Goal: Task Accomplishment & Management: Manage account settings

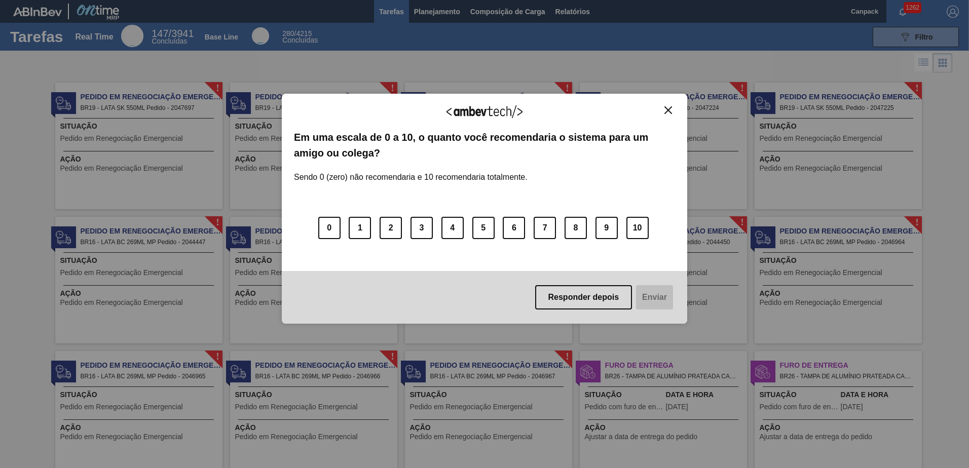
click at [670, 110] on img "Close" at bounding box center [668, 110] width 8 height 8
click at [666, 109] on img "Close" at bounding box center [668, 110] width 8 height 8
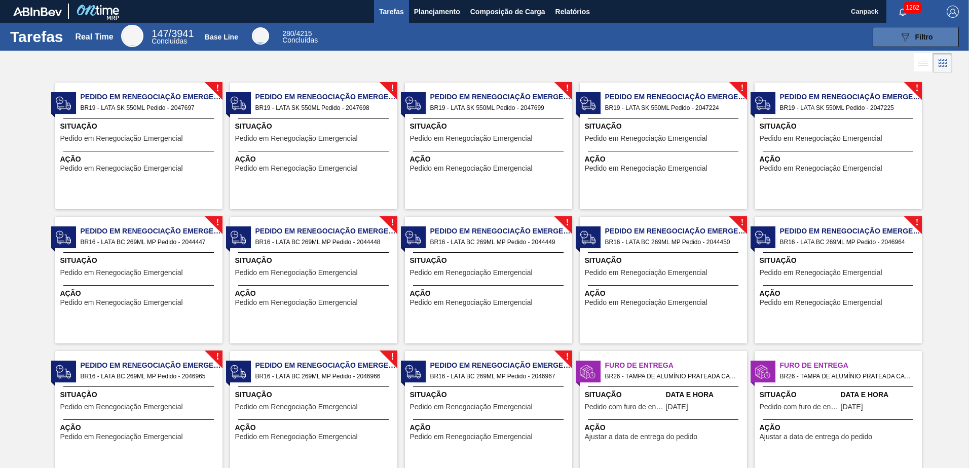
click at [905, 43] on icon "089F7B8B-B2A5-4AFE-B5C0-19BA573D28AC" at bounding box center [905, 37] width 12 height 12
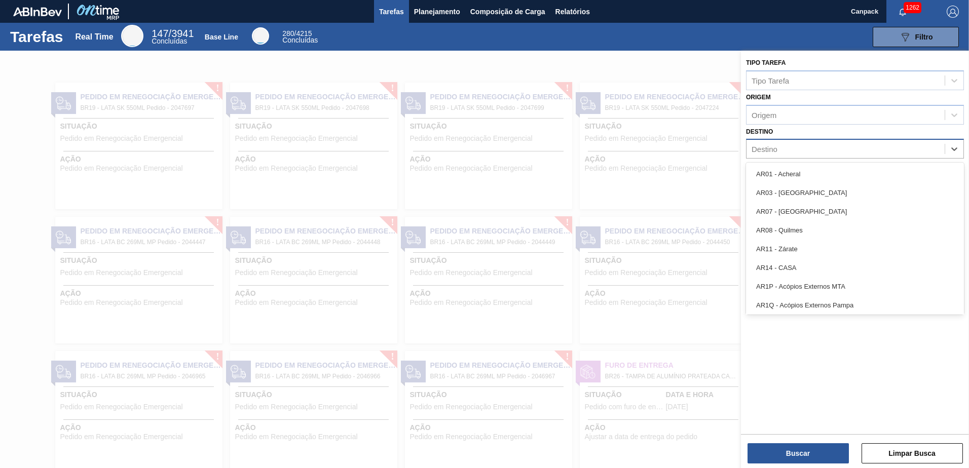
click at [770, 151] on div "Destino" at bounding box center [764, 149] width 26 height 9
type input "nova r"
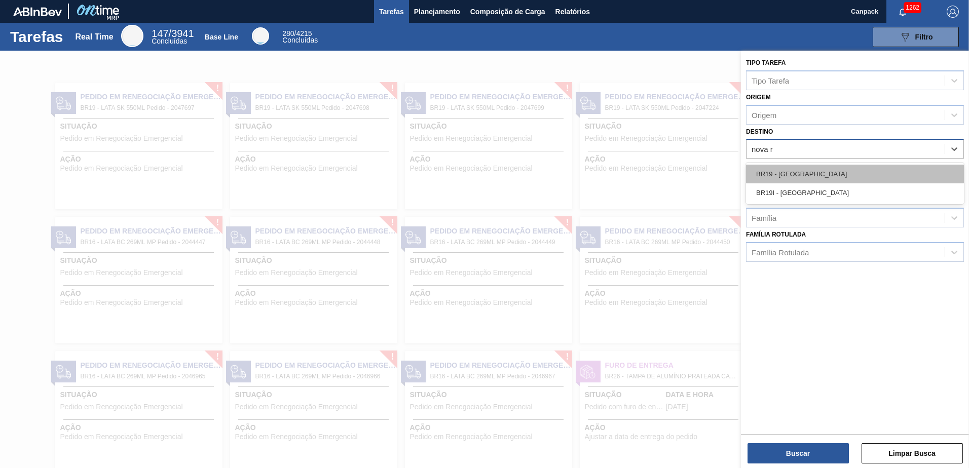
click at [781, 169] on div "BR19 - [GEOGRAPHIC_DATA]" at bounding box center [855, 174] width 218 height 19
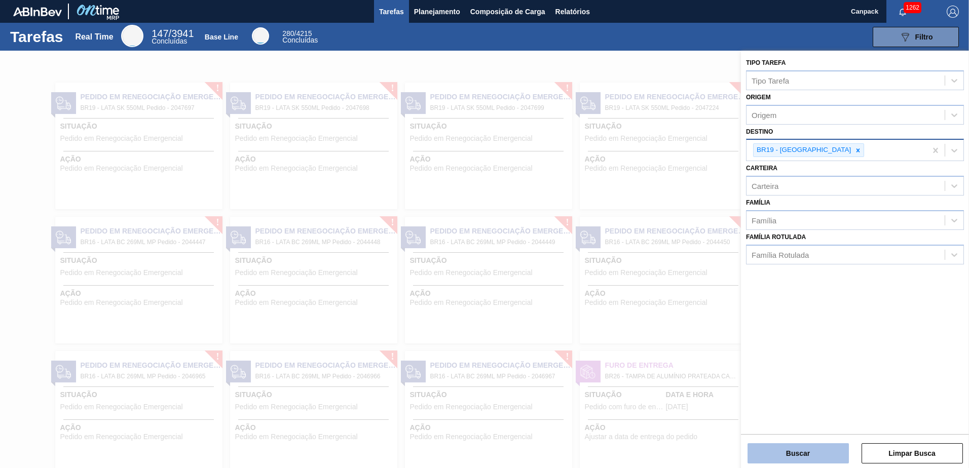
click at [823, 458] on button "Buscar" at bounding box center [797, 453] width 101 height 20
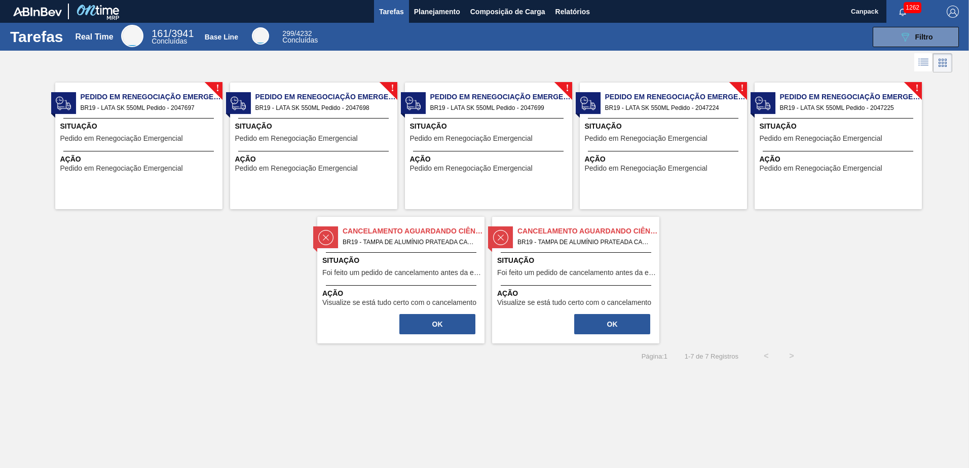
click at [160, 116] on div "! Pedido em Renegociação Emergencial BR19 - LATA SK 550ML Pedido - 2047697 Situ…" at bounding box center [138, 146] width 167 height 127
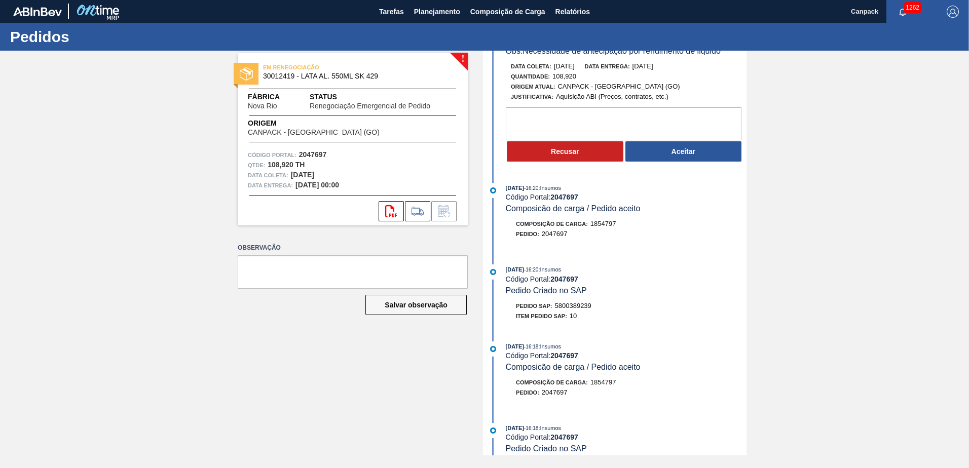
scroll to position [101, 0]
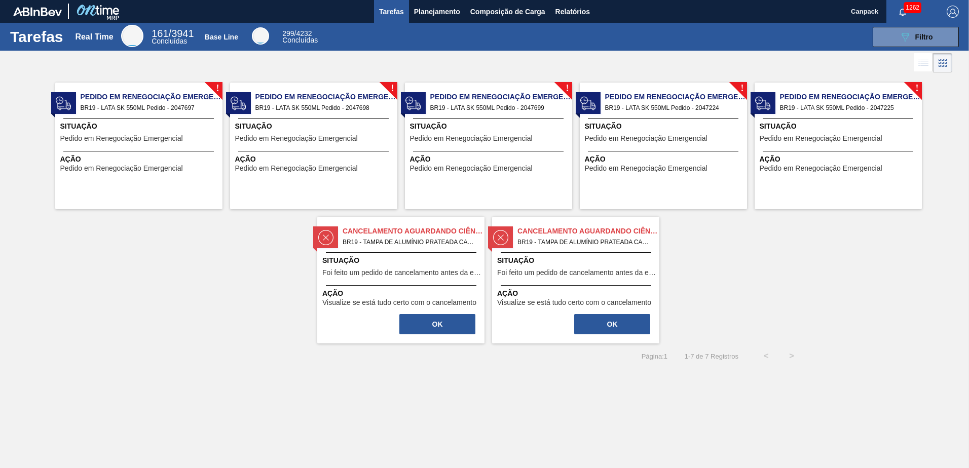
click at [335, 105] on span "BR19 - LATA SK 550ML Pedido - 2047698" at bounding box center [322, 107] width 134 height 11
click at [173, 118] on div at bounding box center [138, 118] width 150 height 1
click at [471, 116] on div "! Pedido em Renegociação Emergencial BR19 - LATA SK 550ML Pedido - 2047699 Situ…" at bounding box center [488, 146] width 167 height 127
click at [652, 105] on span "BR19 - LATA SK 550ML Pedido - 2047224" at bounding box center [672, 107] width 134 height 11
click at [814, 111] on span "BR19 - LATA SK 550ML Pedido - 2047225" at bounding box center [847, 107] width 134 height 11
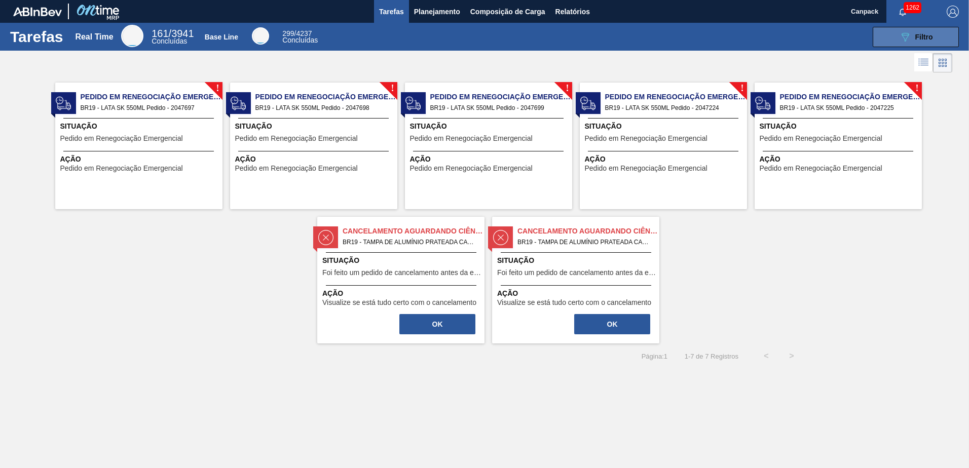
click at [882, 46] on button "089F7B8B-B2A5-4AFE-B5C0-19BA573D28AC Filtro" at bounding box center [915, 37] width 86 height 20
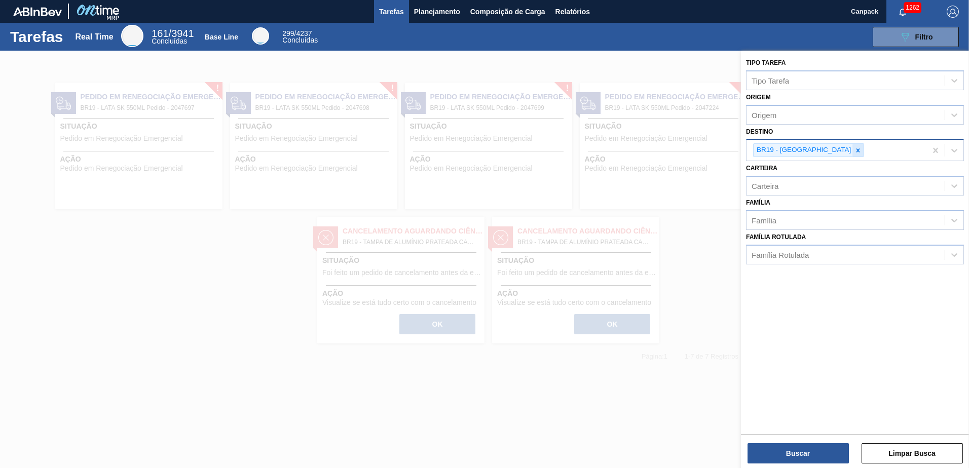
click at [856, 150] on icon at bounding box center [858, 150] width 4 height 4
click at [800, 447] on button "Buscar" at bounding box center [797, 453] width 101 height 20
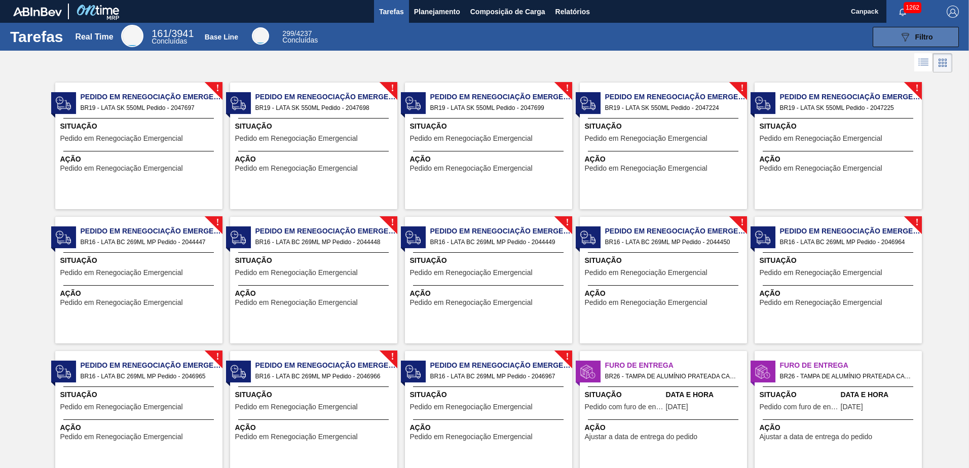
click at [895, 46] on div "Tarefas Real Time 161 / 3941 Concluídas Base Line 299 / 4237 Concluídas 089F7B8…" at bounding box center [484, 37] width 969 height 28
click at [890, 42] on button "089F7B8B-B2A5-4AFE-B5C0-19BA573D28AC Filtro" at bounding box center [915, 37] width 86 height 20
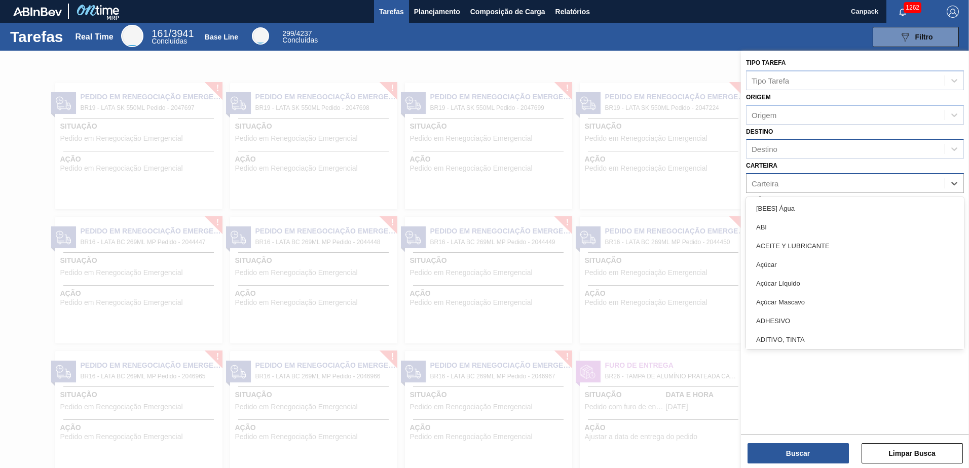
click at [779, 183] on div "Carteira" at bounding box center [845, 183] width 198 height 15
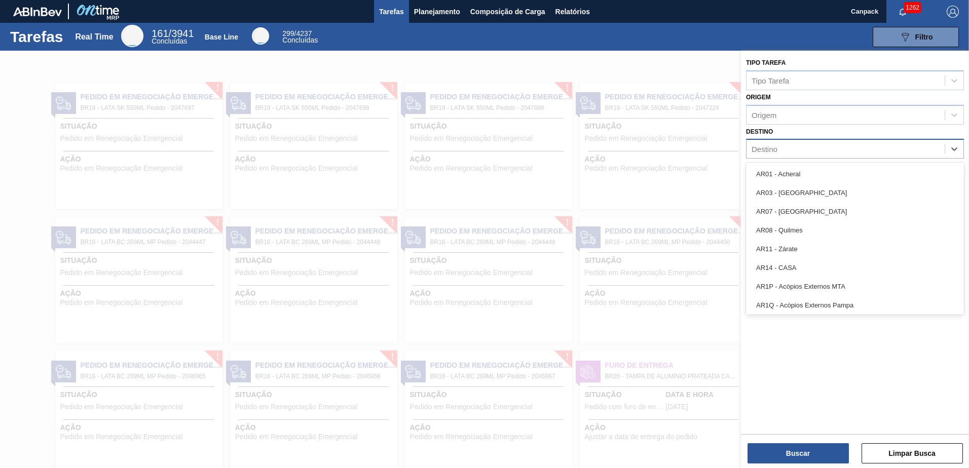
click at [774, 143] on div "Destino" at bounding box center [845, 149] width 198 height 15
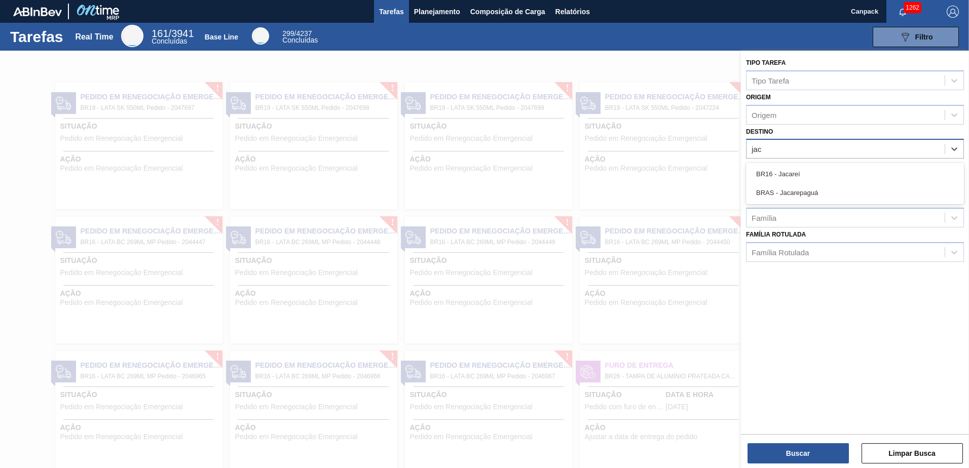
type input "jaca"
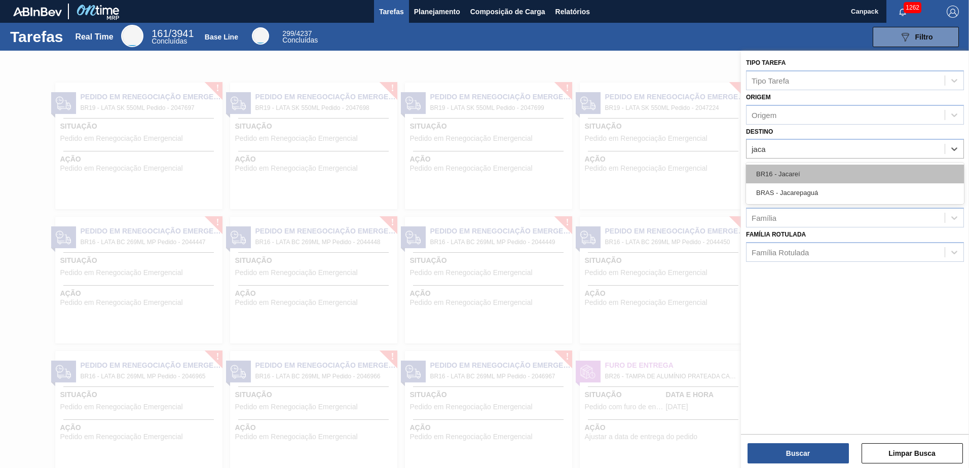
click at [776, 179] on div "BR16 - Jacareí" at bounding box center [855, 174] width 218 height 19
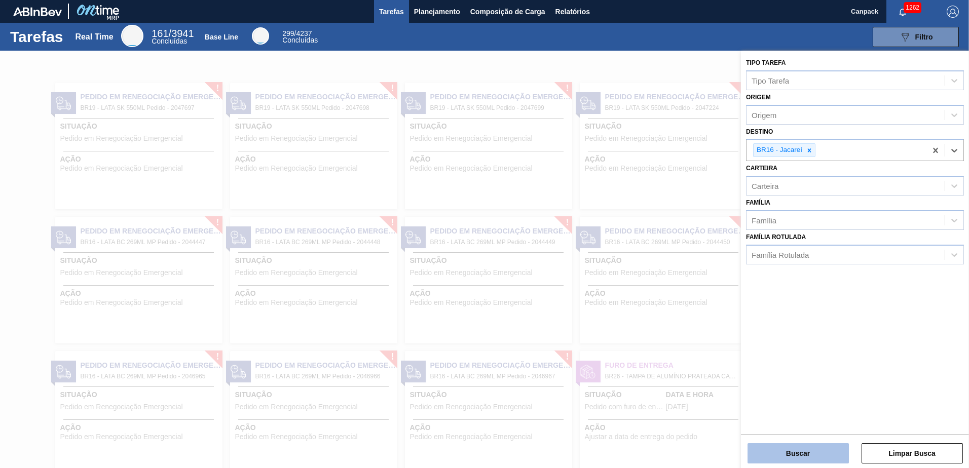
click at [814, 453] on button "Buscar" at bounding box center [797, 453] width 101 height 20
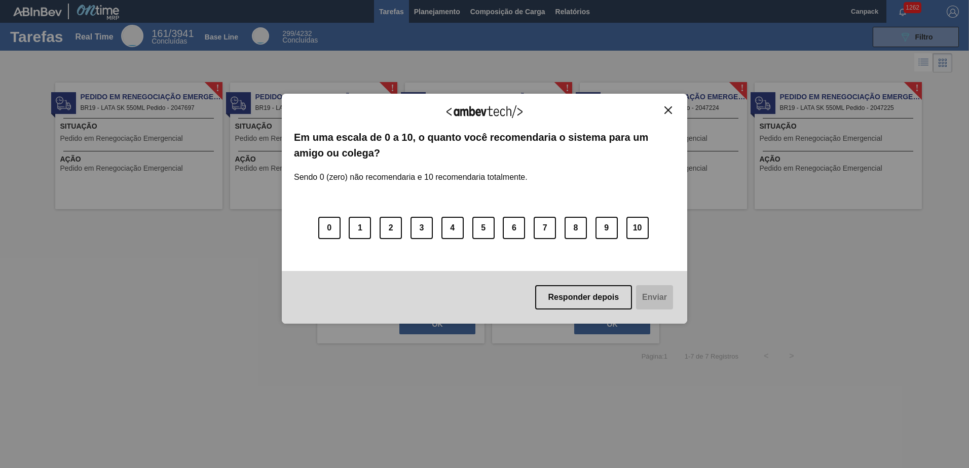
click at [665, 112] on img "Close" at bounding box center [668, 110] width 8 height 8
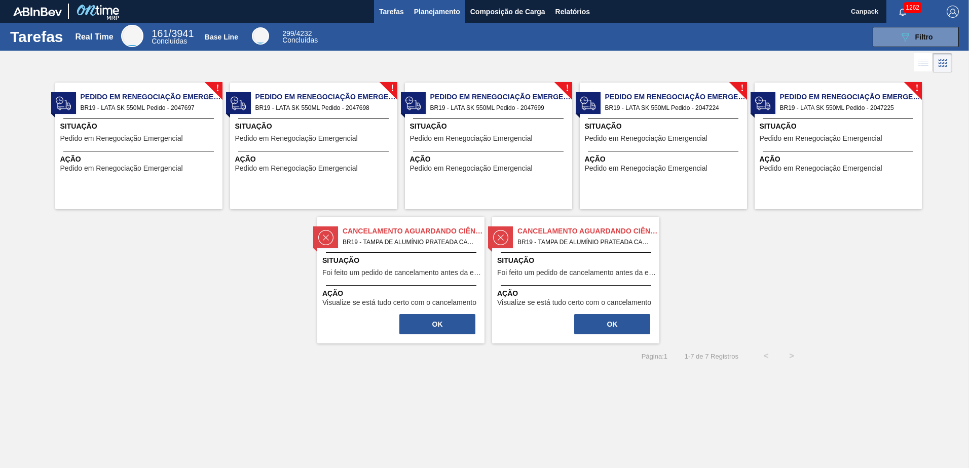
click at [440, 17] on span "Planejamento" at bounding box center [437, 12] width 46 height 12
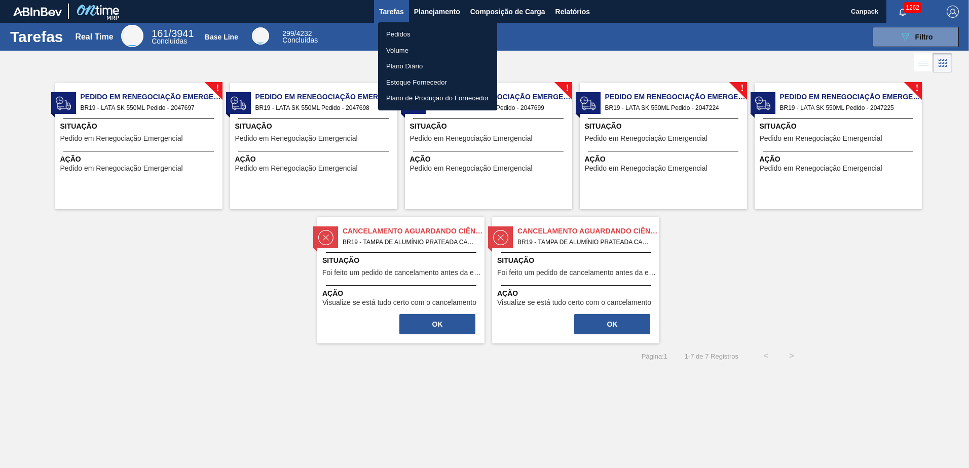
click at [410, 49] on li "Volume" at bounding box center [437, 51] width 119 height 16
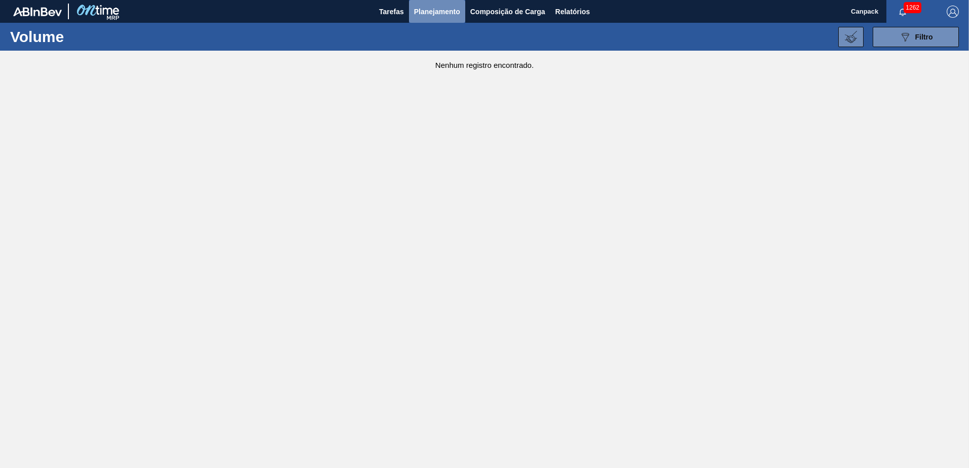
click at [444, 10] on span "Planejamento" at bounding box center [437, 12] width 46 height 12
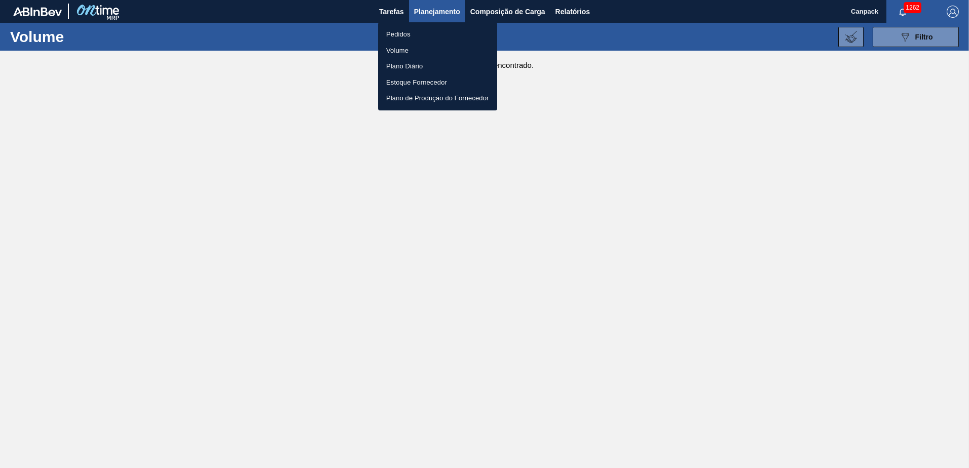
click at [922, 42] on div at bounding box center [484, 234] width 969 height 468
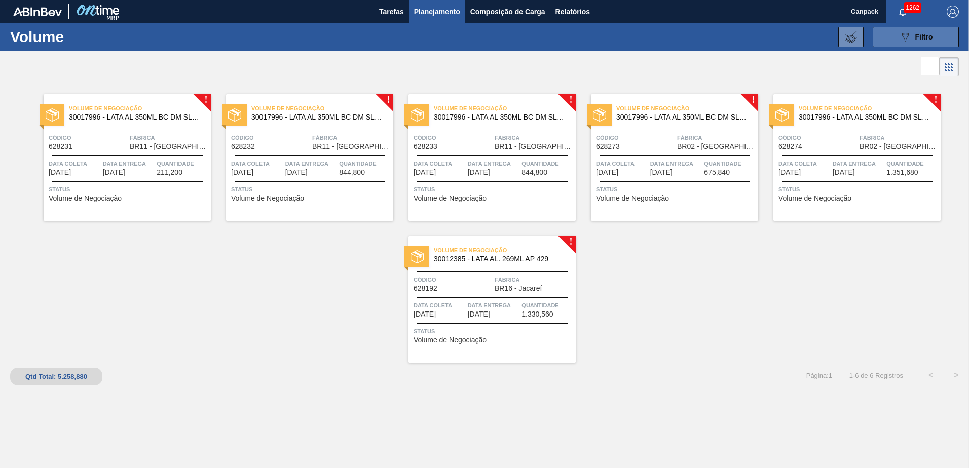
click at [912, 44] on button "089F7B8B-B2A5-4AFE-B5C0-19BA573D28AC Filtro" at bounding box center [915, 37] width 86 height 20
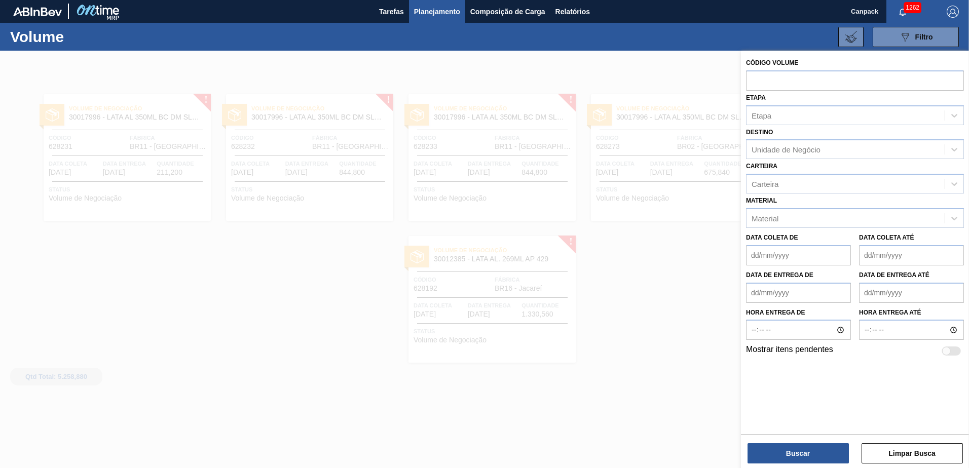
click at [664, 162] on div at bounding box center [484, 285] width 969 height 468
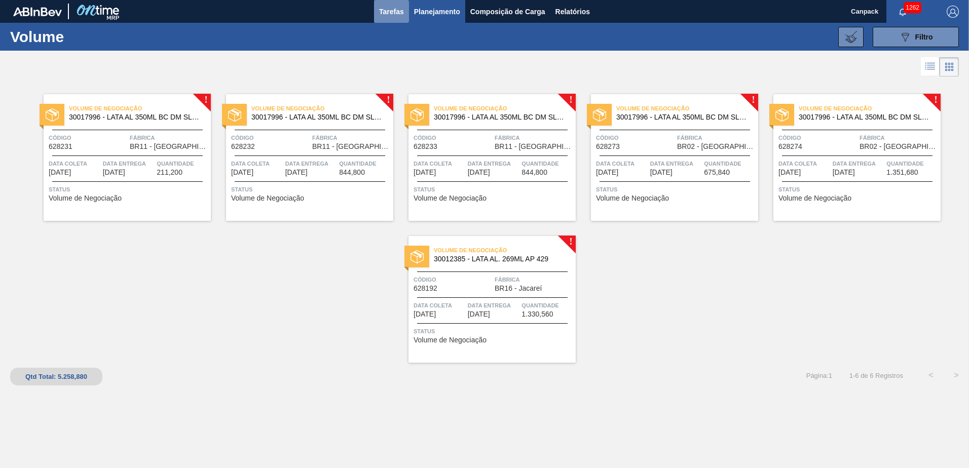
click at [395, 15] on span "Tarefas" at bounding box center [391, 12] width 25 height 12
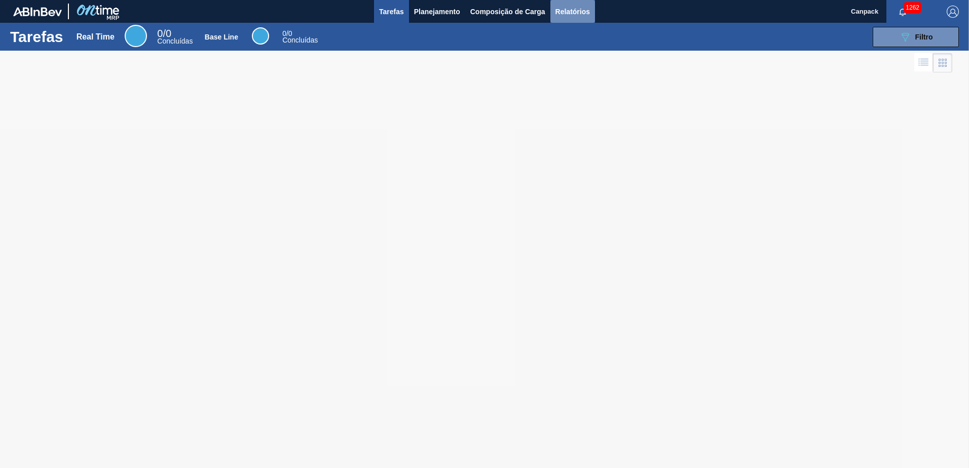
click at [554, 8] on button "Relatórios" at bounding box center [572, 11] width 45 height 23
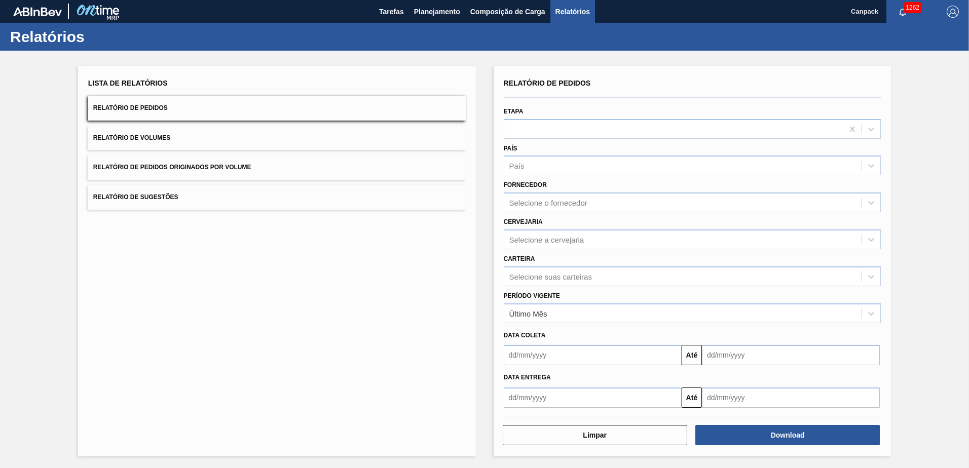
click at [163, 137] on span "Relatório de Volumes" at bounding box center [131, 137] width 77 height 7
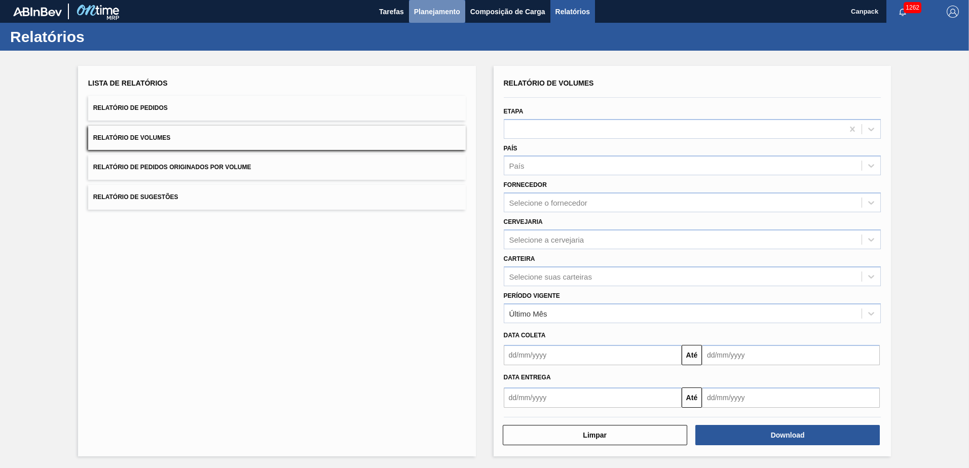
click at [427, 13] on span "Planejamento" at bounding box center [437, 12] width 46 height 12
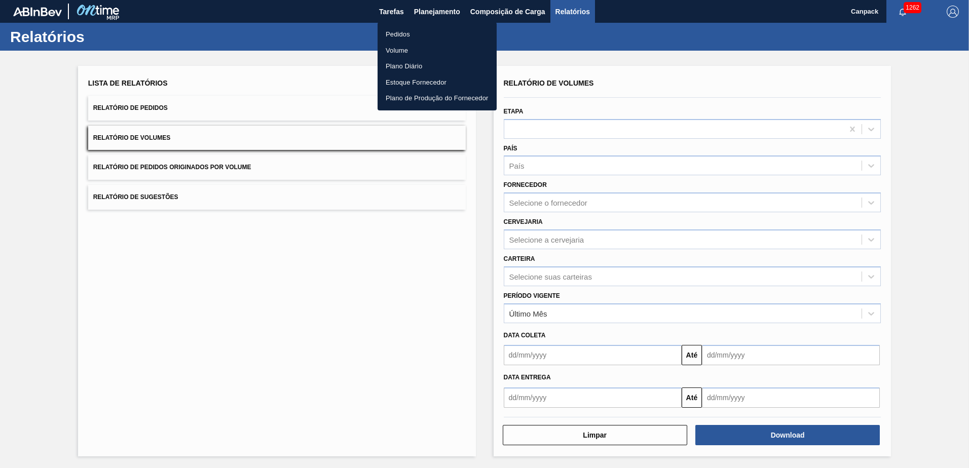
click at [433, 12] on div at bounding box center [484, 234] width 969 height 468
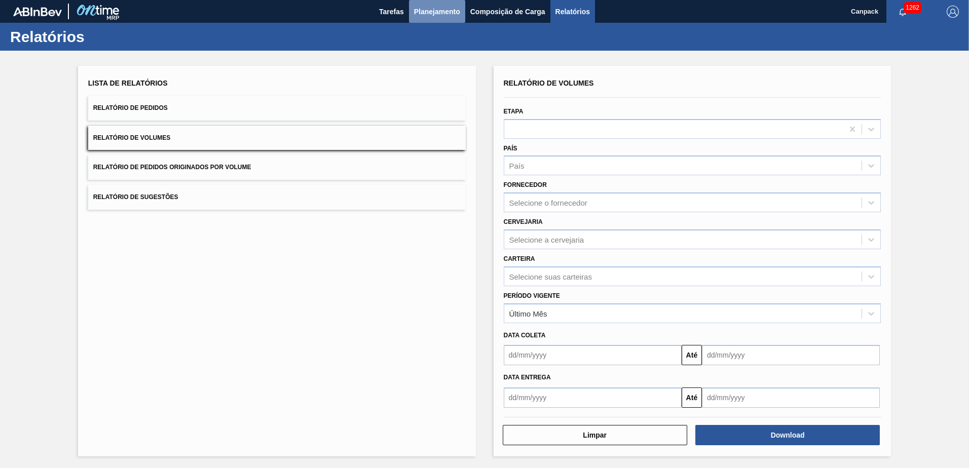
click at [430, 12] on span "Planejamento" at bounding box center [437, 12] width 46 height 12
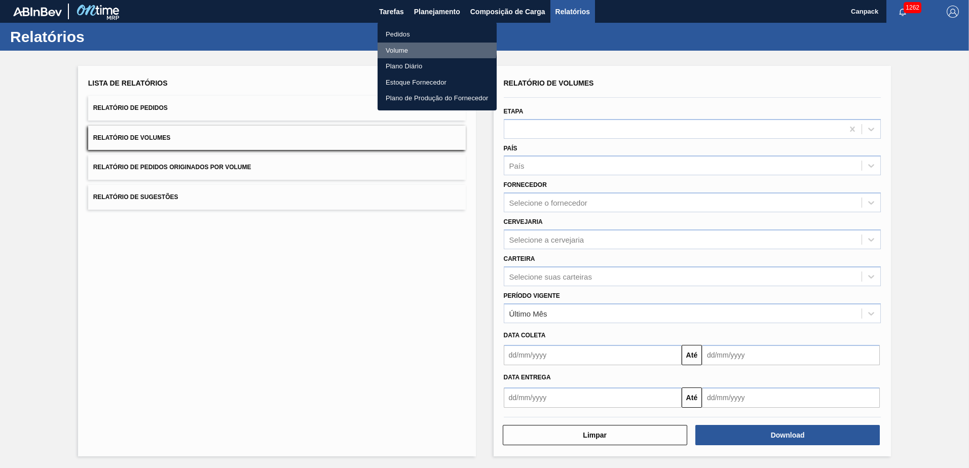
click at [389, 43] on li "Volume" at bounding box center [436, 51] width 119 height 16
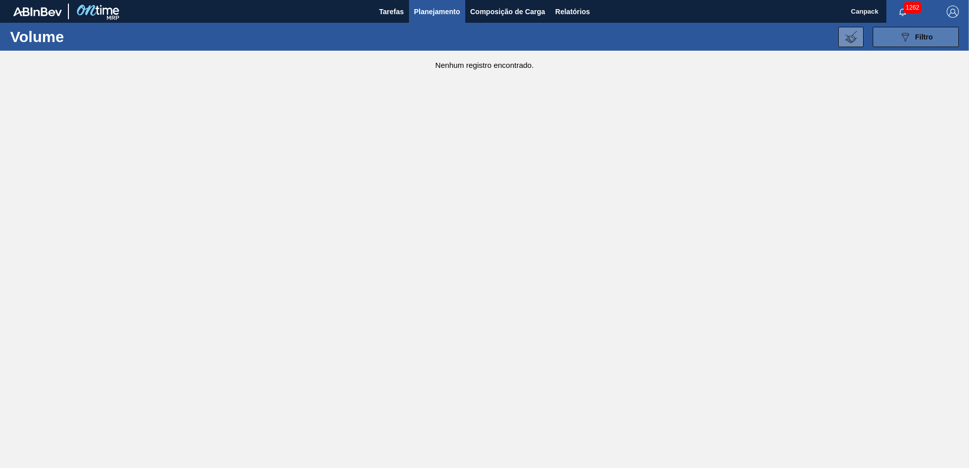
click at [899, 46] on button "089F7B8B-B2A5-4AFE-B5C0-19BA573D28AC Filtro" at bounding box center [915, 37] width 86 height 20
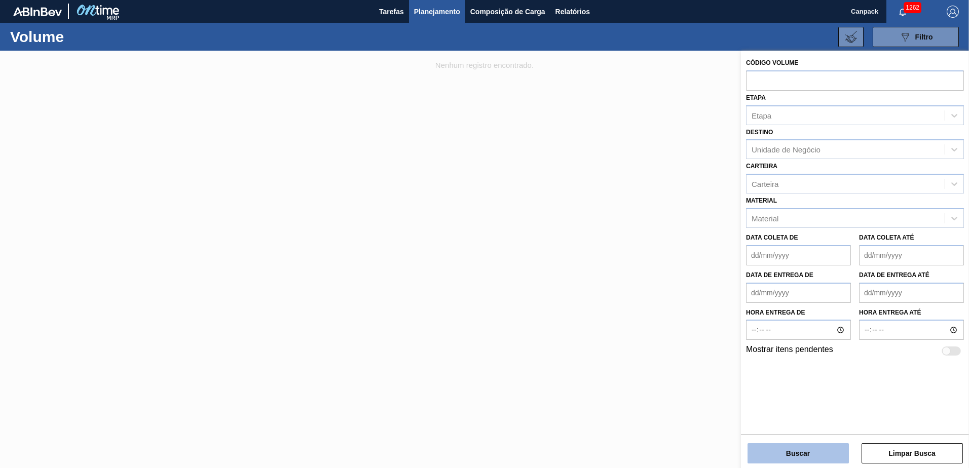
click at [805, 450] on button "Buscar" at bounding box center [797, 453] width 101 height 20
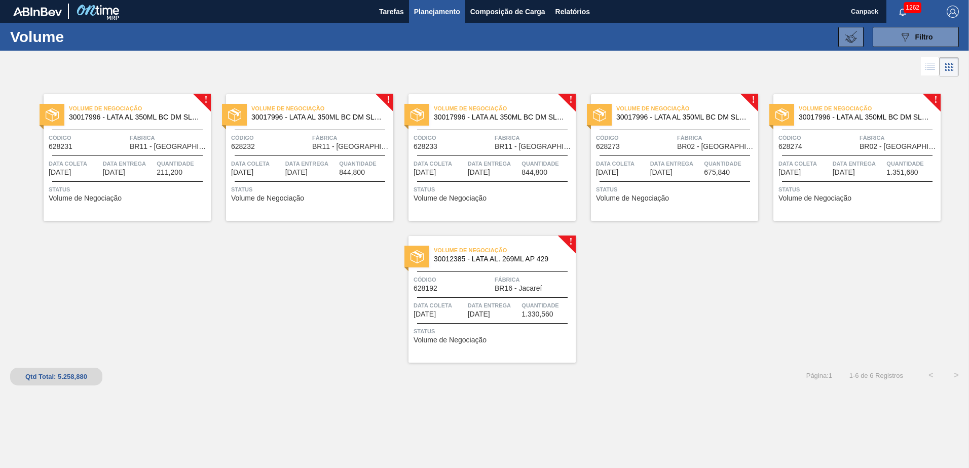
click at [705, 293] on div "! Volume de Negociação 30017996 - LATA AL 350ML BC DM SLK 429 BRILHO Código 628…" at bounding box center [484, 221] width 969 height 284
click at [380, 9] on span "Tarefas" at bounding box center [391, 12] width 25 height 12
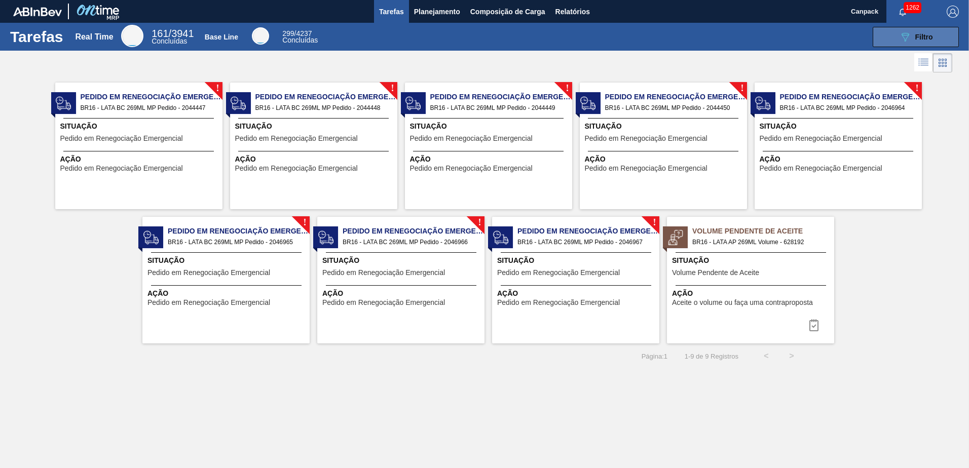
click at [899, 41] on icon "089F7B8B-B2A5-4AFE-B5C0-19BA573D28AC" at bounding box center [905, 37] width 12 height 12
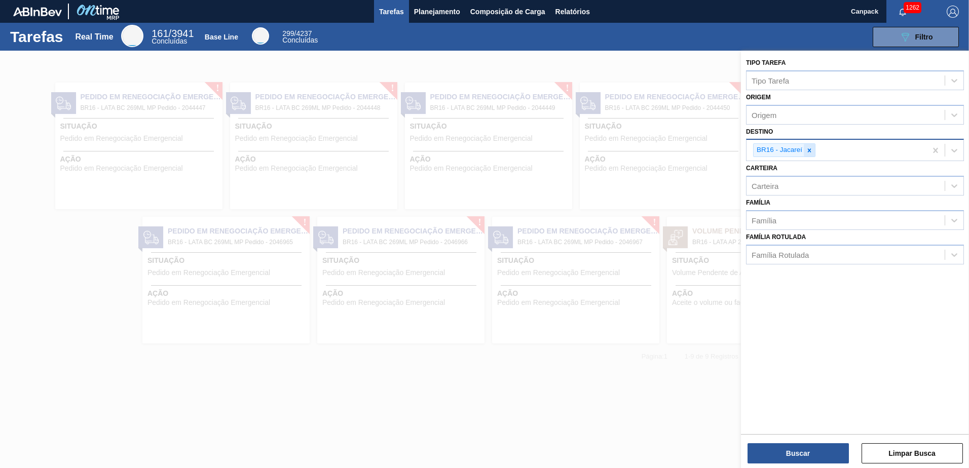
click at [811, 150] on icon at bounding box center [809, 150] width 7 height 7
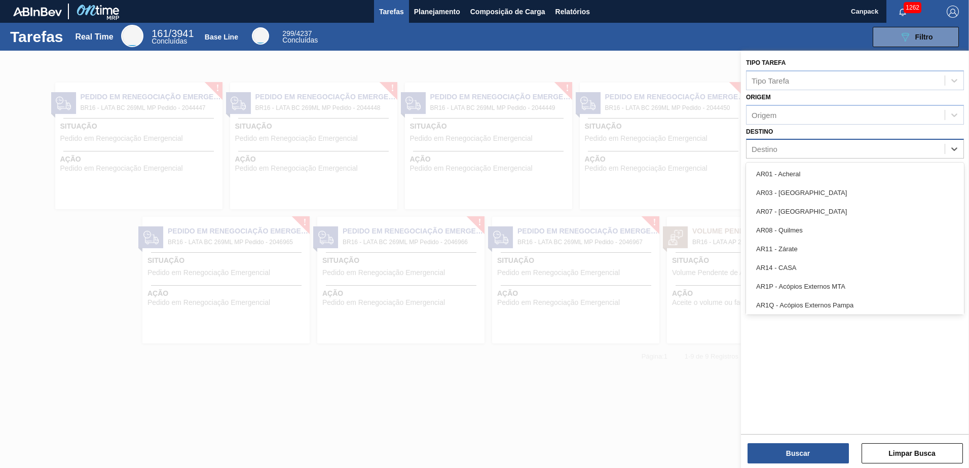
click at [800, 150] on div "Destino" at bounding box center [845, 149] width 198 height 15
type input "nova"
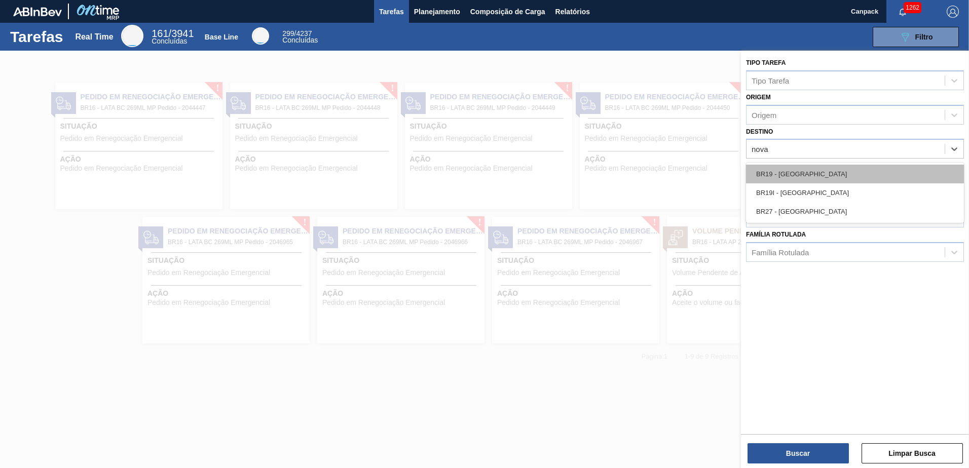
click at [794, 168] on div "BR19 - [GEOGRAPHIC_DATA]" at bounding box center [855, 174] width 218 height 19
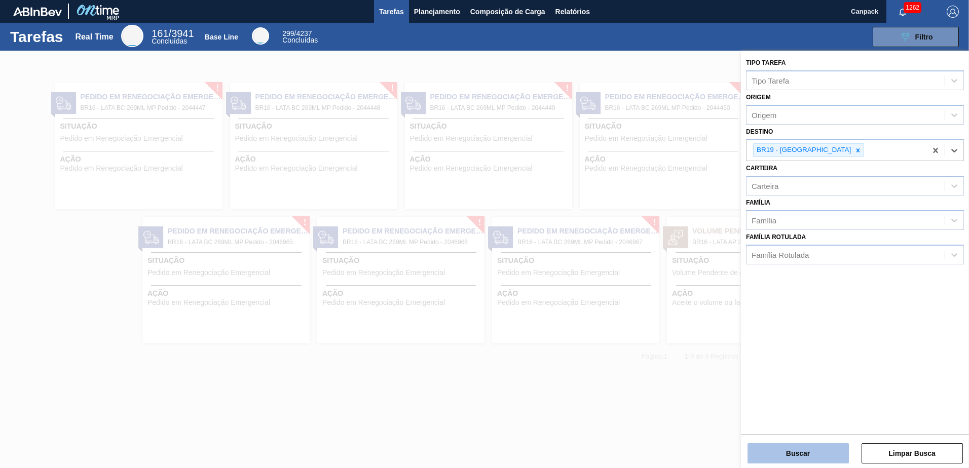
click at [802, 455] on button "Buscar" at bounding box center [797, 453] width 101 height 20
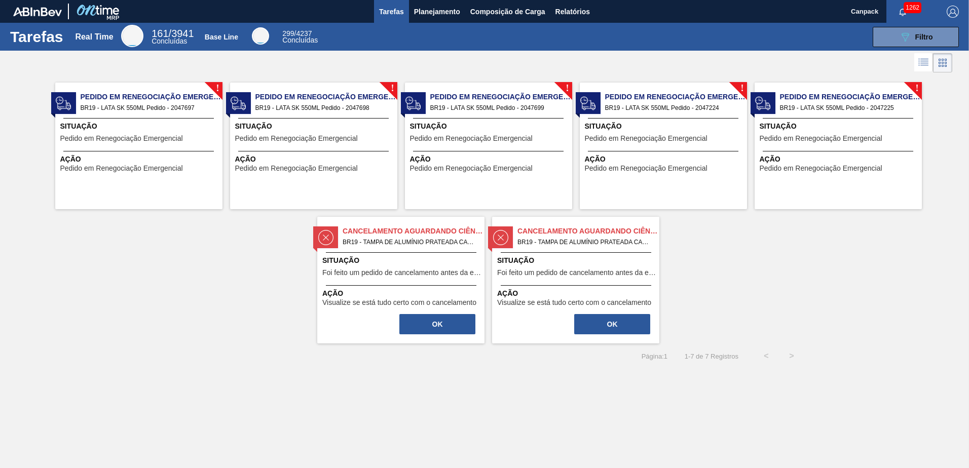
click at [115, 129] on span "Situação" at bounding box center [140, 126] width 160 height 11
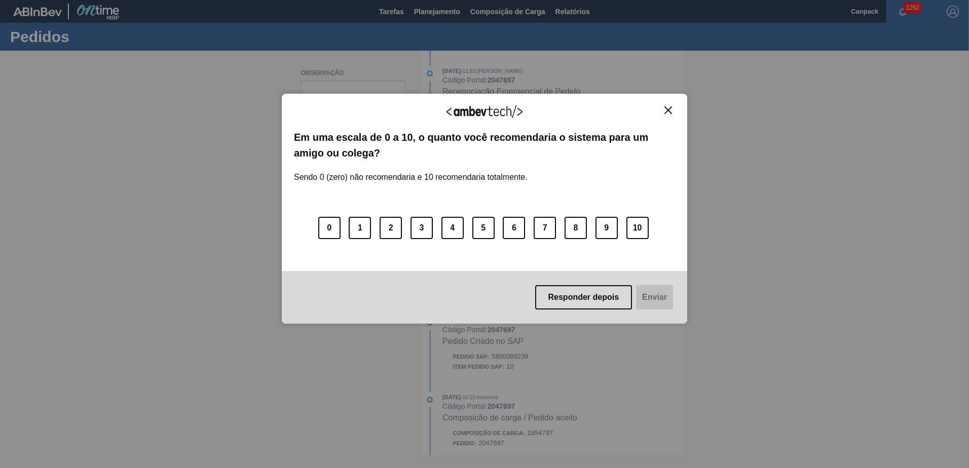
click at [664, 112] on button "Close" at bounding box center [668, 110] width 14 height 9
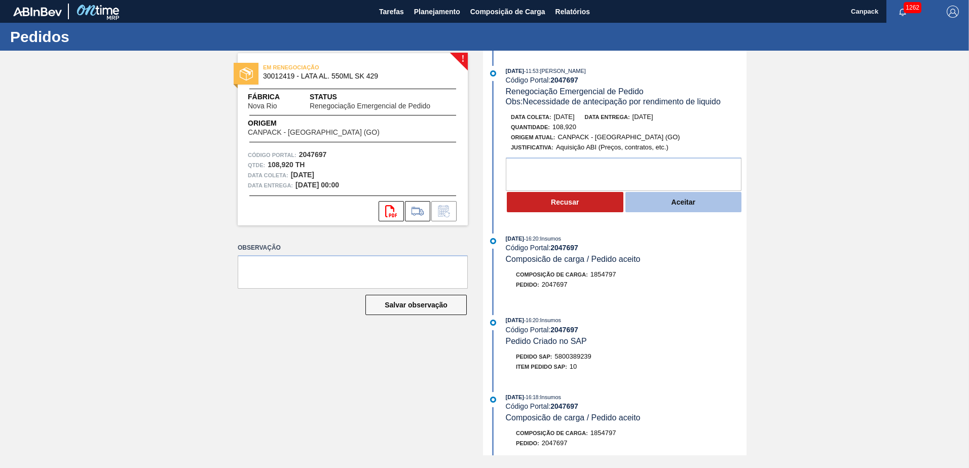
click at [659, 209] on button "Aceitar" at bounding box center [683, 202] width 117 height 20
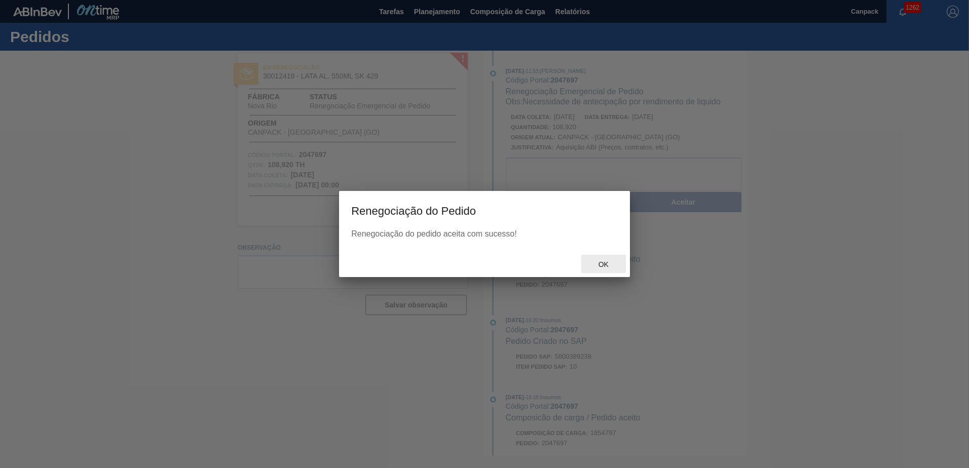
click at [604, 260] on span "Ok" at bounding box center [603, 264] width 26 height 8
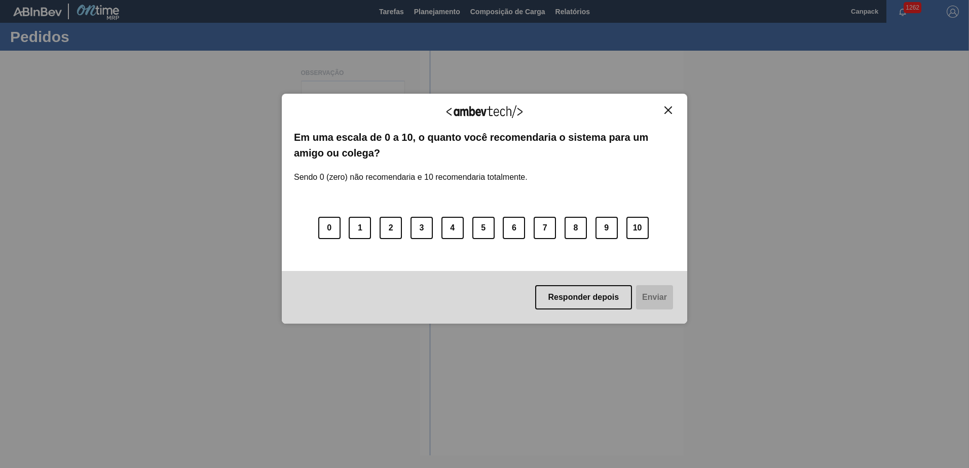
click at [668, 108] on img "Close" at bounding box center [668, 110] width 8 height 8
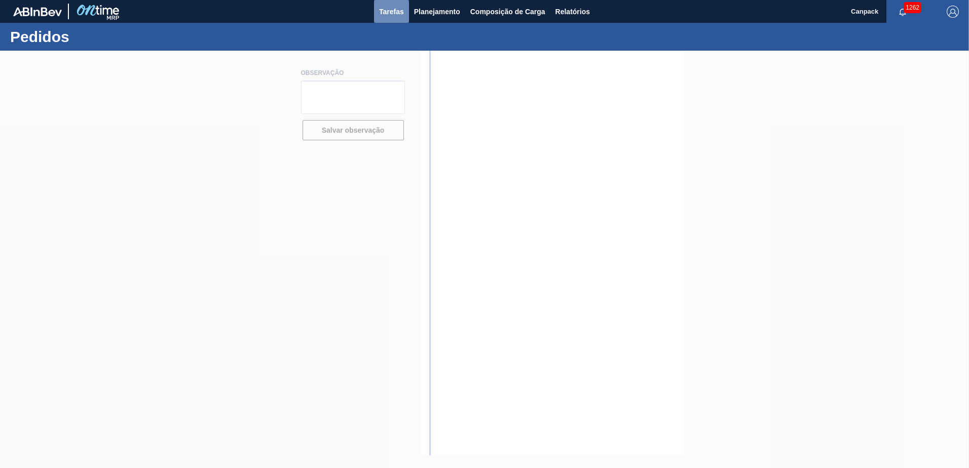
click at [396, 12] on span "Tarefas" at bounding box center [391, 12] width 25 height 12
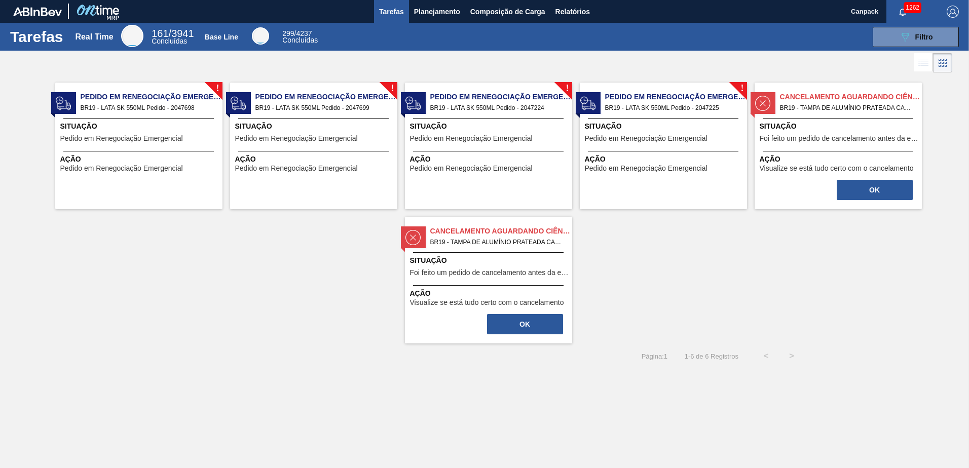
click at [184, 112] on span "BR19 - LATA SK 550ML Pedido - 2047698" at bounding box center [148, 107] width 134 height 11
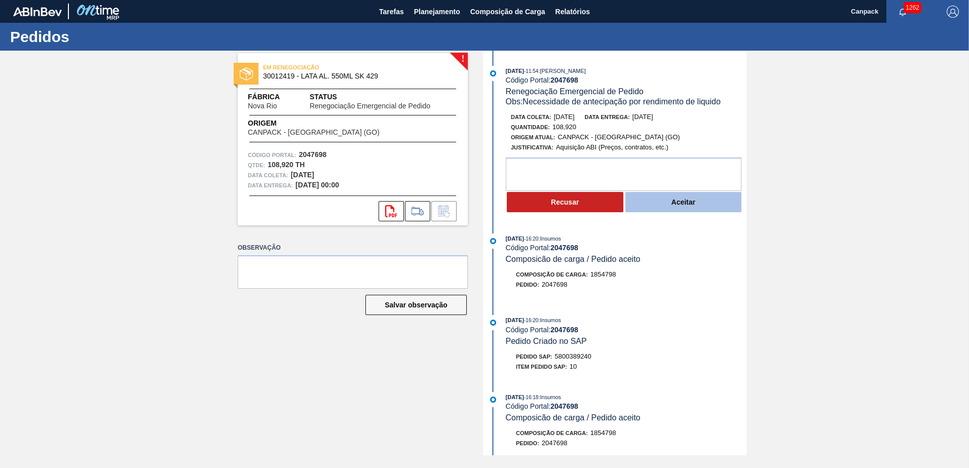
click at [670, 206] on button "Aceitar" at bounding box center [683, 202] width 117 height 20
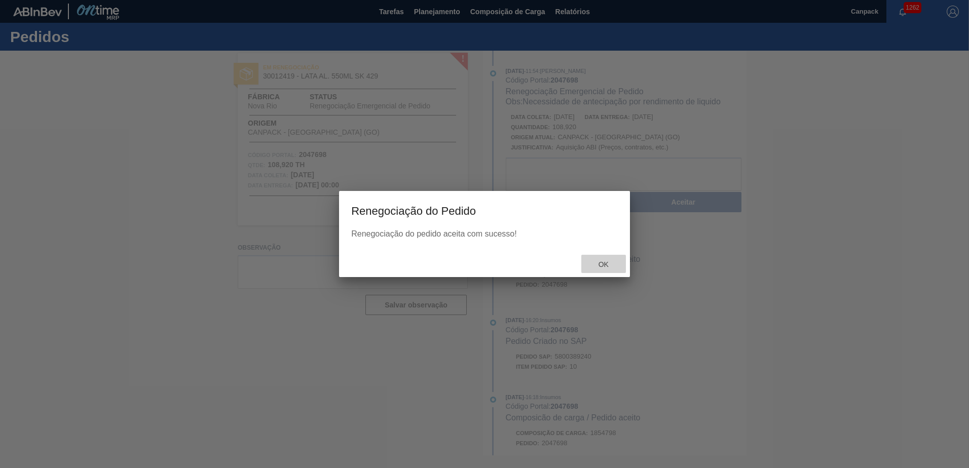
click at [600, 257] on div "Ok" at bounding box center [603, 264] width 45 height 19
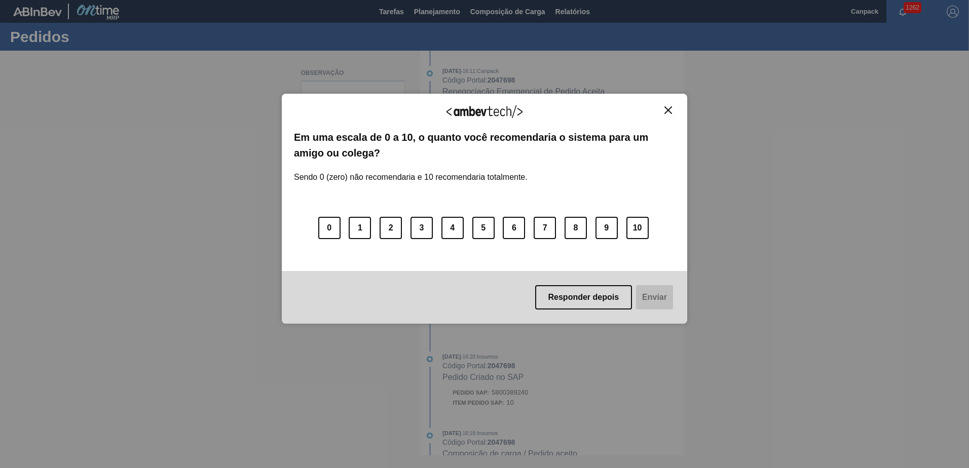
click at [667, 114] on img "Close" at bounding box center [668, 110] width 8 height 8
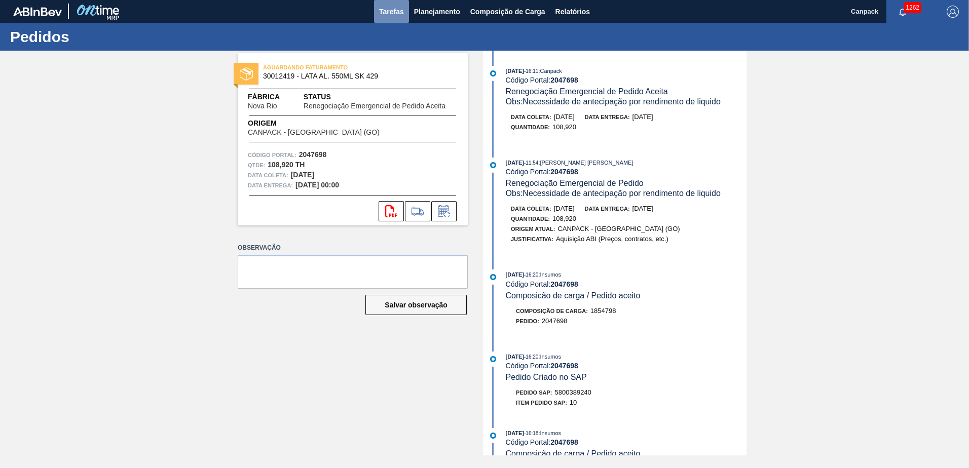
click at [391, 16] on span "Tarefas" at bounding box center [391, 12] width 25 height 12
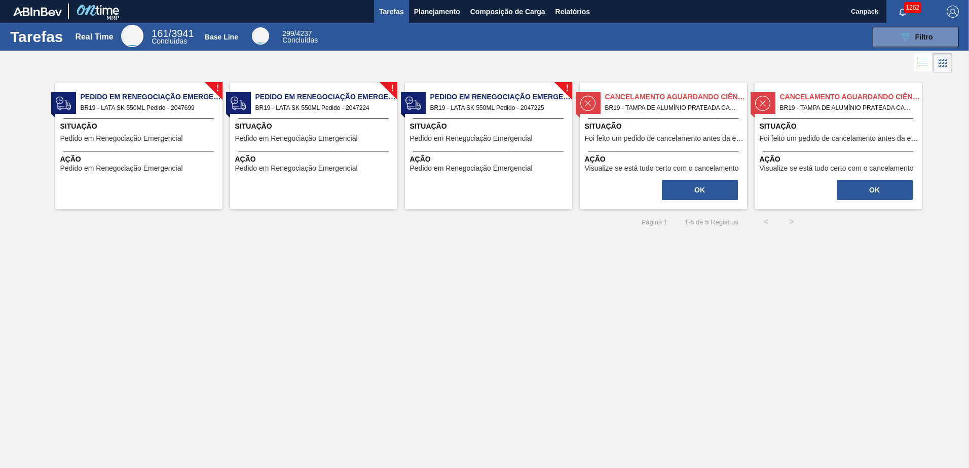
click at [172, 134] on div "Situação Pedido em Renegociação Emergencial" at bounding box center [140, 133] width 160 height 25
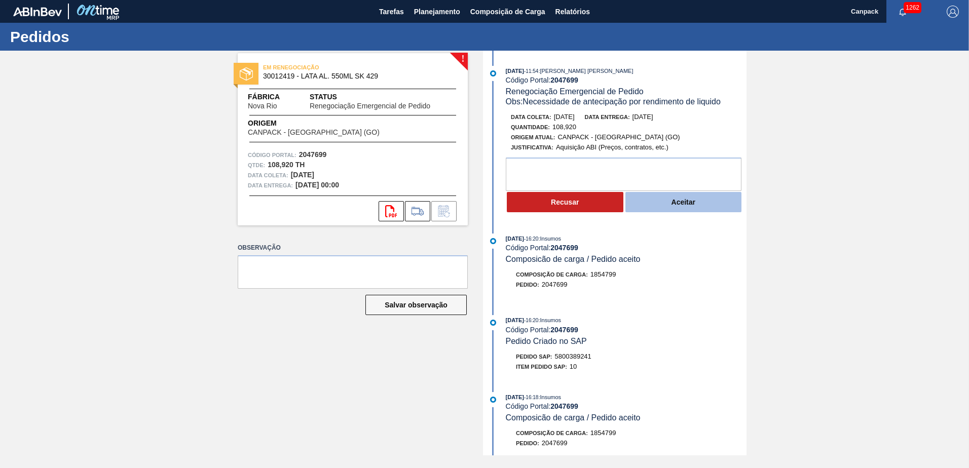
click at [641, 199] on button "Aceitar" at bounding box center [683, 202] width 117 height 20
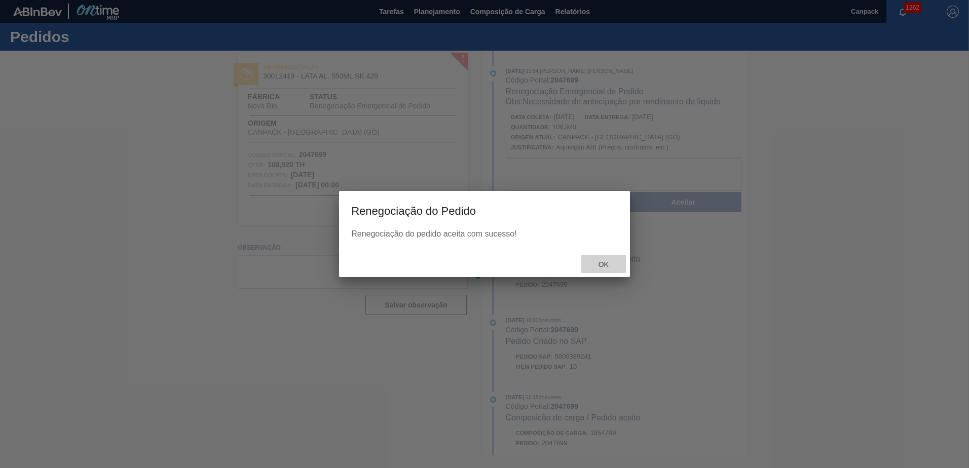
click at [596, 262] on span "Ok" at bounding box center [603, 264] width 26 height 8
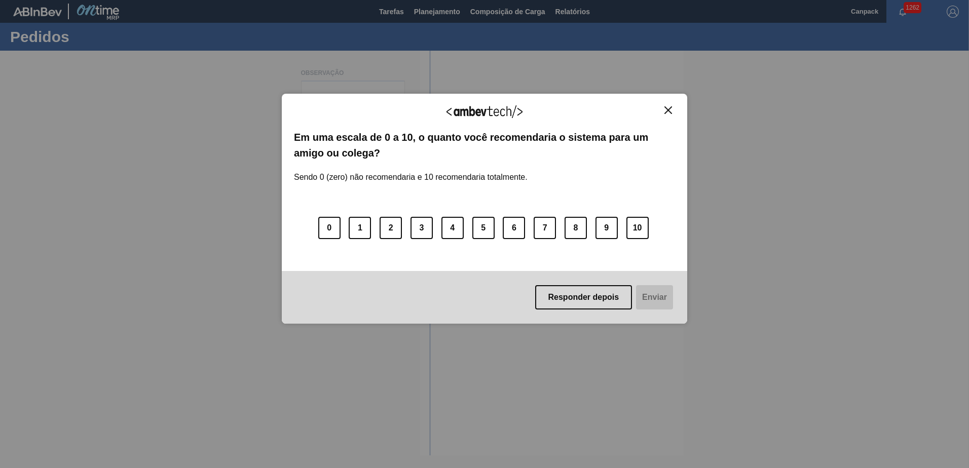
click at [668, 113] on img "Close" at bounding box center [668, 110] width 8 height 8
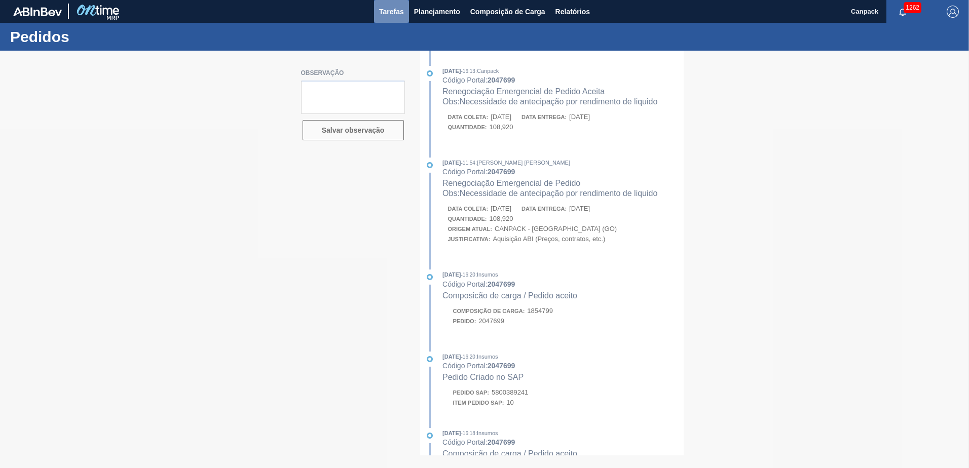
click at [390, 15] on span "Tarefas" at bounding box center [391, 12] width 25 height 12
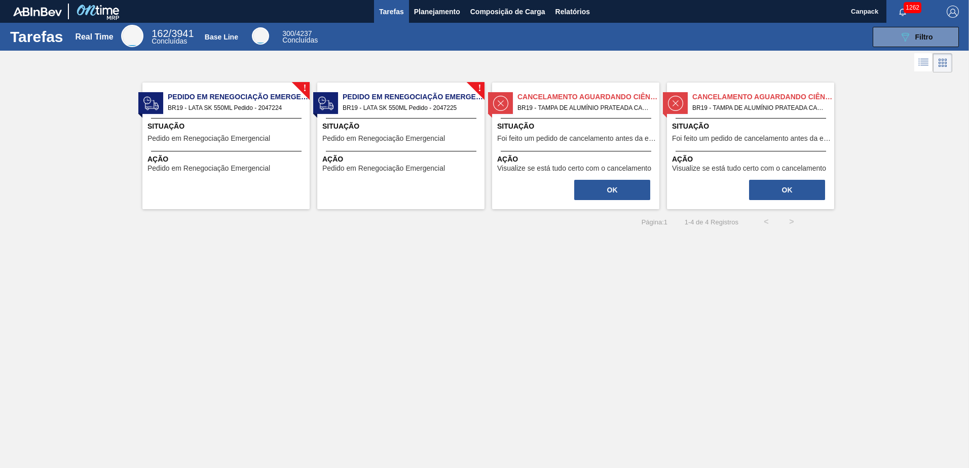
click at [269, 116] on div "! Pedido em Renegociação Emergencial BR19 - LATA SK 550ML Pedido - 2047224 Situ…" at bounding box center [225, 146] width 167 height 127
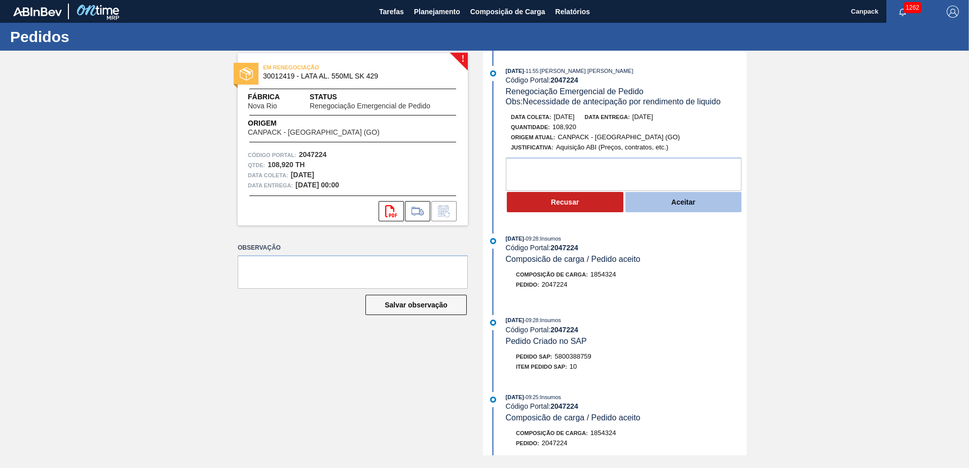
click at [695, 202] on button "Aceitar" at bounding box center [683, 202] width 117 height 20
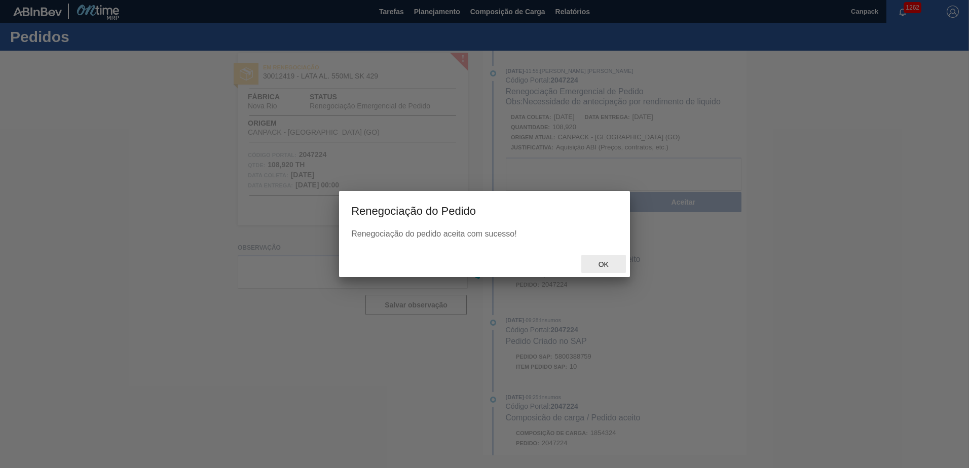
click at [605, 265] on span "Ok" at bounding box center [603, 264] width 26 height 8
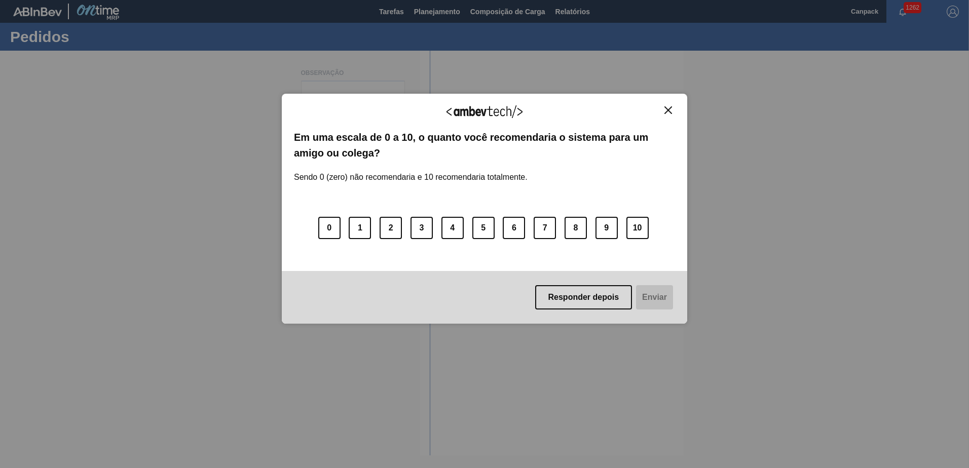
click at [671, 108] on img "Close" at bounding box center [668, 110] width 8 height 8
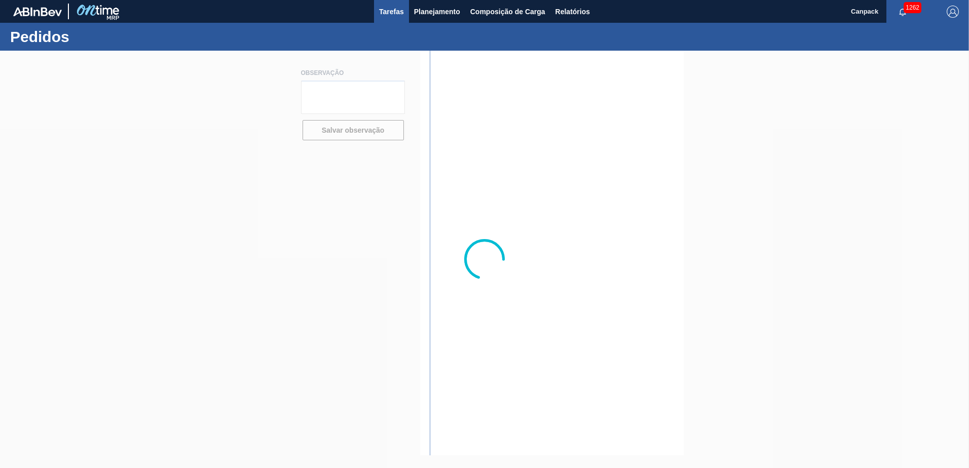
click at [399, 13] on span "Tarefas" at bounding box center [391, 12] width 25 height 12
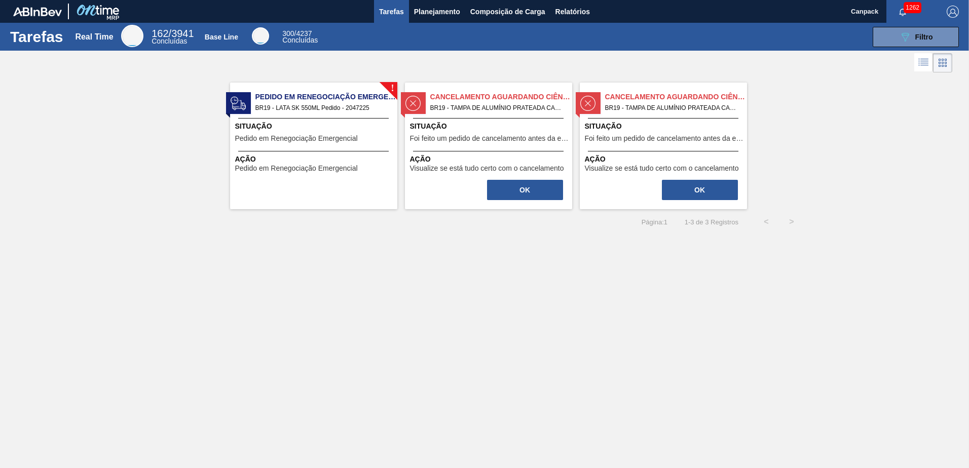
click at [307, 116] on div "! Pedido em Renegociação Emergencial BR19 - LATA SK 550ML Pedido - 2047225 Situ…" at bounding box center [313, 146] width 167 height 127
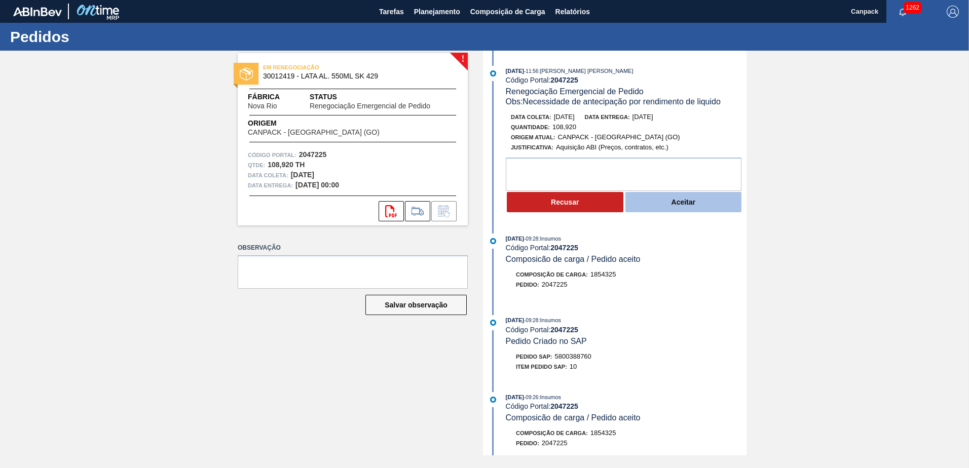
click at [684, 206] on button "Aceitar" at bounding box center [683, 202] width 117 height 20
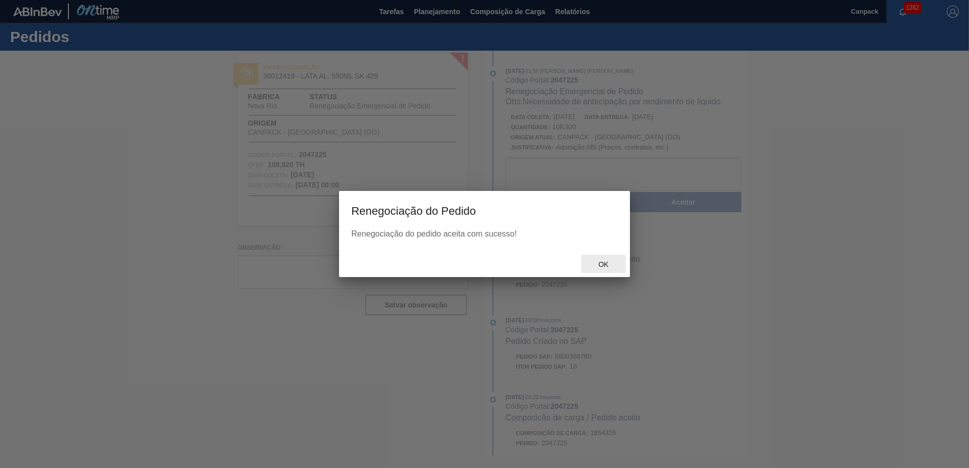
click at [614, 260] on span "Ok" at bounding box center [603, 264] width 26 height 8
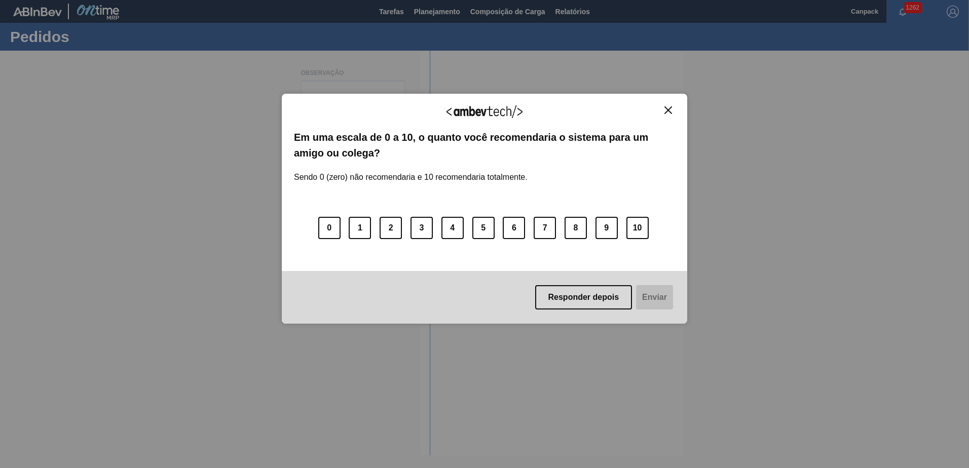
click at [669, 111] on img "Close" at bounding box center [668, 110] width 8 height 8
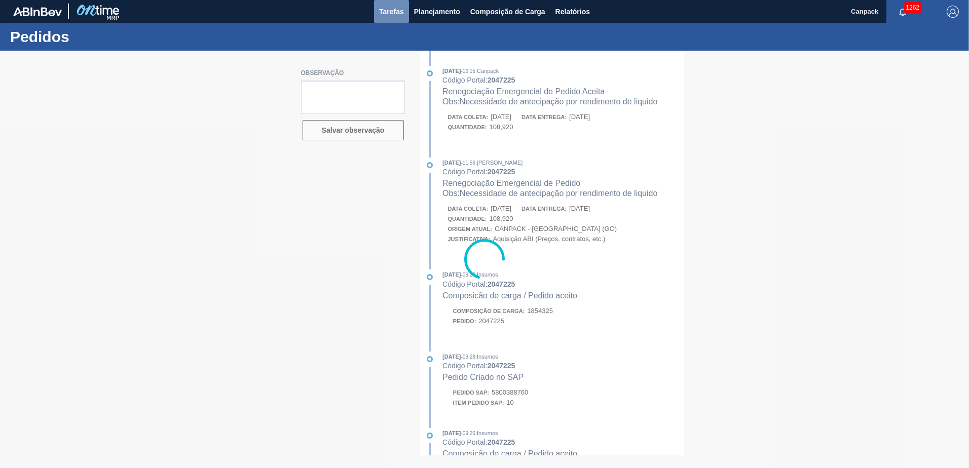
click at [397, 13] on span "Tarefas" at bounding box center [391, 12] width 25 height 12
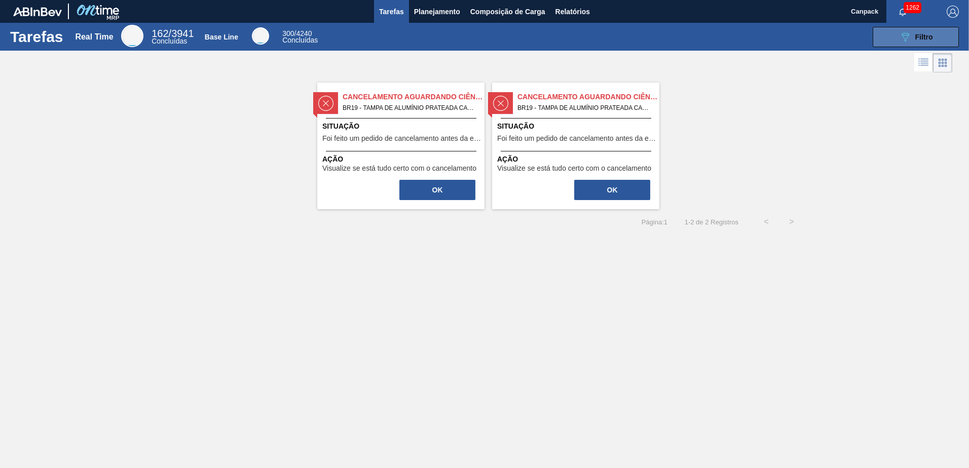
click at [902, 32] on icon "089F7B8B-B2A5-4AFE-B5C0-19BA573D28AC" at bounding box center [905, 37] width 12 height 12
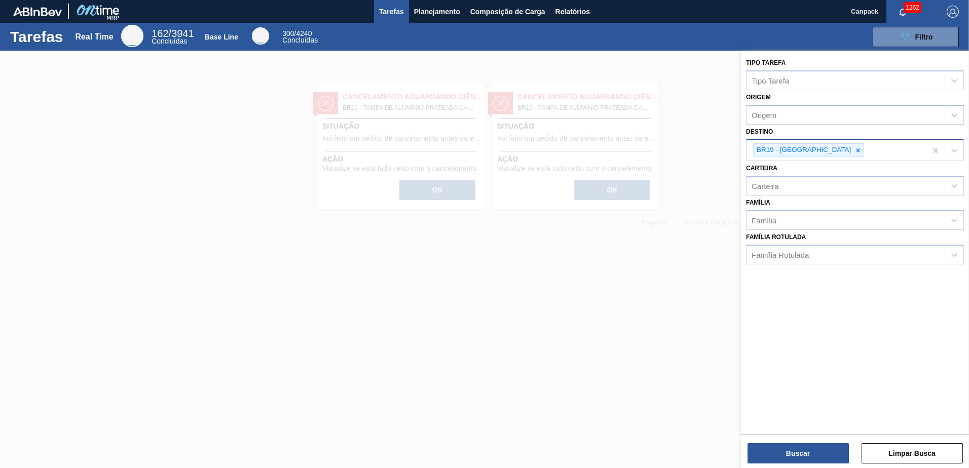
click at [854, 152] on icon at bounding box center [857, 150] width 7 height 7
click at [827, 152] on div "Destino" at bounding box center [845, 149] width 198 height 15
type input "jac"
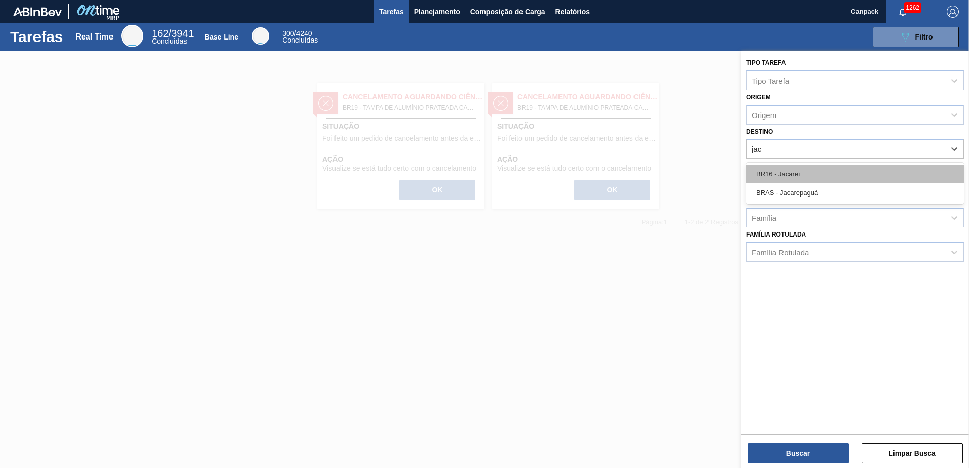
click at [800, 170] on div "BR16 - Jacareí" at bounding box center [855, 174] width 218 height 19
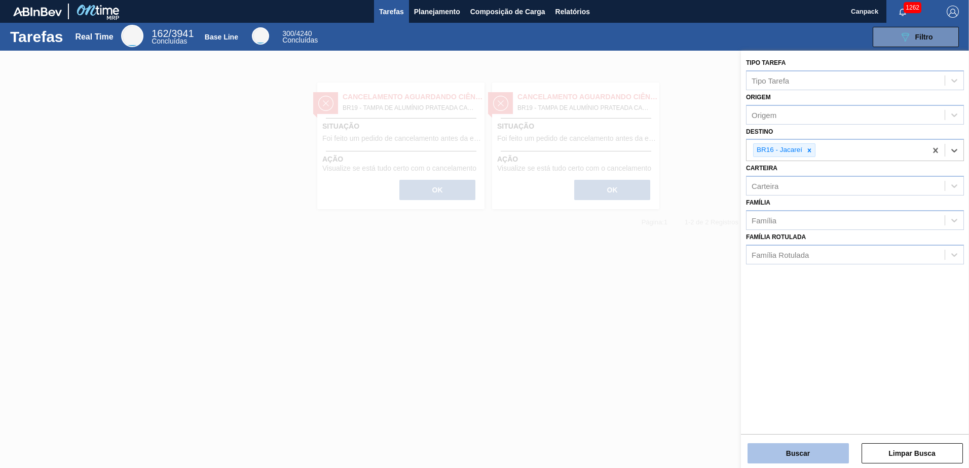
click at [800, 451] on button "Buscar" at bounding box center [797, 453] width 101 height 20
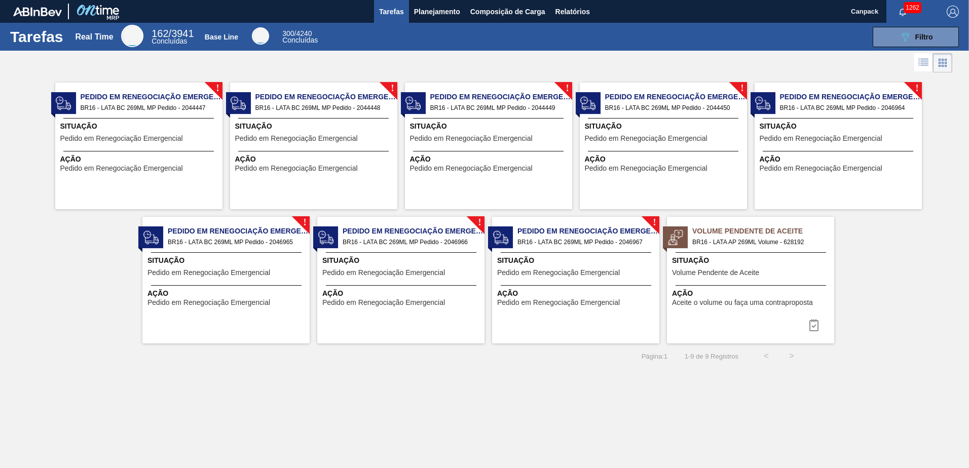
click at [146, 126] on span "Situação" at bounding box center [140, 126] width 160 height 11
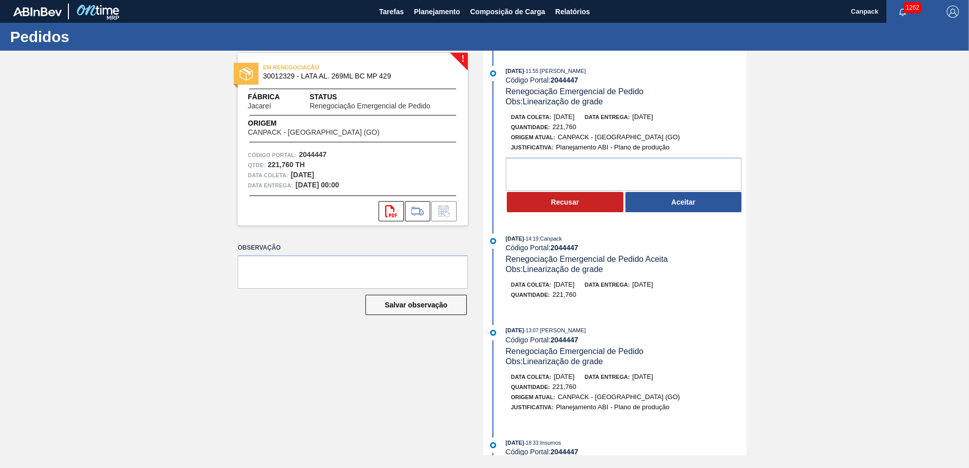
click at [639, 351] on span "Renegociação Emergencial de Pedido" at bounding box center [575, 351] width 138 height 9
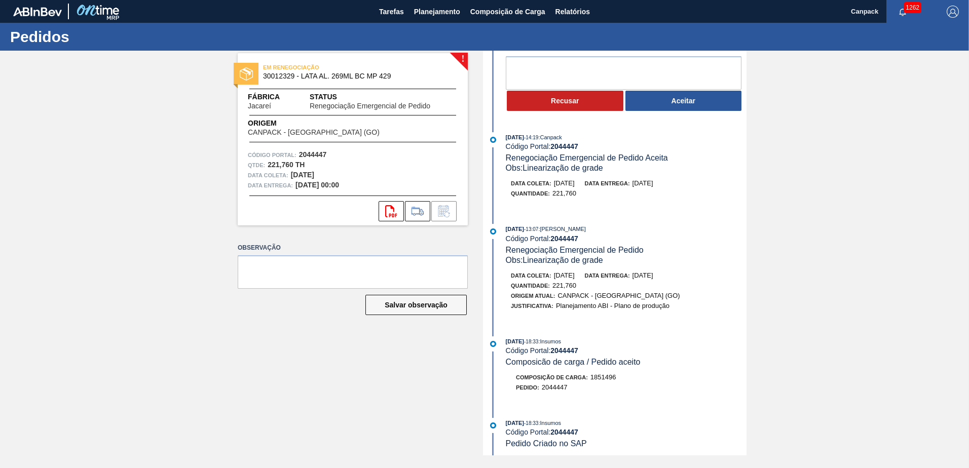
scroll to position [152, 0]
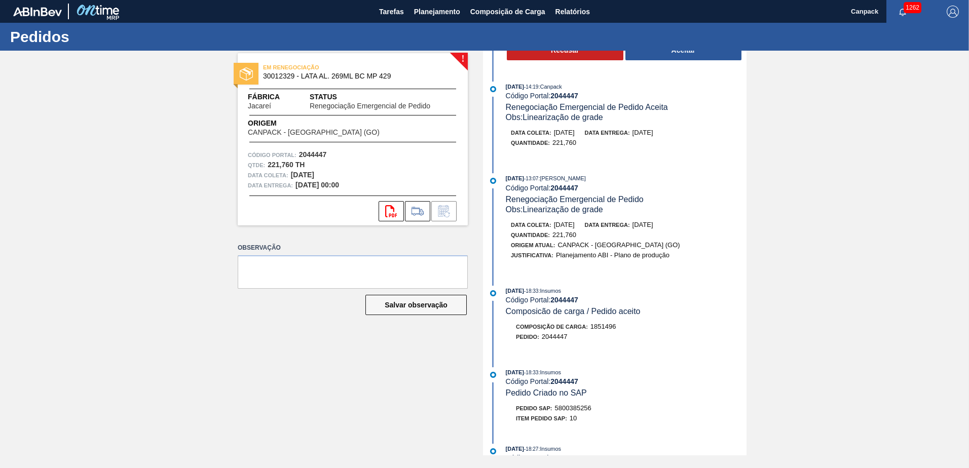
click at [707, 166] on div "06/10/2025 - 11:55 : BRUNO DE MELLO DUARTE Código Portal: 2044447 Renegociação …" at bounding box center [615, 101] width 261 height 405
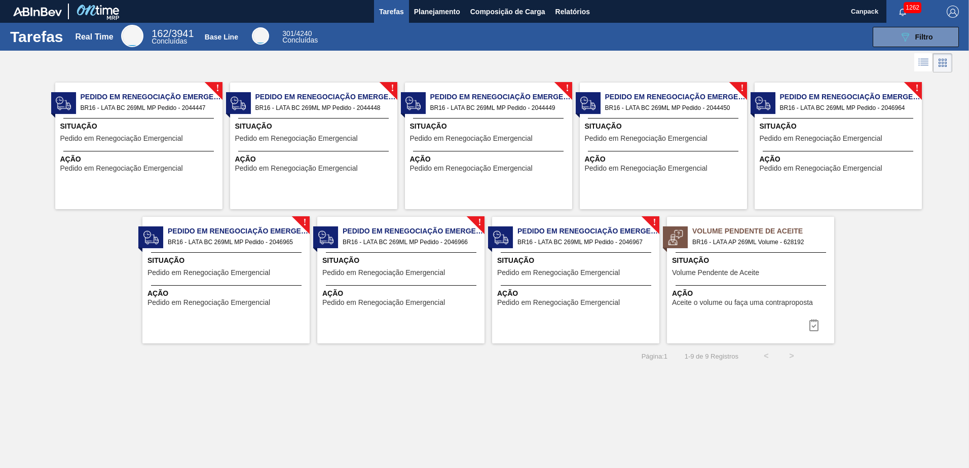
click at [321, 133] on div "Situação Pedido em Renegociação Emergencial" at bounding box center [315, 133] width 160 height 25
click at [470, 116] on div "! Pedido em Renegociação Emergencial BR16 - LATA BC 269ML MP Pedido - 2044449 S…" at bounding box center [488, 146] width 167 height 127
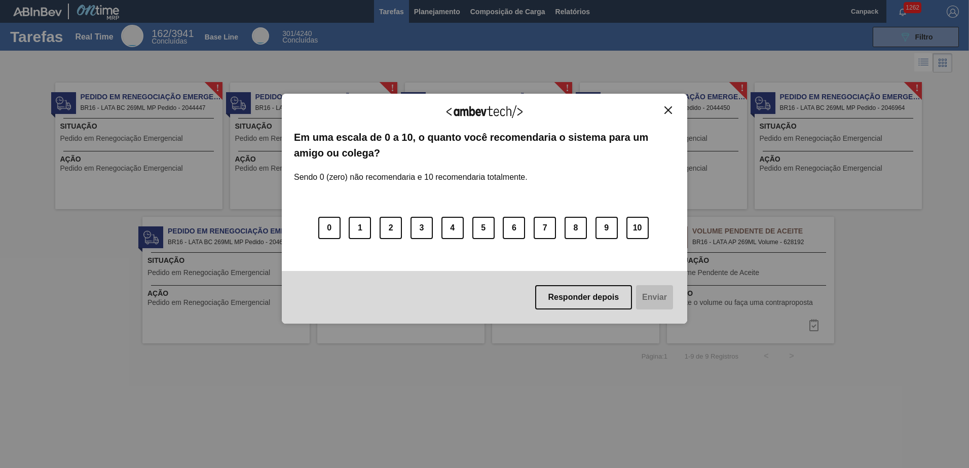
click at [669, 107] on img "Close" at bounding box center [668, 110] width 8 height 8
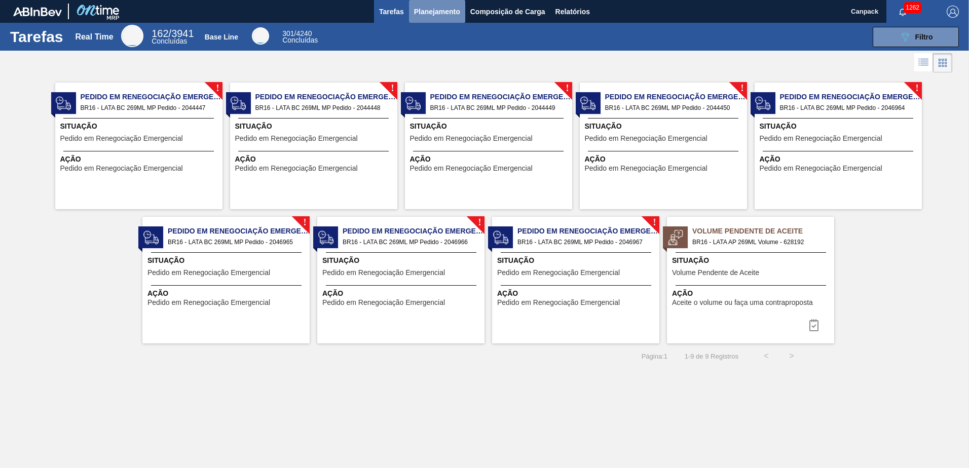
click at [429, 10] on span "Planejamento" at bounding box center [437, 12] width 46 height 12
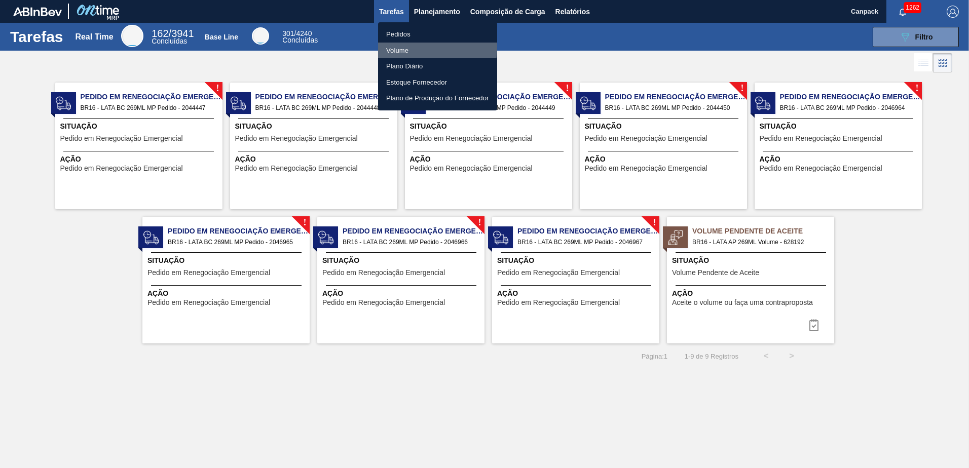
click at [405, 47] on li "Volume" at bounding box center [437, 51] width 119 height 16
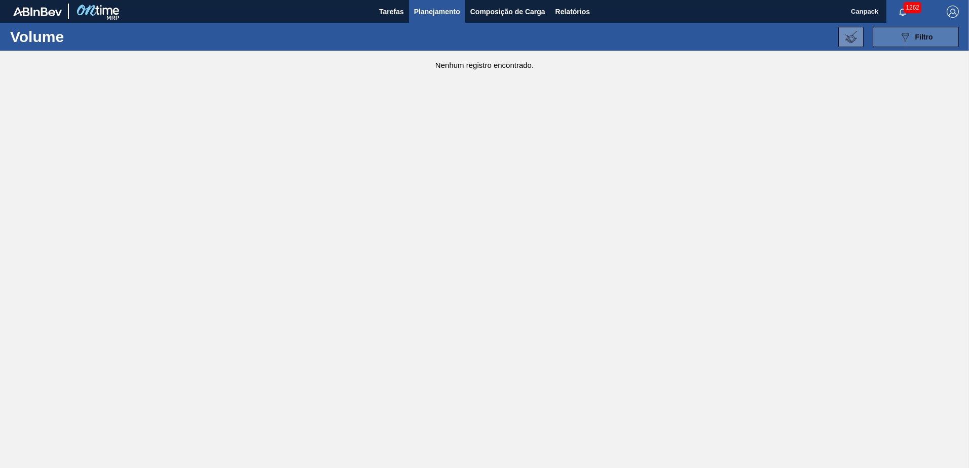
click at [929, 42] on div "089F7B8B-B2A5-4AFE-B5C0-19BA573D28AC Filtro" at bounding box center [916, 37] width 34 height 12
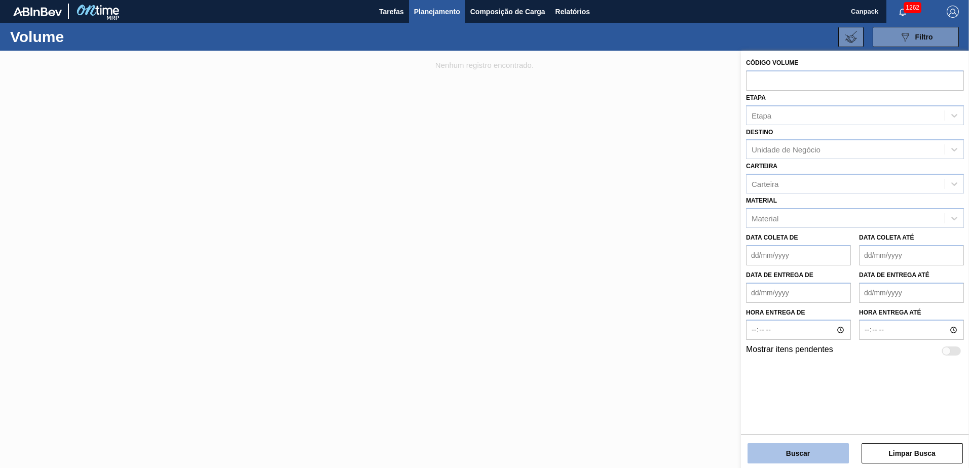
click at [823, 451] on button "Buscar" at bounding box center [797, 453] width 101 height 20
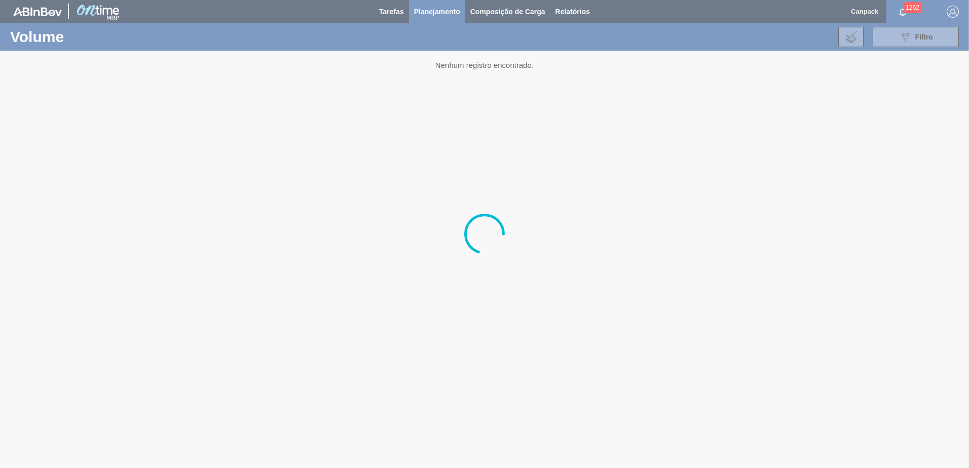
click at [385, 10] on div at bounding box center [484, 234] width 969 height 468
click at [390, 13] on div at bounding box center [484, 234] width 969 height 468
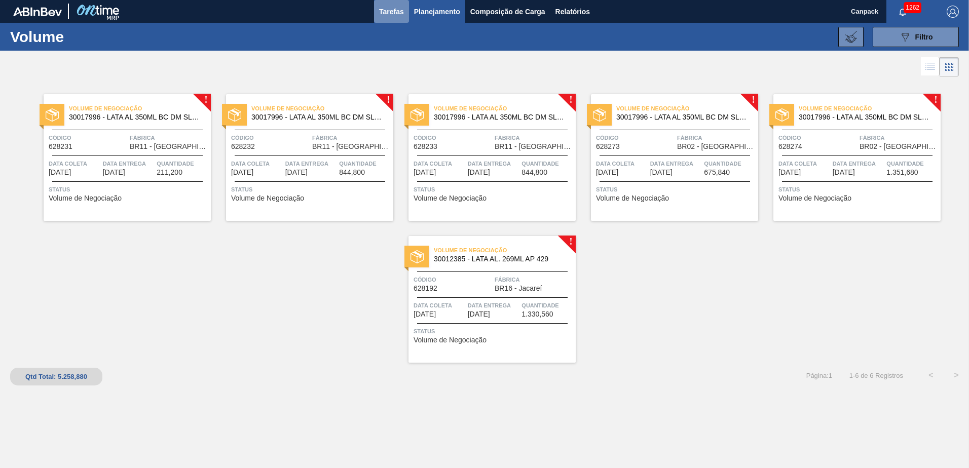
click at [398, 9] on span "Tarefas" at bounding box center [391, 12] width 25 height 12
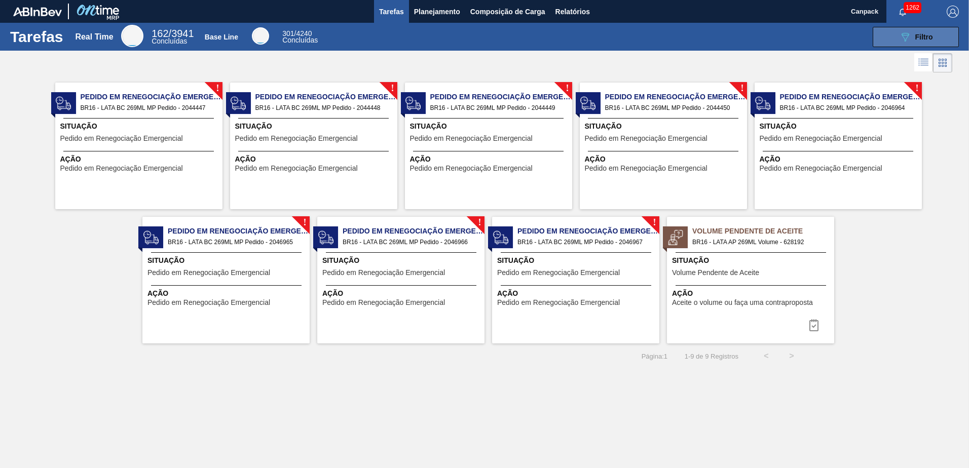
click at [920, 39] on span "Filtro" at bounding box center [924, 37] width 18 height 8
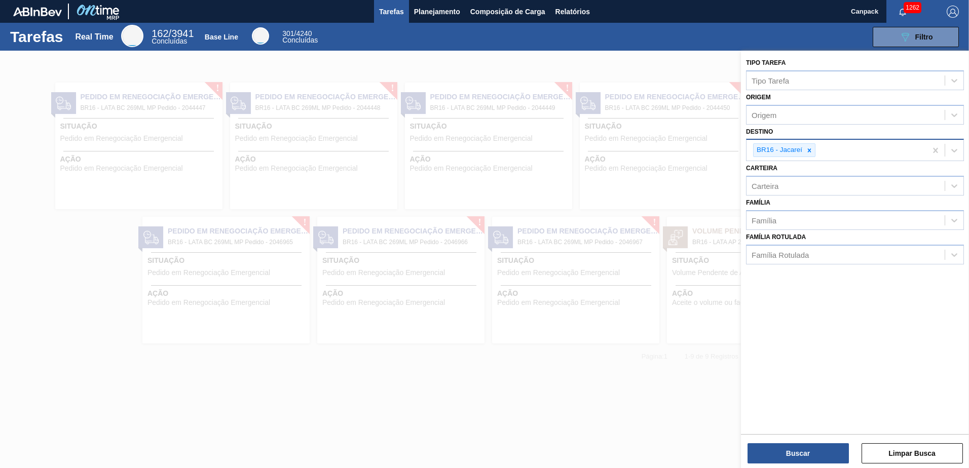
click at [809, 150] on icon at bounding box center [810, 150] width 4 height 4
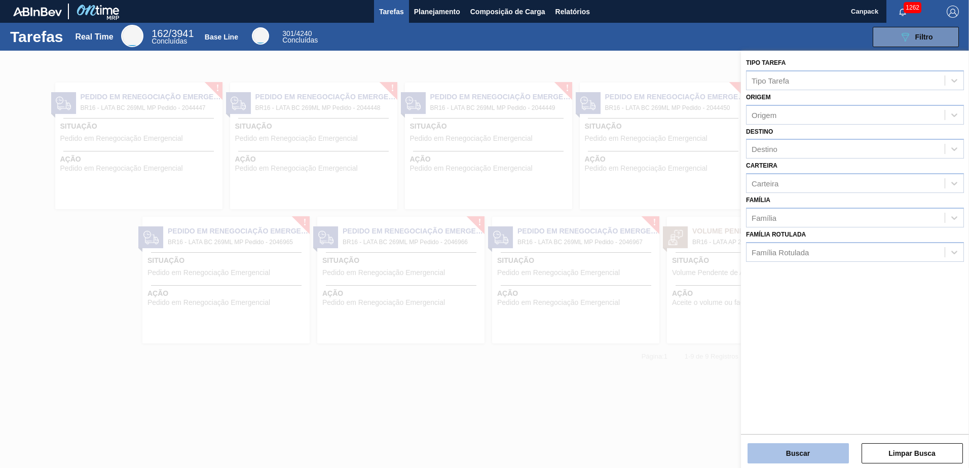
click at [810, 456] on button "Buscar" at bounding box center [797, 453] width 101 height 20
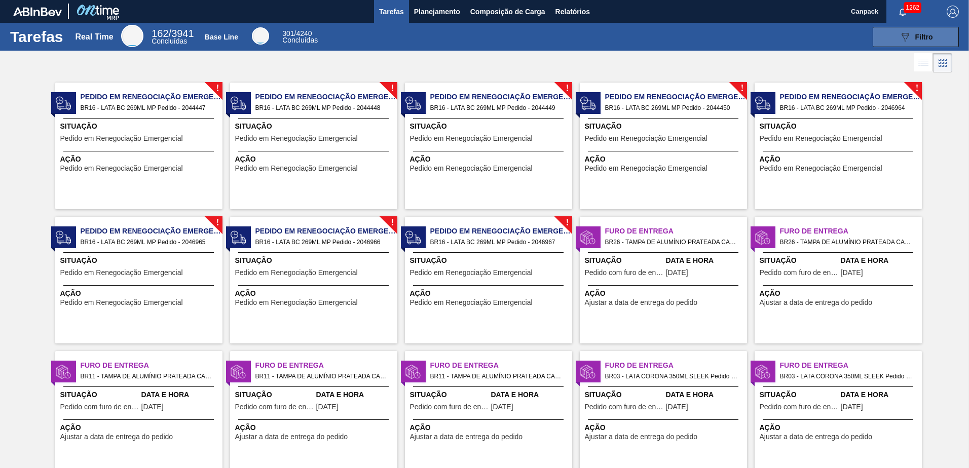
click at [890, 44] on button "089F7B8B-B2A5-4AFE-B5C0-19BA573D28AC Filtro" at bounding box center [915, 37] width 86 height 20
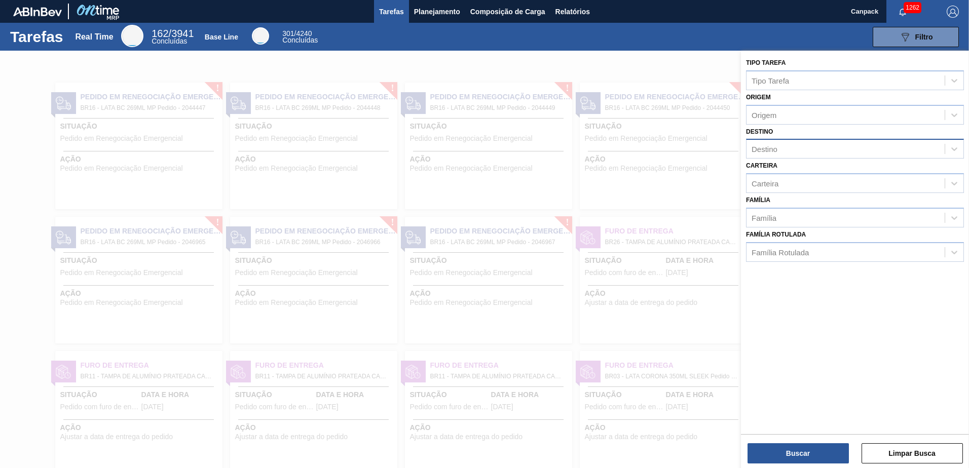
click at [781, 150] on div "Destino" at bounding box center [845, 149] width 198 height 15
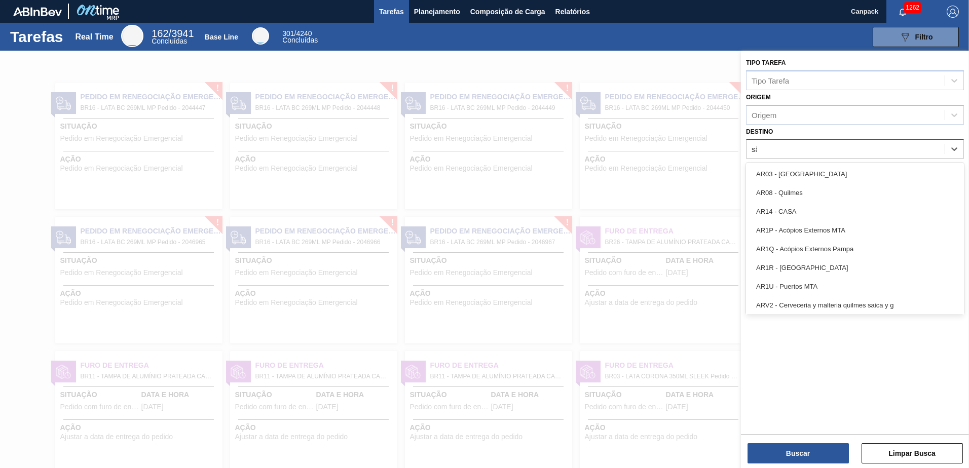
type input "são"
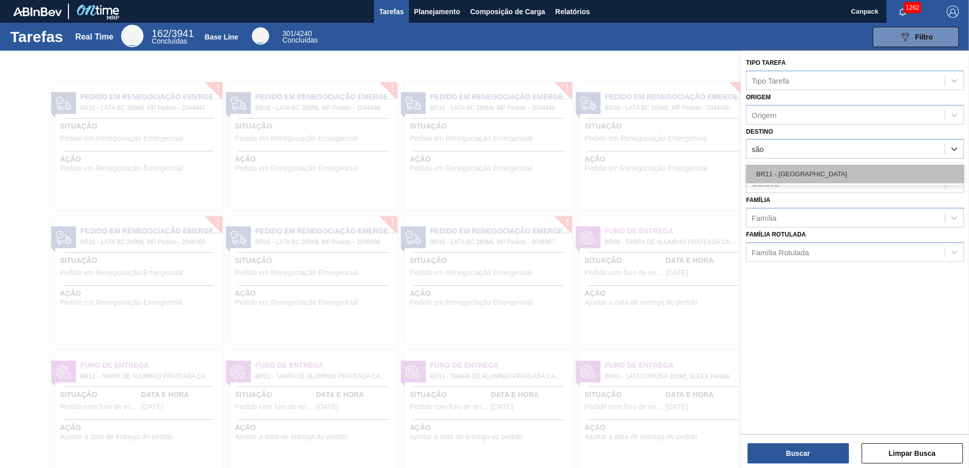
click at [803, 174] on div "BR11 - [GEOGRAPHIC_DATA]" at bounding box center [855, 174] width 218 height 19
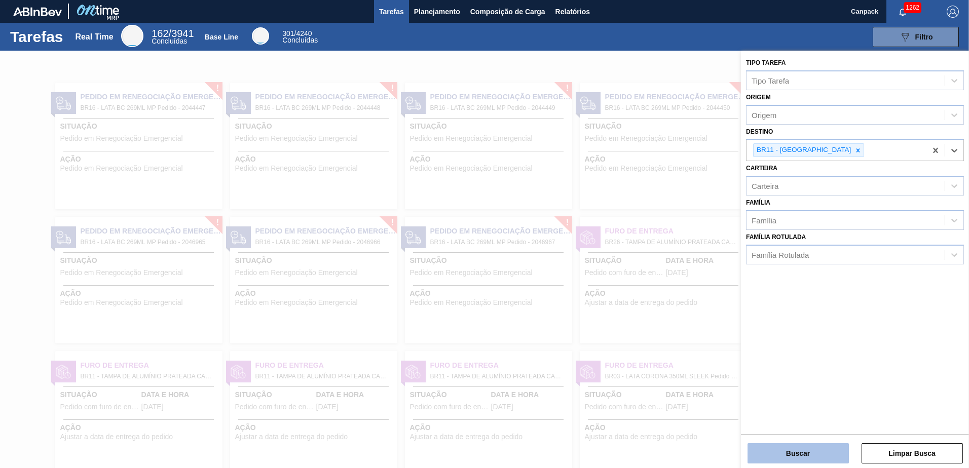
click at [806, 459] on button "Buscar" at bounding box center [797, 453] width 101 height 20
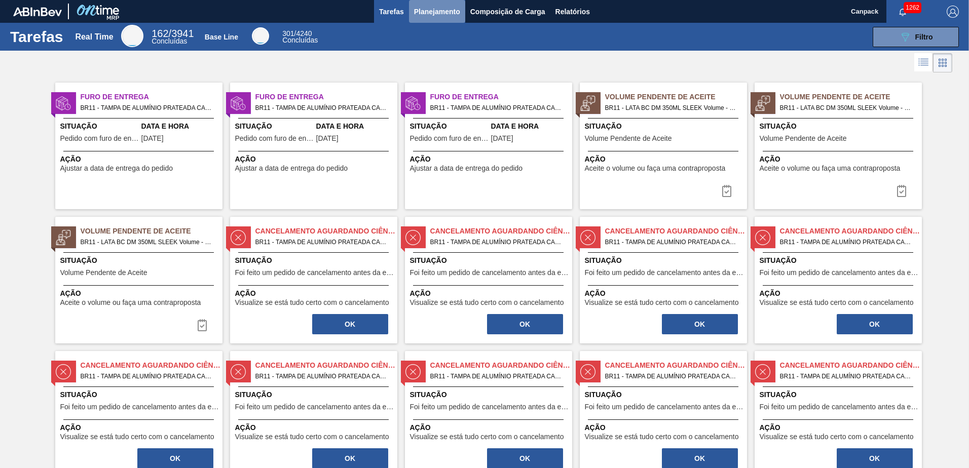
click at [441, 14] on span "Planejamento" at bounding box center [437, 12] width 46 height 12
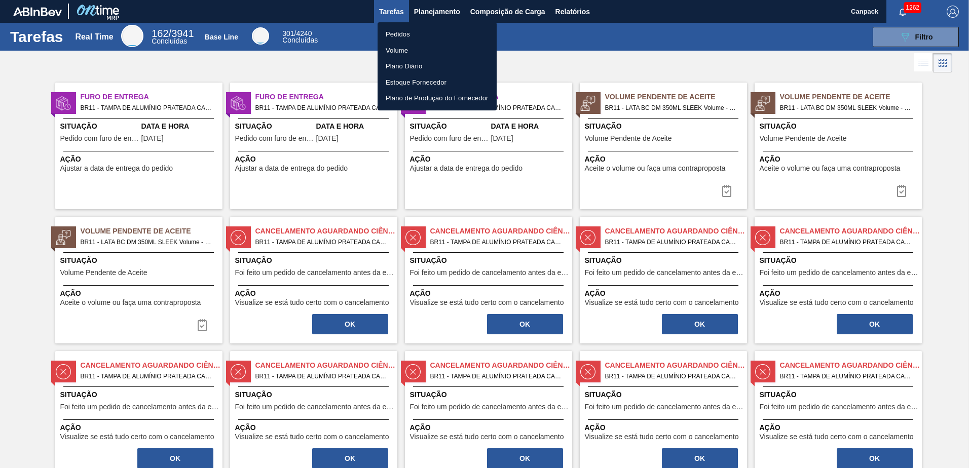
click at [578, 10] on div at bounding box center [484, 234] width 969 height 468
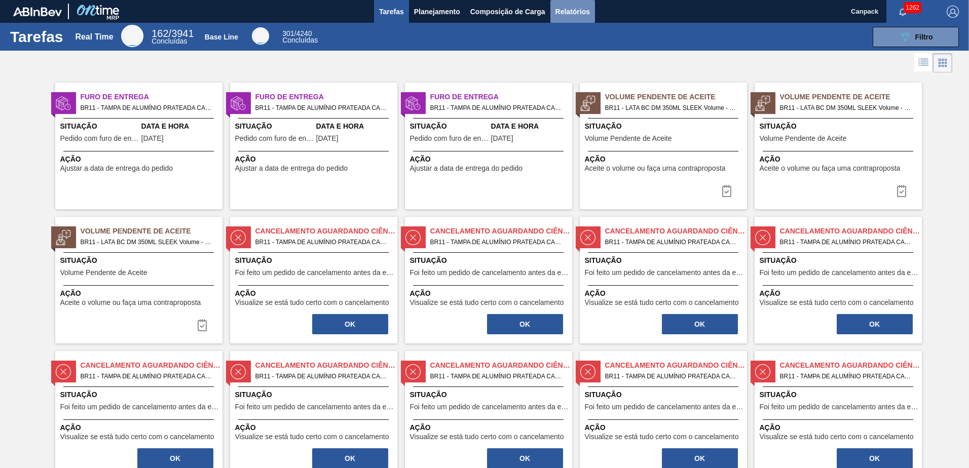
click at [572, 14] on span "Relatórios" at bounding box center [572, 12] width 34 height 12
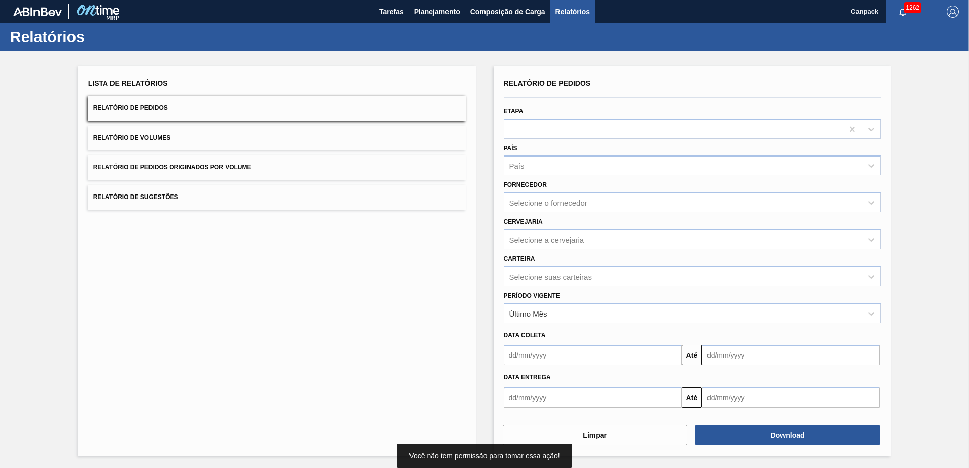
click at [164, 139] on span "Relatório de Volumes" at bounding box center [131, 137] width 77 height 7
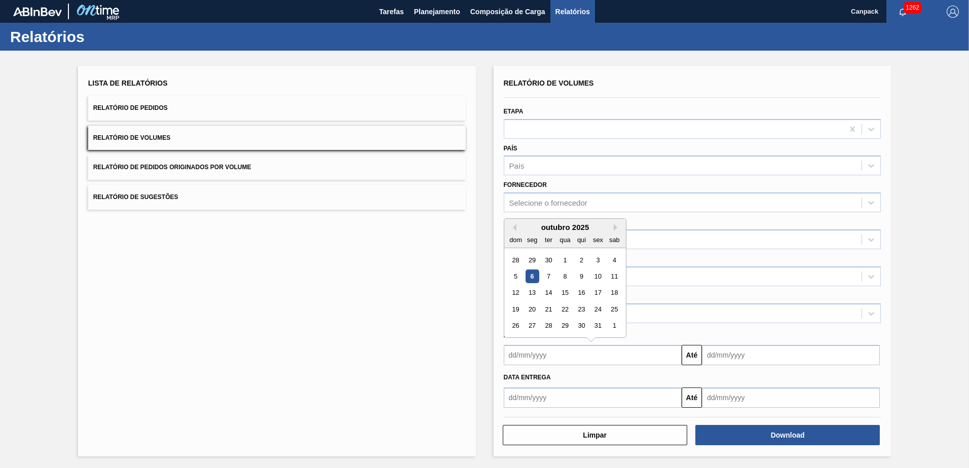
click at [541, 360] on input "text" at bounding box center [593, 355] width 178 height 20
click at [423, 296] on div "Lista de Relatórios Relatório de Pedidos Relatório de Volumes Relatório de Pedi…" at bounding box center [277, 261] width 398 height 391
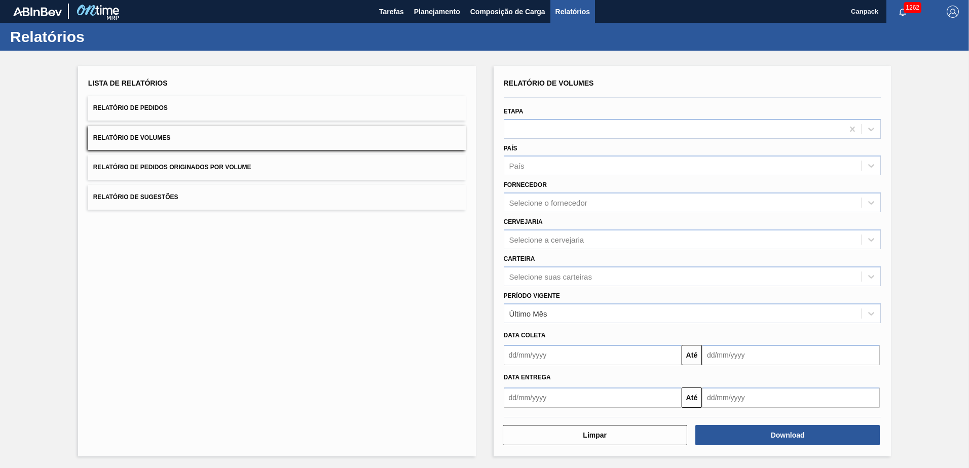
scroll to position [1, 0]
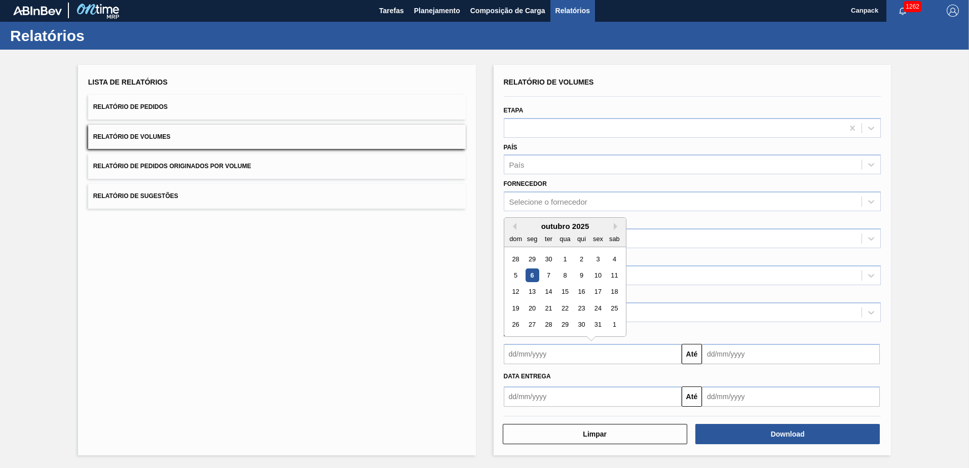
click at [546, 355] on input "text" at bounding box center [593, 354] width 178 height 20
click at [530, 280] on div "6" at bounding box center [532, 276] width 14 height 14
type input "[DATE]"
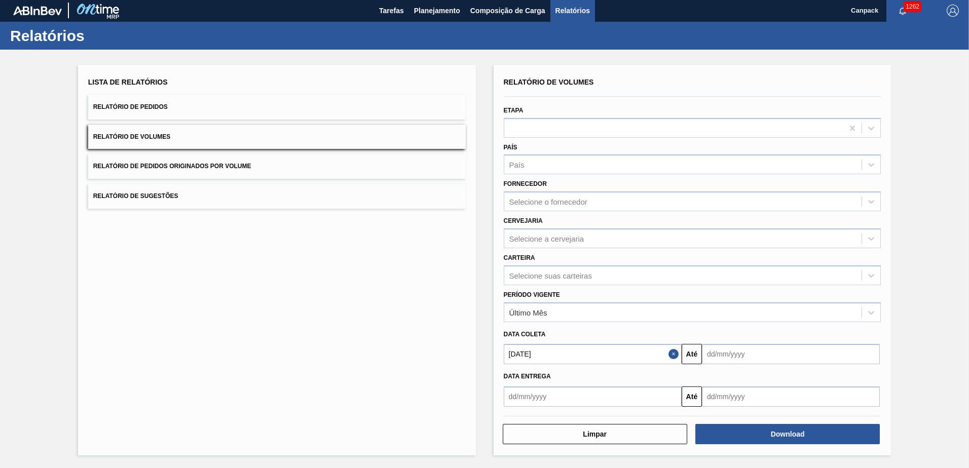
click at [165, 192] on button "Relatório de Sugestões" at bounding box center [276, 196] width 377 height 25
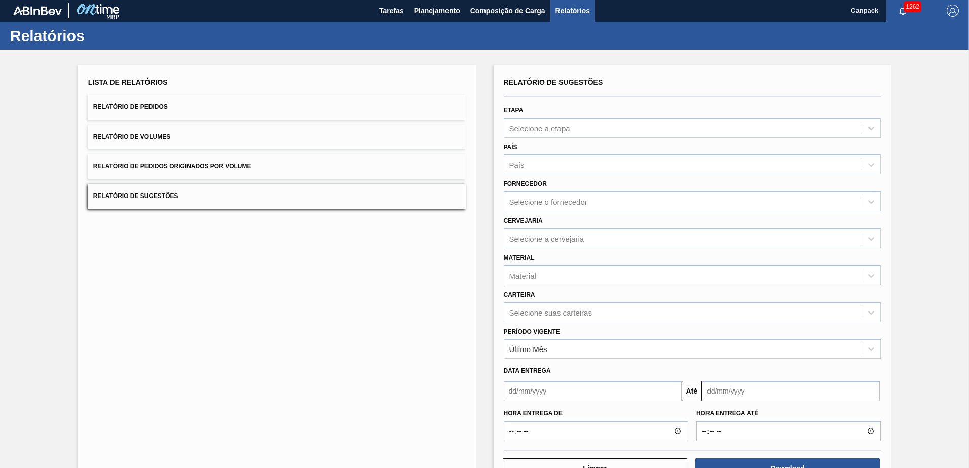
click at [139, 132] on button "Relatório de Volumes" at bounding box center [276, 137] width 377 height 25
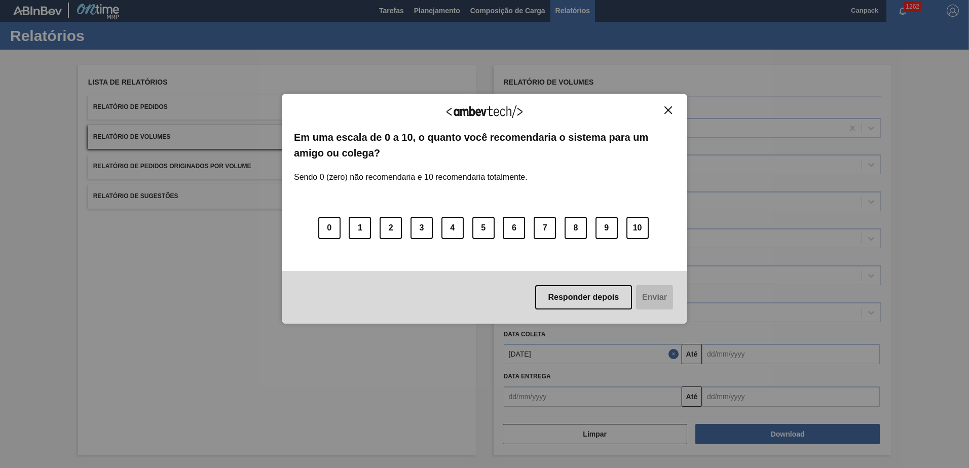
click at [668, 107] on img "Close" at bounding box center [668, 110] width 8 height 8
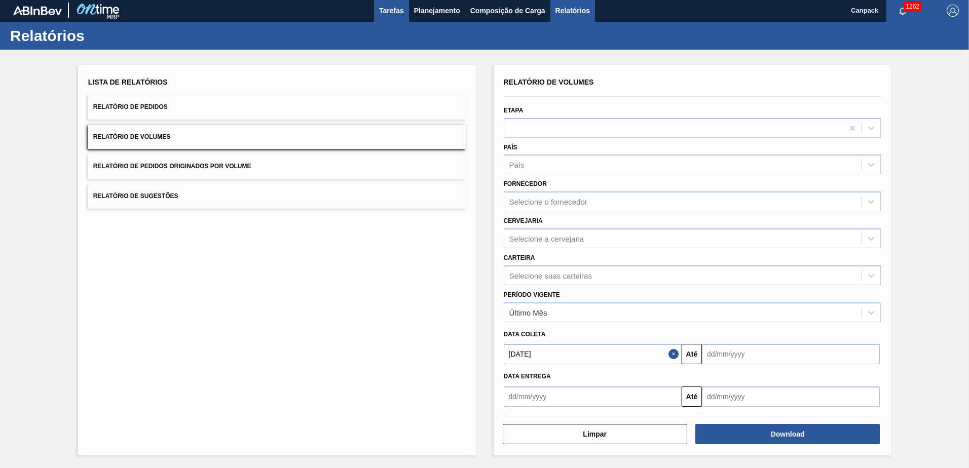
click at [383, 4] on button "Tarefas" at bounding box center [391, 10] width 35 height 23
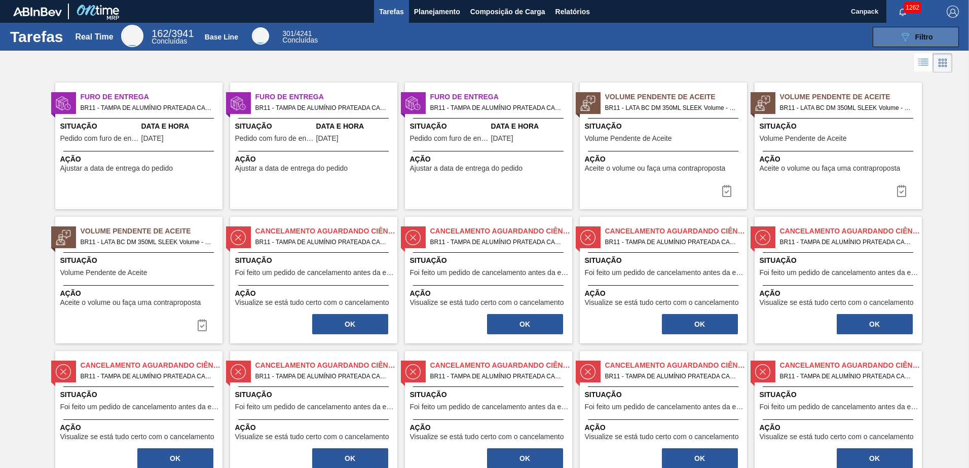
click at [918, 33] on span "Filtro" at bounding box center [924, 37] width 18 height 8
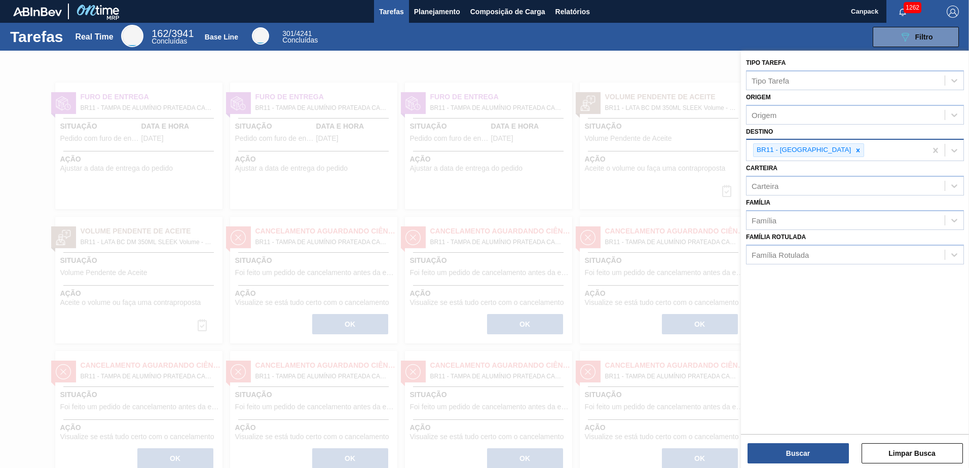
click at [856, 149] on icon at bounding box center [858, 150] width 4 height 4
type input "jaca"
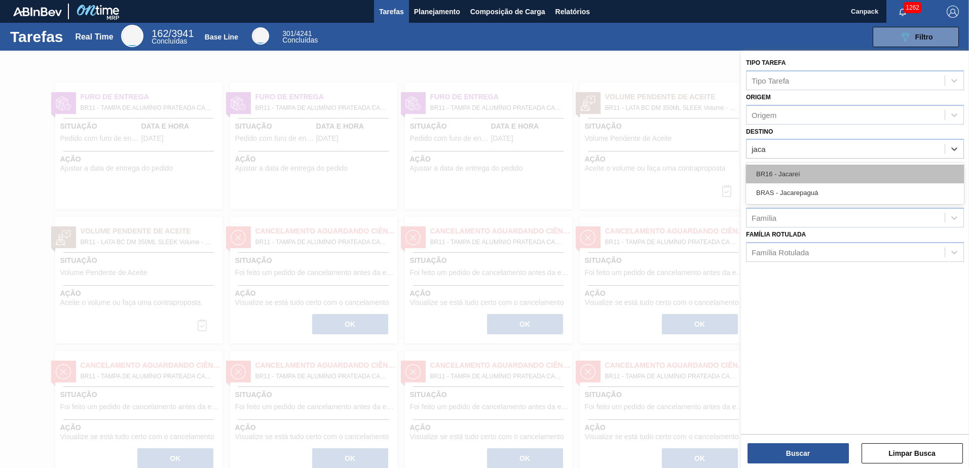
click at [813, 172] on div "BR16 - Jacareí" at bounding box center [855, 174] width 218 height 19
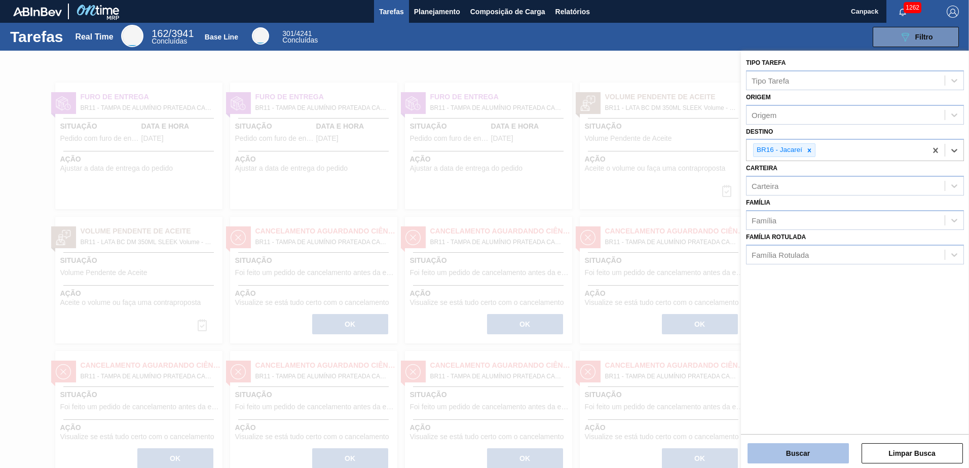
click at [809, 450] on button "Buscar" at bounding box center [797, 453] width 101 height 20
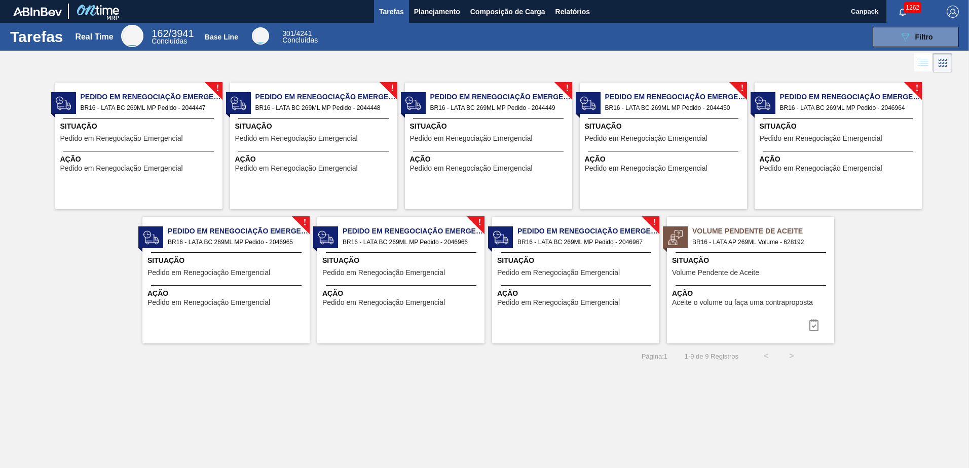
click at [162, 117] on div "! Pedido em Renegociação Emergencial BR16 - LATA BC 269ML MP Pedido - 2044447 S…" at bounding box center [138, 146] width 167 height 127
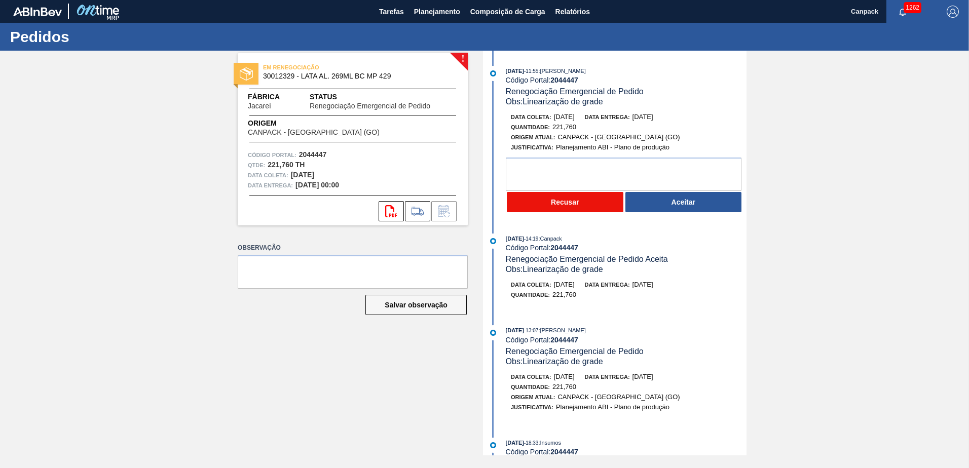
click at [593, 210] on button "Recusar" at bounding box center [565, 202] width 117 height 20
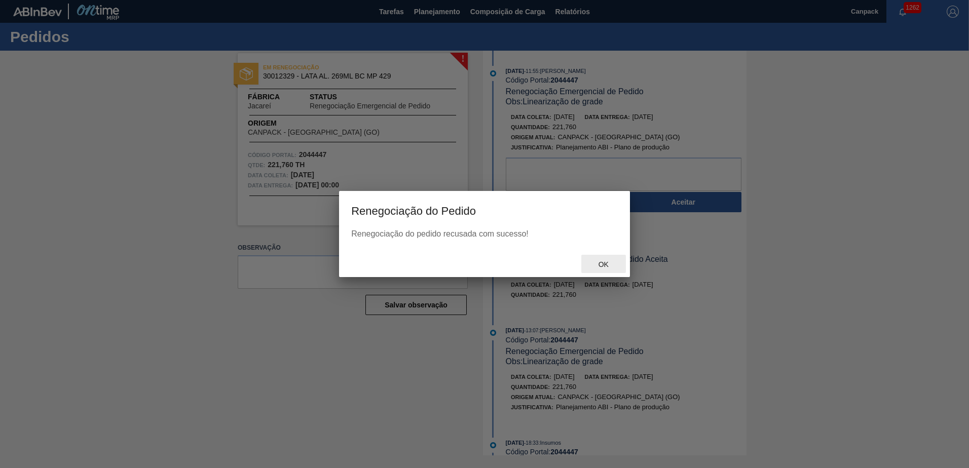
click at [605, 262] on span "Ok" at bounding box center [603, 264] width 26 height 8
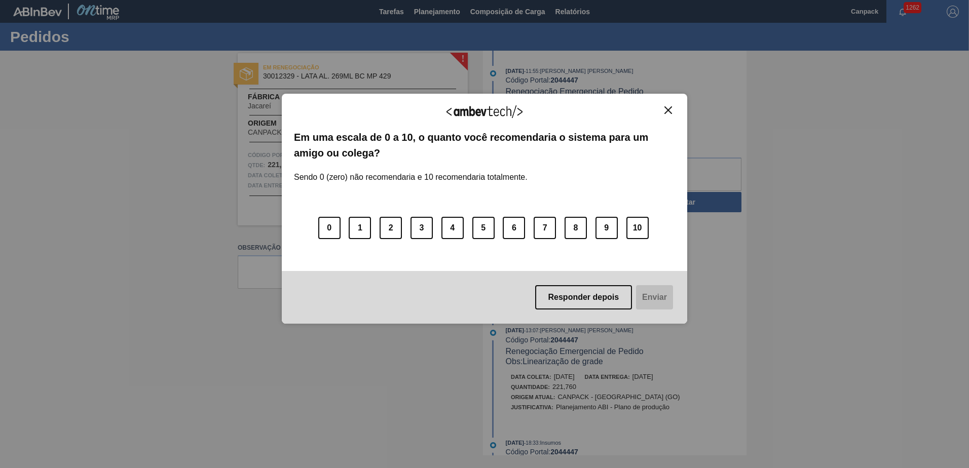
click at [664, 106] on button "Close" at bounding box center [668, 110] width 14 height 9
click at [665, 111] on img "Close" at bounding box center [668, 110] width 8 height 8
click at [668, 110] on img "Close" at bounding box center [668, 110] width 8 height 8
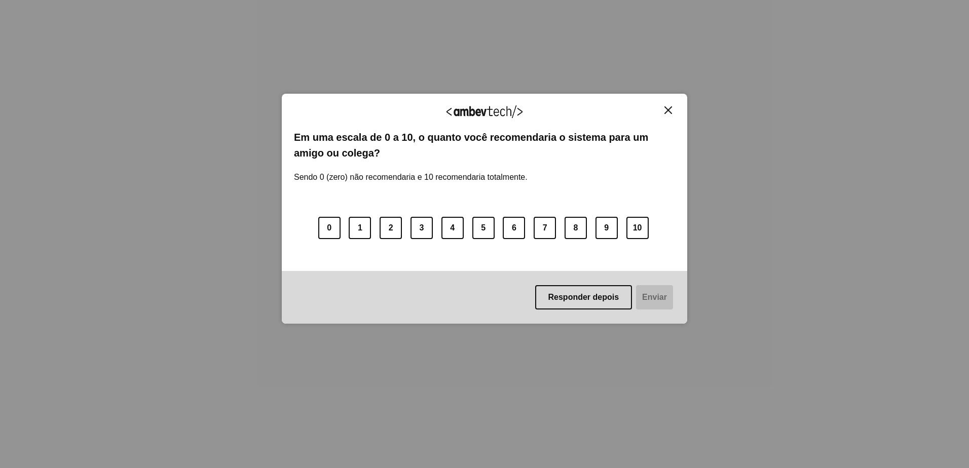
click at [667, 113] on img "Close" at bounding box center [668, 110] width 8 height 8
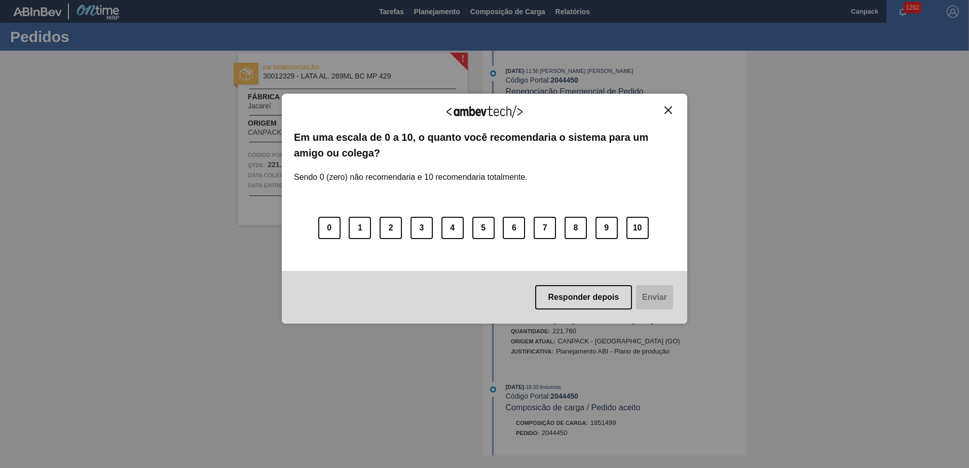
click at [667, 110] on img "Close" at bounding box center [668, 110] width 8 height 8
click at [666, 116] on div "Agradecemos seu feedback!" at bounding box center [484, 118] width 381 height 24
click at [668, 109] on img "Close" at bounding box center [668, 110] width 8 height 8
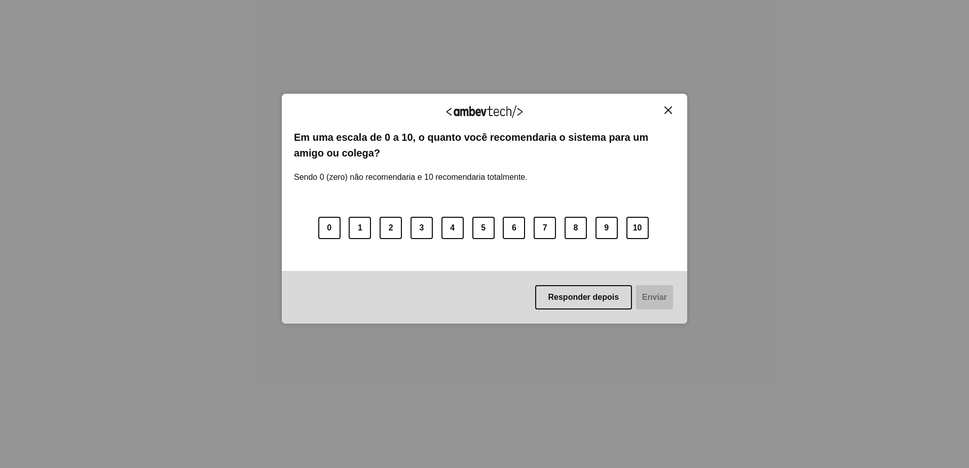
click at [669, 108] on img "Close" at bounding box center [668, 110] width 8 height 8
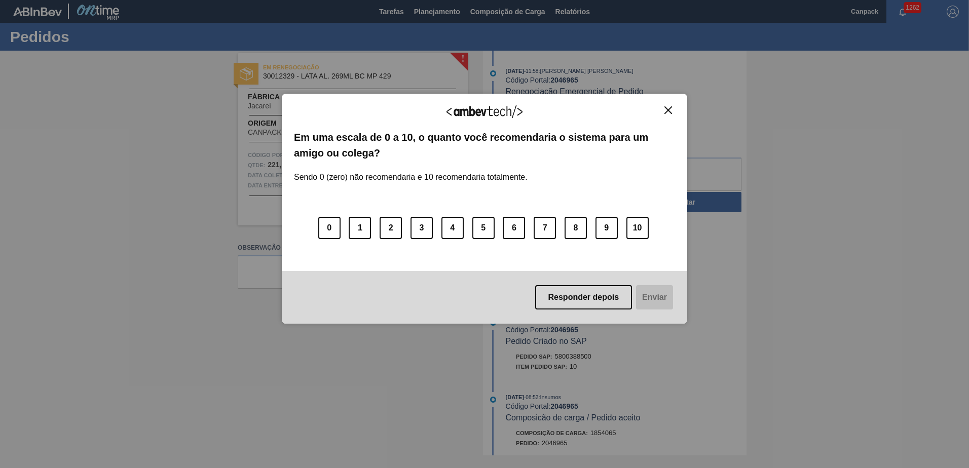
click at [667, 109] on img "Close" at bounding box center [668, 110] width 8 height 8
click at [668, 110] on img "Close" at bounding box center [668, 110] width 8 height 8
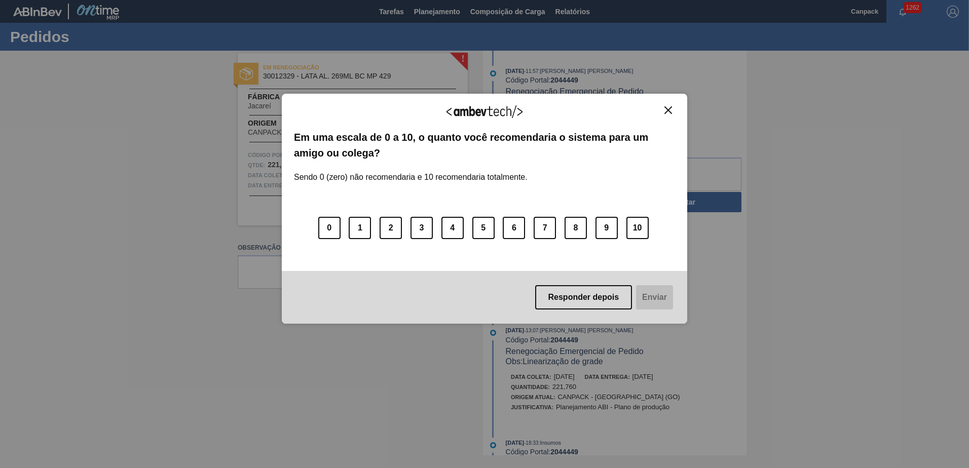
click at [669, 110] on img "Close" at bounding box center [668, 110] width 8 height 8
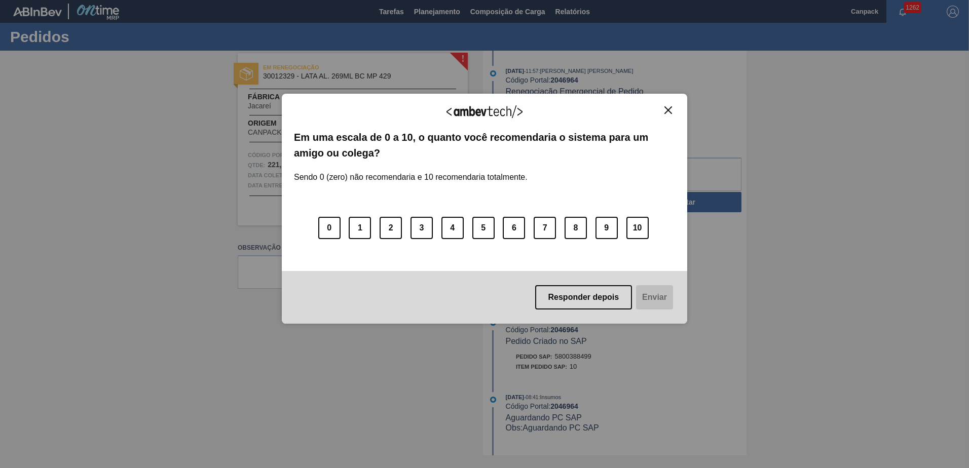
click at [667, 108] on img "Close" at bounding box center [668, 110] width 8 height 8
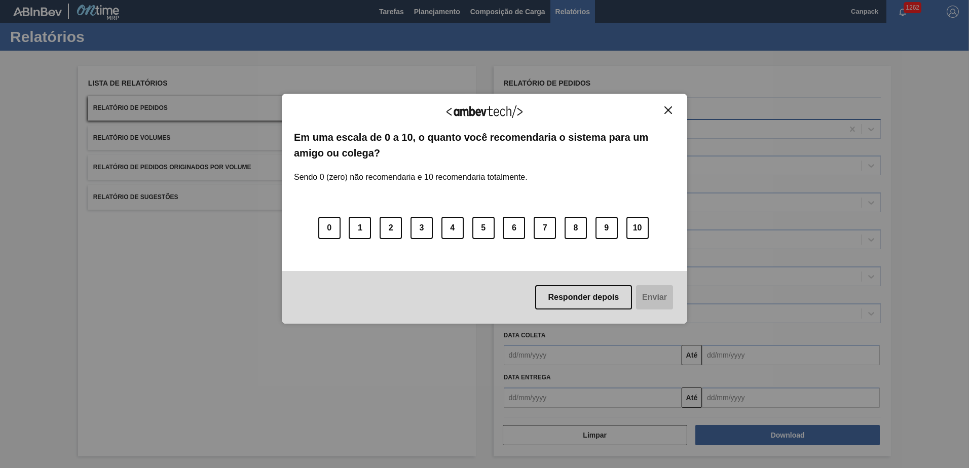
drag, startPoint x: 670, startPoint y: 114, endPoint x: 707, endPoint y: 136, distance: 43.2
click at [670, 114] on img "Close" at bounding box center [668, 110] width 8 height 8
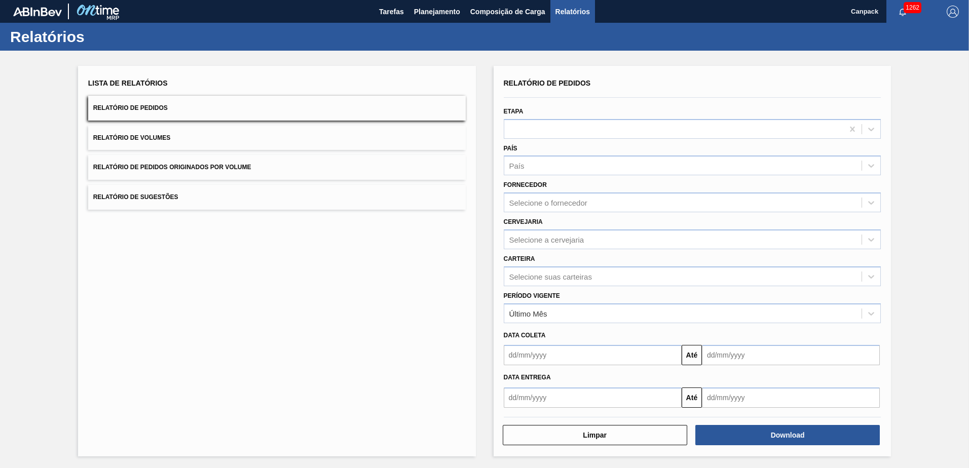
click at [141, 193] on button "Relatório de Sugestões" at bounding box center [276, 197] width 377 height 25
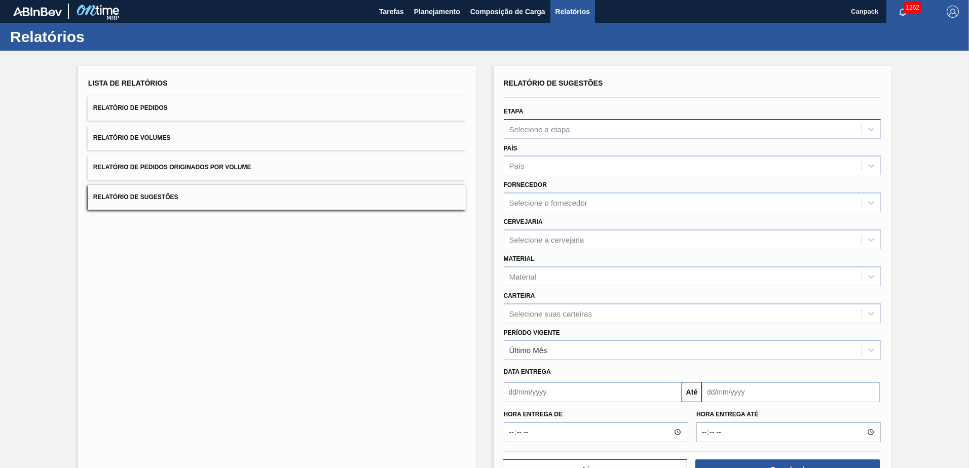
click at [519, 130] on div "Selecione a etapa" at bounding box center [539, 129] width 61 height 9
click at [185, 171] on span "Relatório de Pedidos Originados por Volume" at bounding box center [172, 167] width 158 height 7
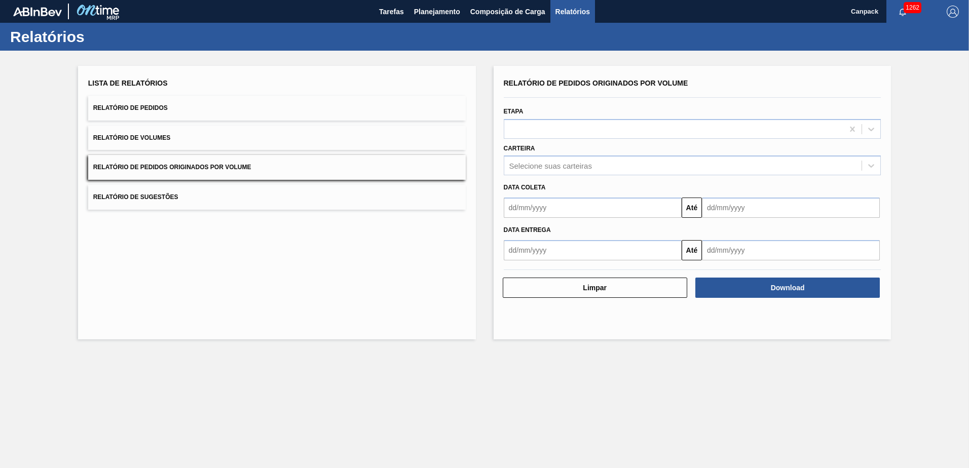
click at [141, 141] on span "Relatório de Volumes" at bounding box center [131, 137] width 77 height 7
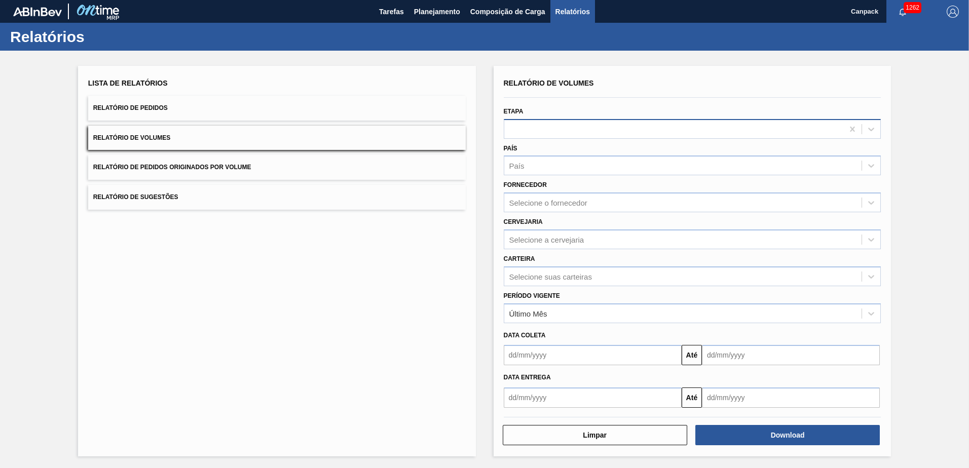
click at [540, 129] on div at bounding box center [673, 129] width 339 height 15
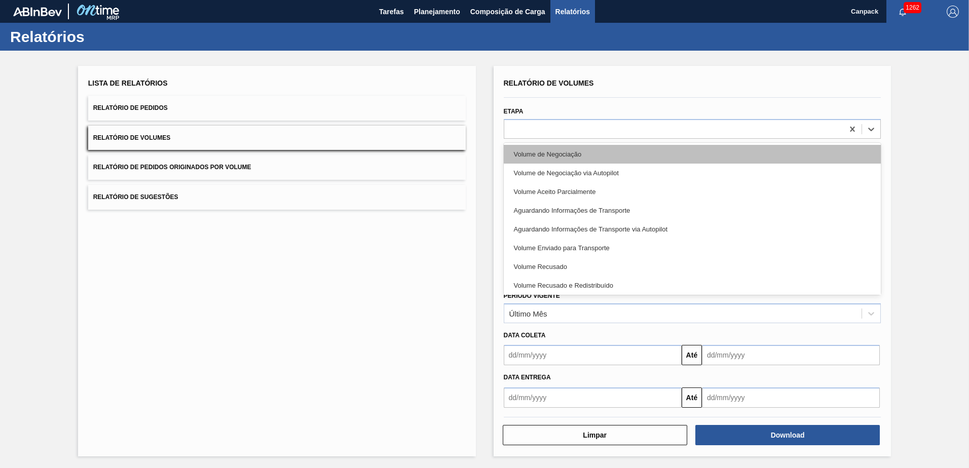
click at [561, 159] on div "Volume de Negociação" at bounding box center [692, 154] width 377 height 19
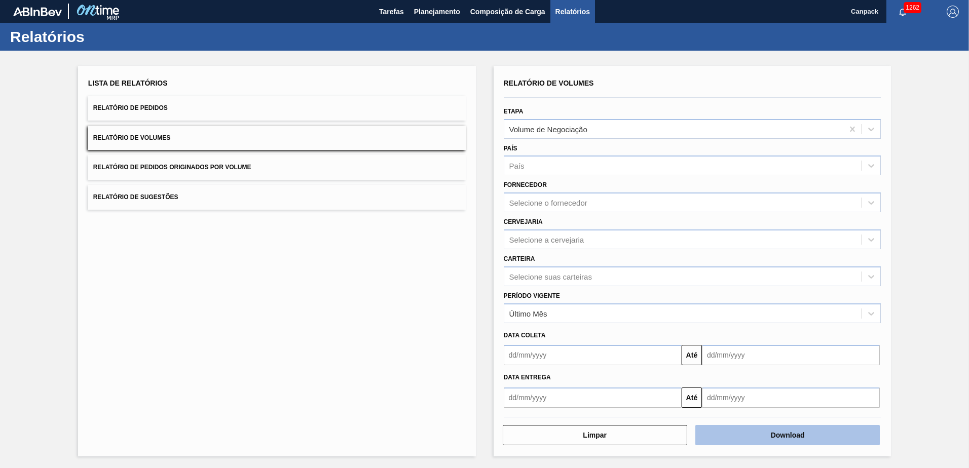
click at [794, 434] on button "Download" at bounding box center [787, 435] width 184 height 20
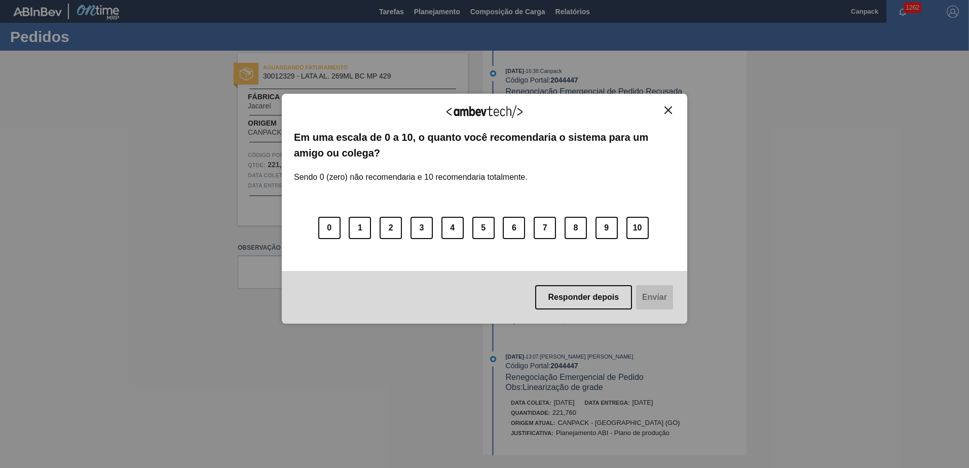
click at [662, 113] on button "Close" at bounding box center [668, 110] width 14 height 9
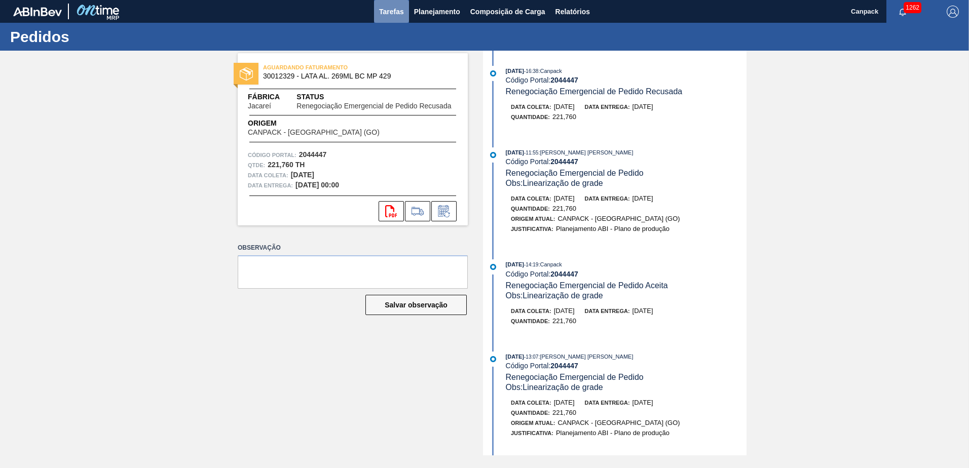
click at [385, 20] on button "Tarefas" at bounding box center [391, 11] width 35 height 23
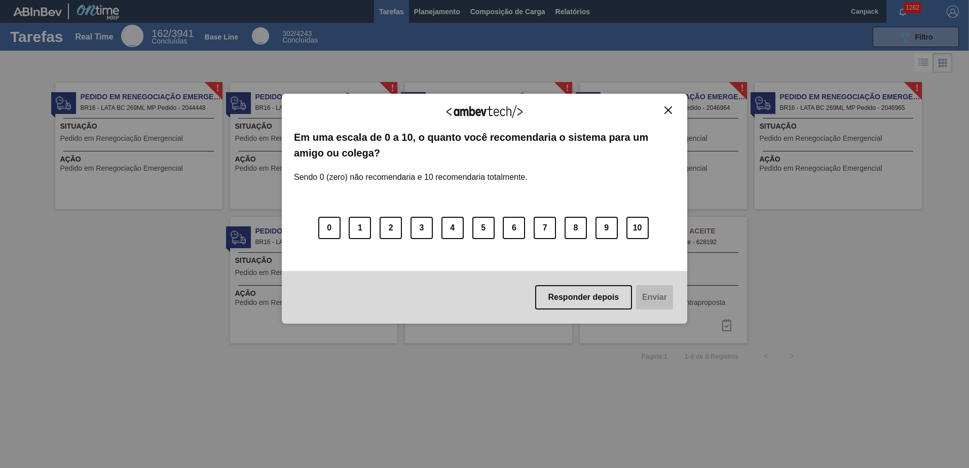
click at [666, 113] on img "Close" at bounding box center [668, 110] width 8 height 8
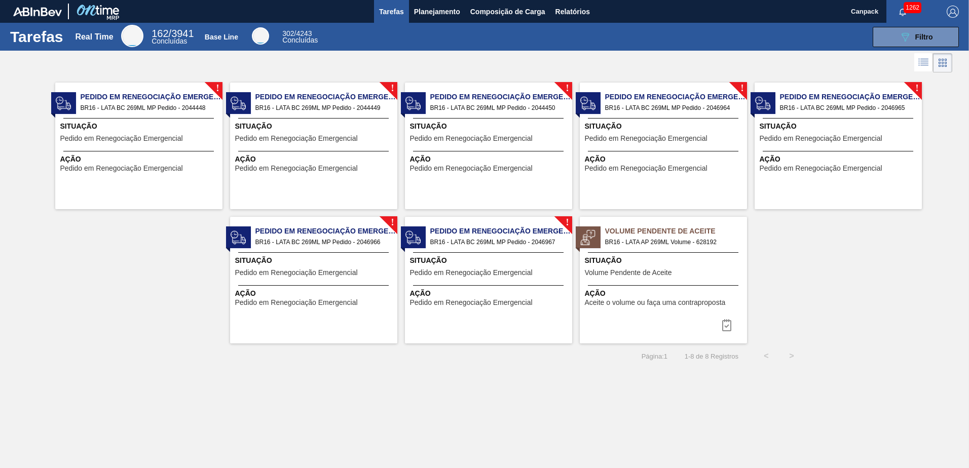
click at [174, 120] on div "! Pedido em Renegociação Emergencial BR16 - LATA BC 269ML MP Pedido - 2044448 S…" at bounding box center [138, 146] width 167 height 127
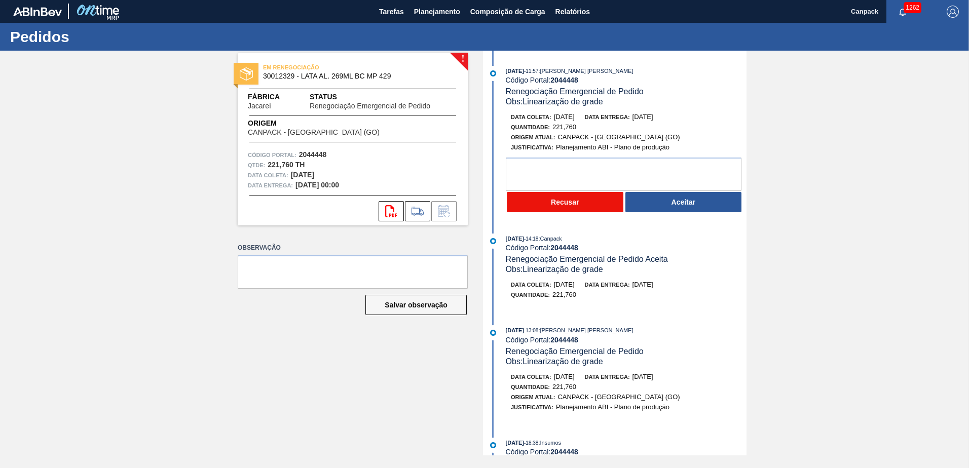
click at [601, 205] on button "Recusar" at bounding box center [565, 202] width 117 height 20
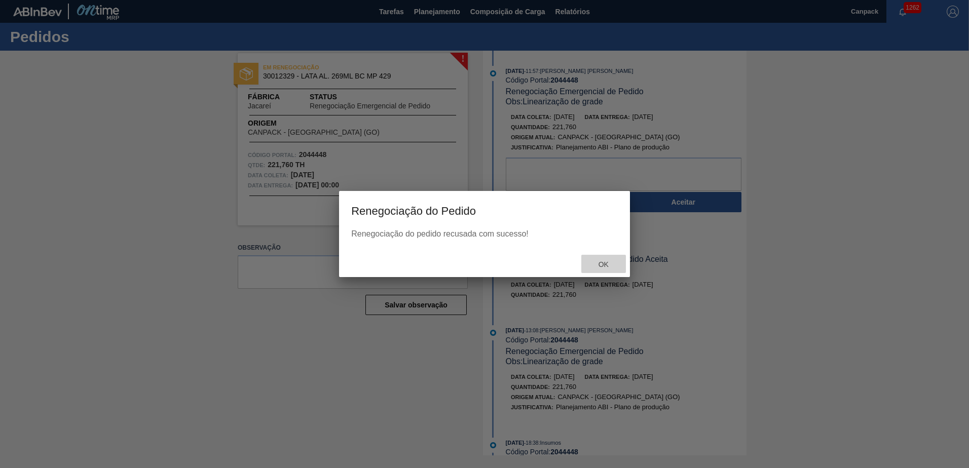
click at [602, 260] on span "Ok" at bounding box center [603, 264] width 26 height 8
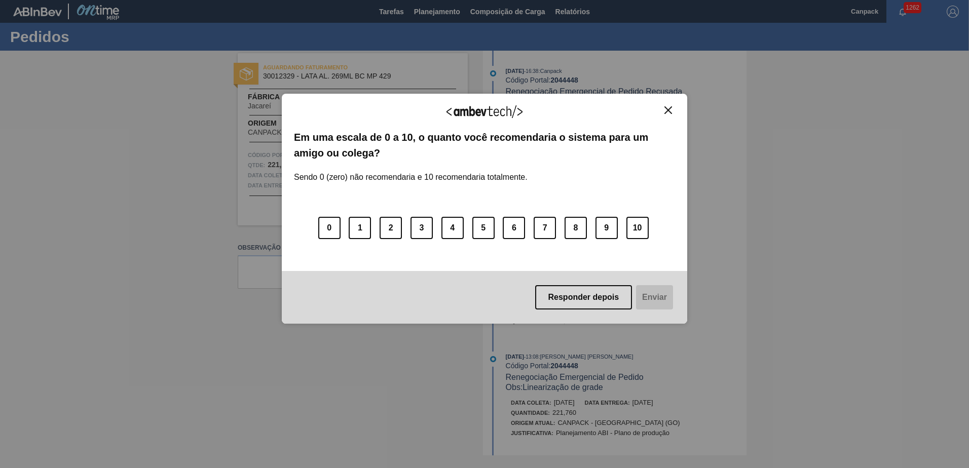
click at [665, 109] on img "Close" at bounding box center [668, 110] width 8 height 8
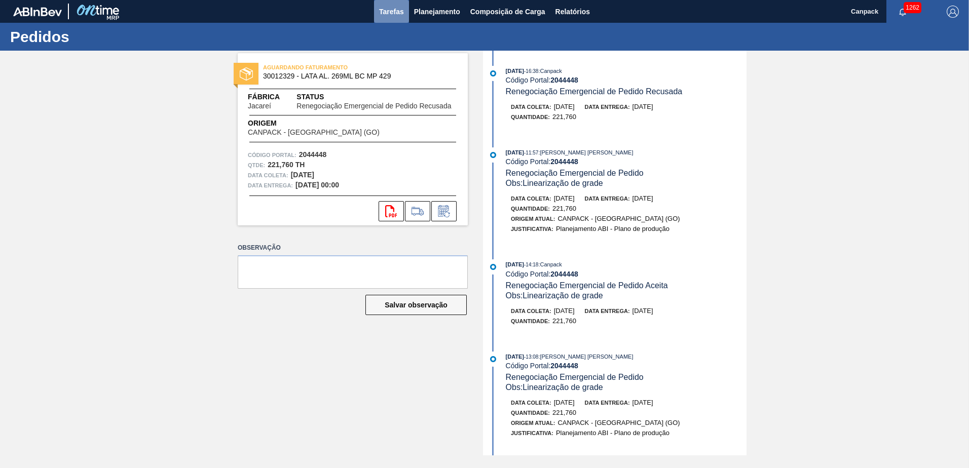
click at [397, 12] on span "Tarefas" at bounding box center [391, 12] width 25 height 12
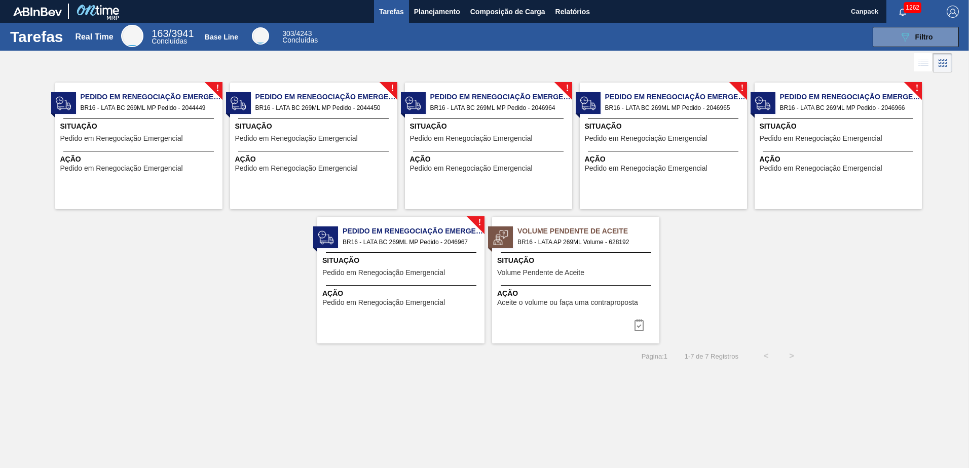
click at [141, 127] on span "Situação" at bounding box center [140, 126] width 160 height 11
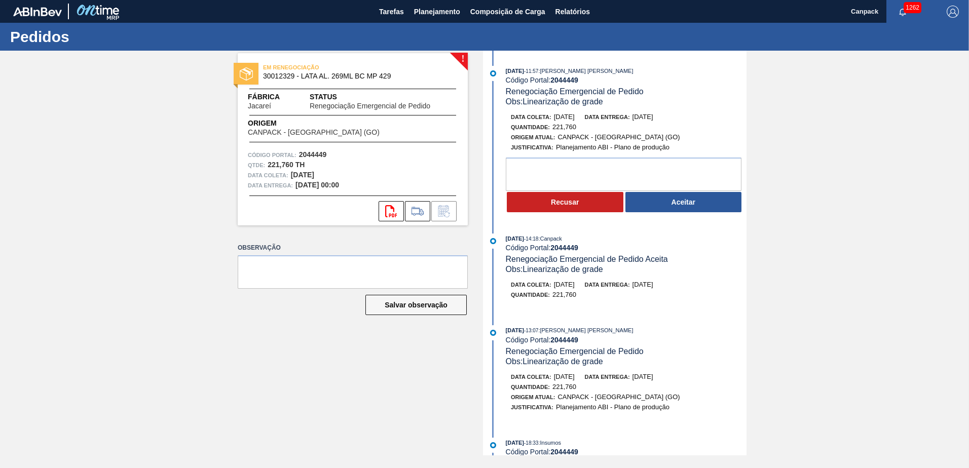
click at [565, 211] on button "Recusar" at bounding box center [565, 202] width 117 height 20
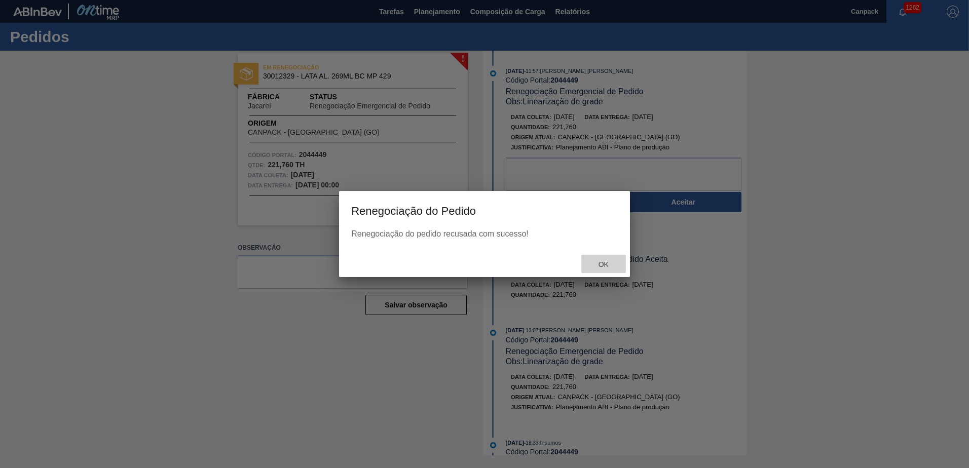
click at [607, 264] on span "Ok" at bounding box center [603, 264] width 26 height 8
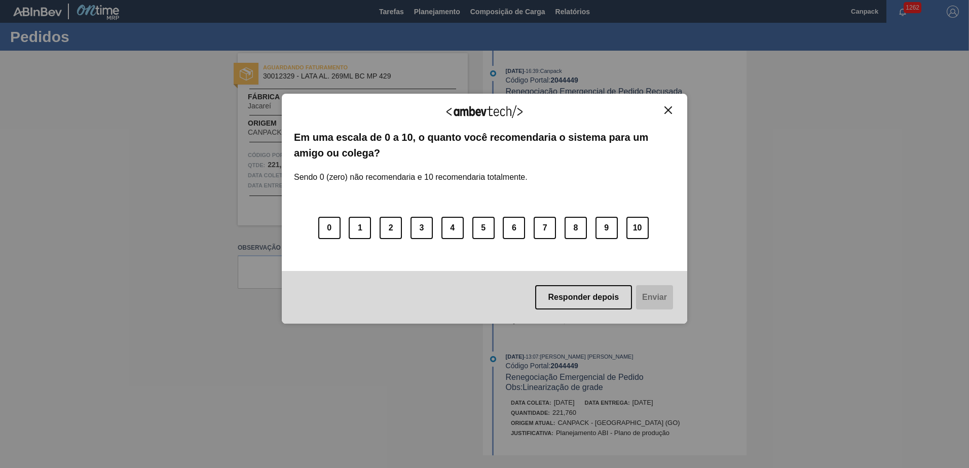
click at [665, 109] on img "Close" at bounding box center [668, 110] width 8 height 8
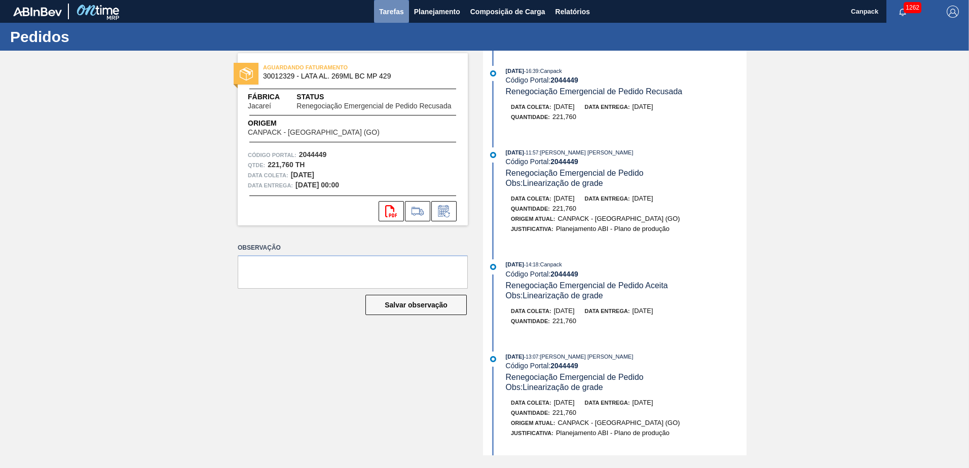
click at [400, 18] on button "Tarefas" at bounding box center [391, 11] width 35 height 23
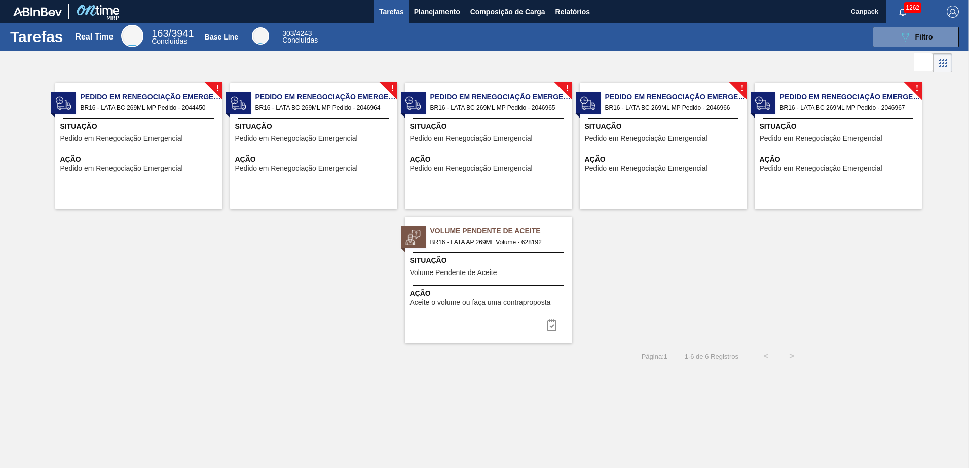
click at [150, 126] on span "Situação" at bounding box center [140, 126] width 160 height 11
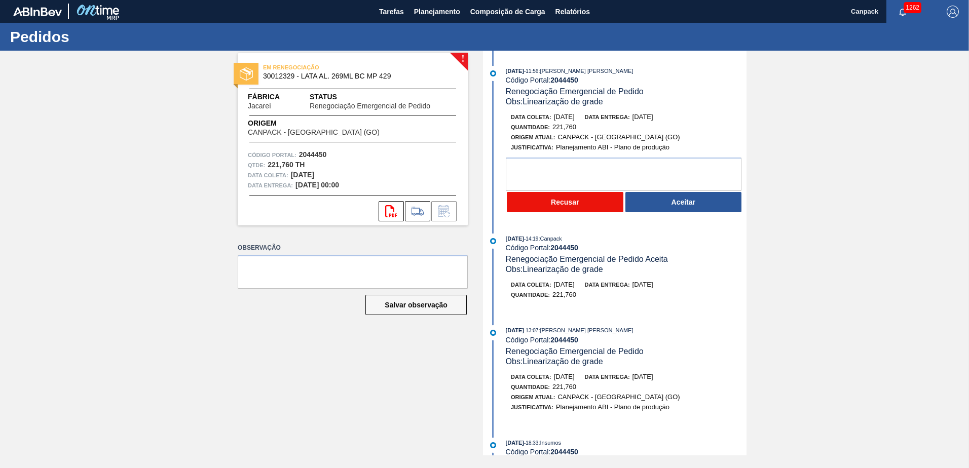
click at [533, 201] on button "Recusar" at bounding box center [565, 202] width 117 height 20
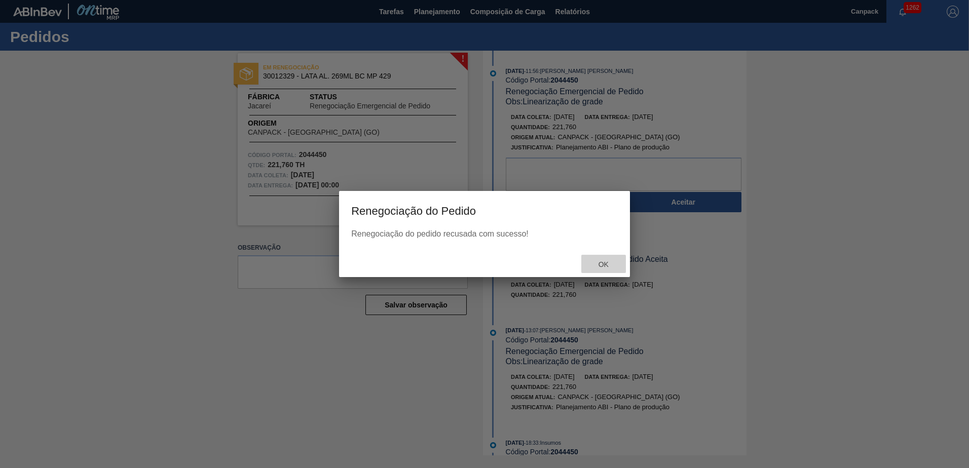
click at [608, 266] on span "Ok" at bounding box center [603, 264] width 26 height 8
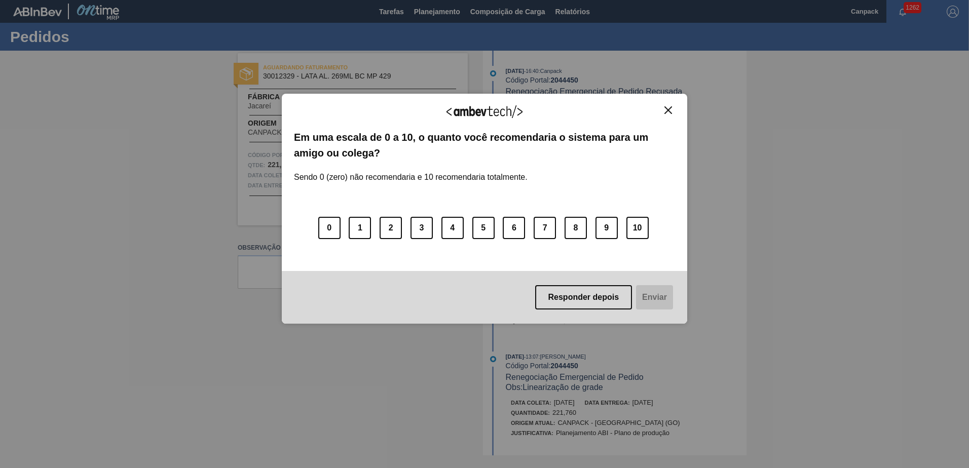
click at [669, 111] on img "Close" at bounding box center [668, 110] width 8 height 8
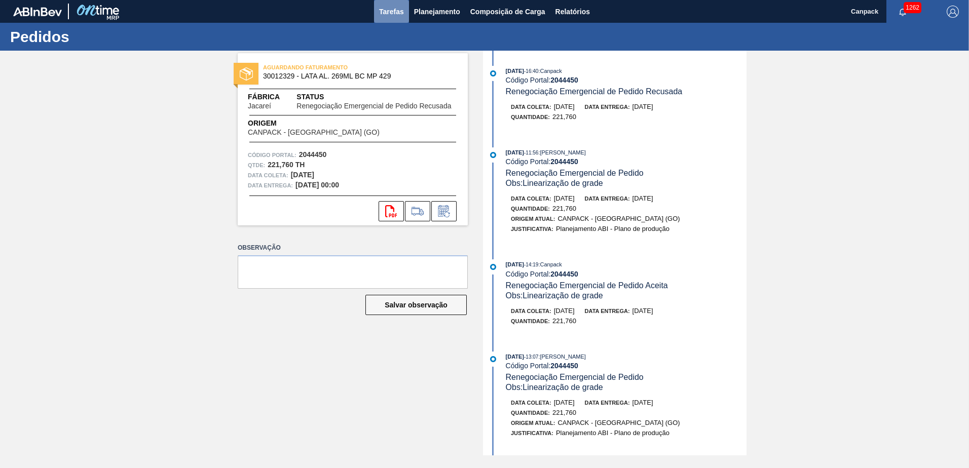
click at [390, 16] on span "Tarefas" at bounding box center [391, 12] width 25 height 12
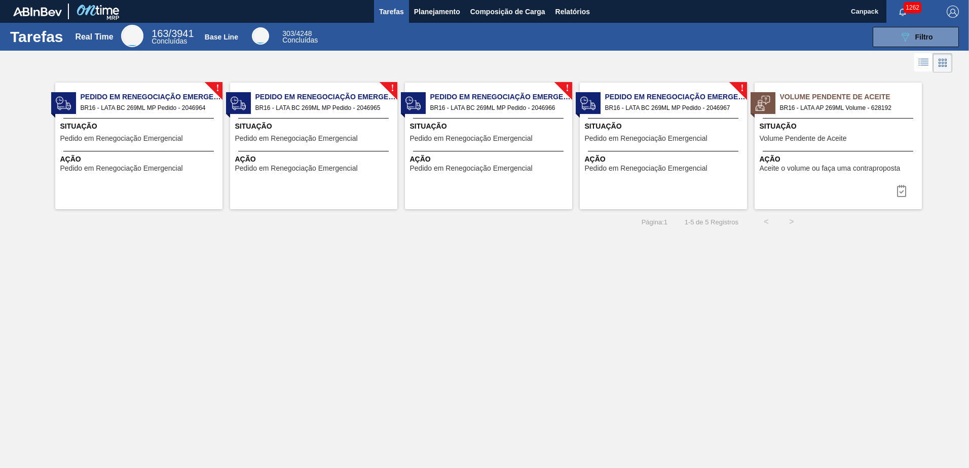
click at [184, 141] on div "Situação Pedido em Renegociação Emergencial" at bounding box center [140, 133] width 160 height 25
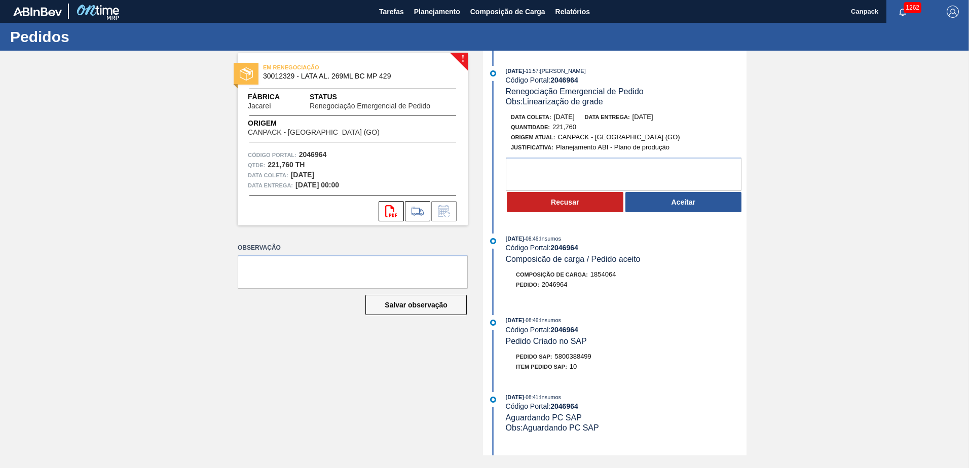
scroll to position [100, 0]
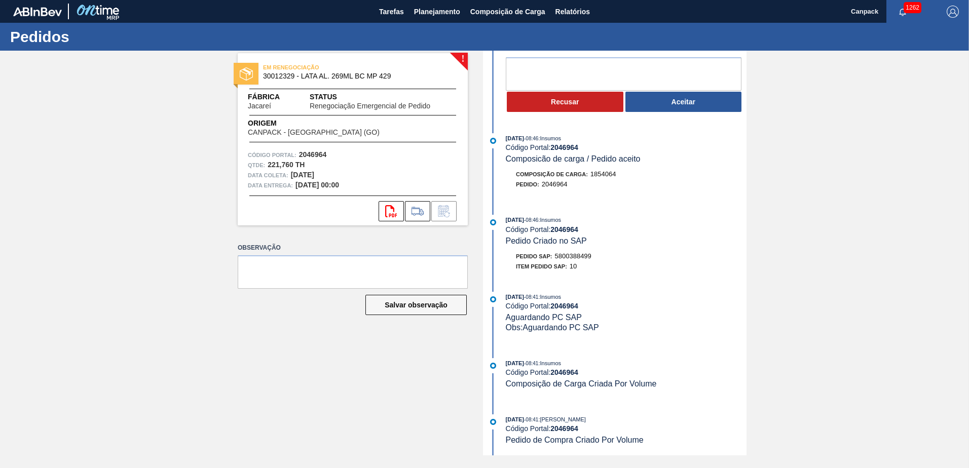
click at [695, 208] on div "[DATE] 11:57 : [PERSON_NAME] Código Portal: 2046964 Renegociação Emergencial de…" at bounding box center [615, 152] width 261 height 405
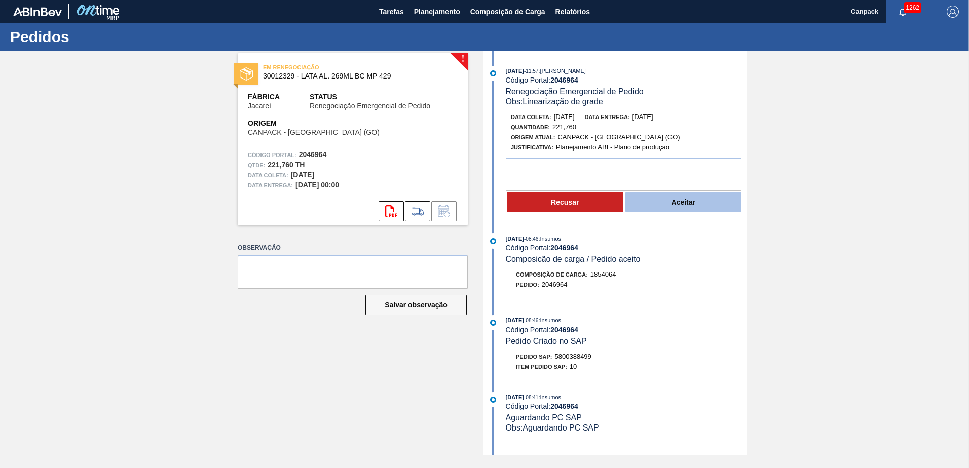
click at [662, 201] on button "Aceitar" at bounding box center [683, 202] width 117 height 20
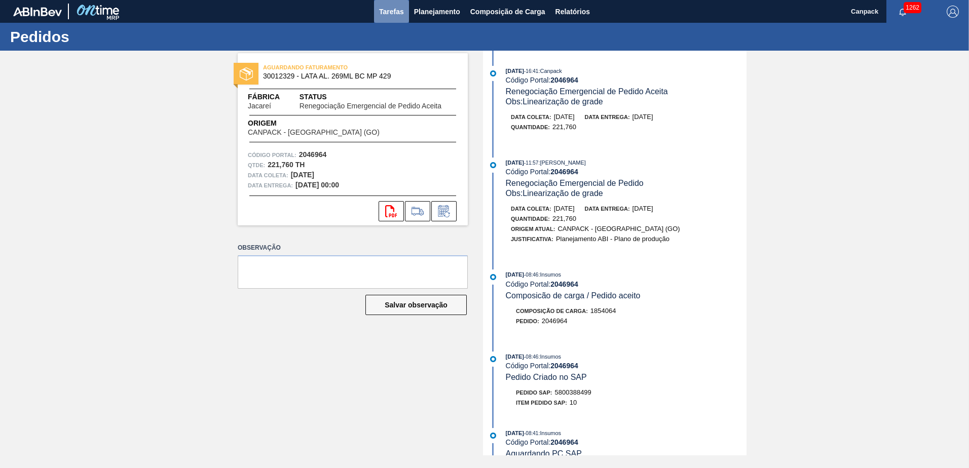
click at [384, 14] on span "Tarefas" at bounding box center [391, 12] width 25 height 12
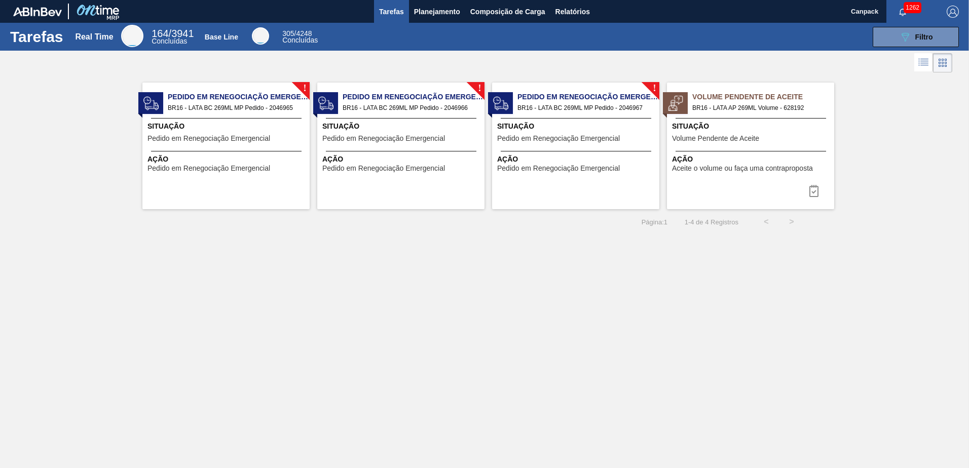
click at [249, 107] on span "BR16 - LATA BC 269ML MP Pedido - 2046965" at bounding box center [235, 107] width 134 height 11
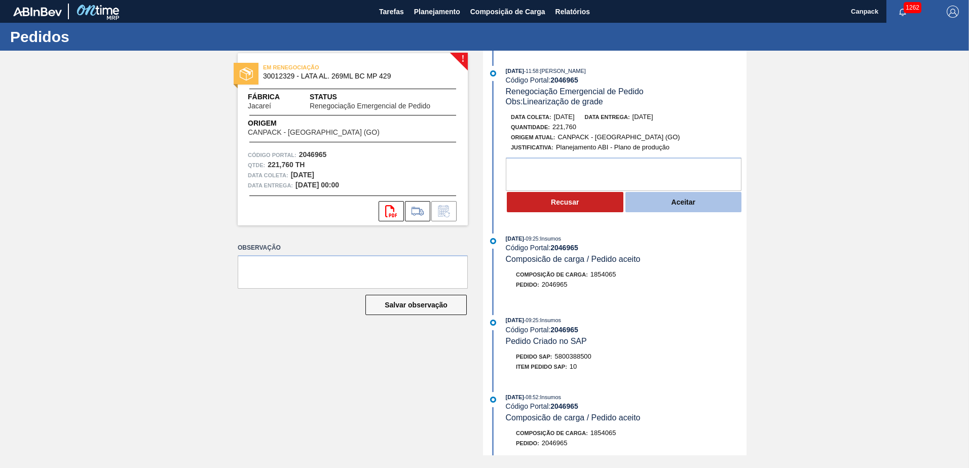
click at [691, 210] on button "Aceitar" at bounding box center [683, 202] width 117 height 20
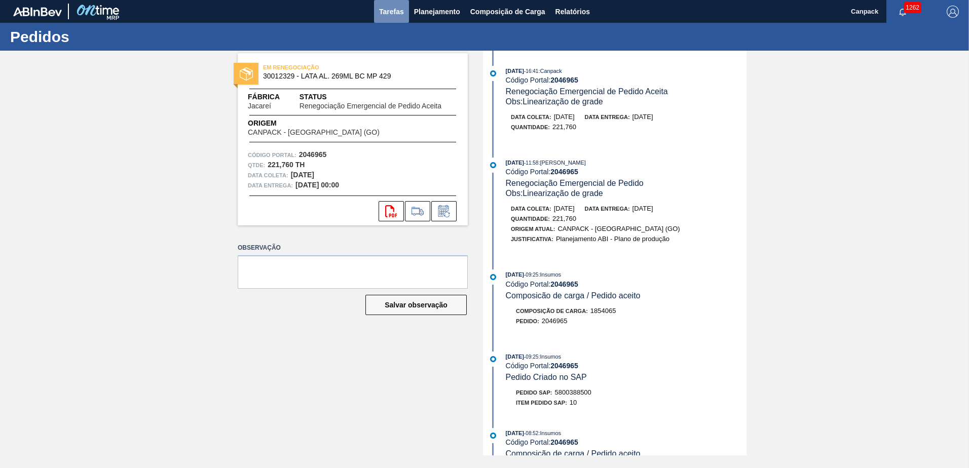
click at [396, 9] on span "Tarefas" at bounding box center [391, 12] width 25 height 12
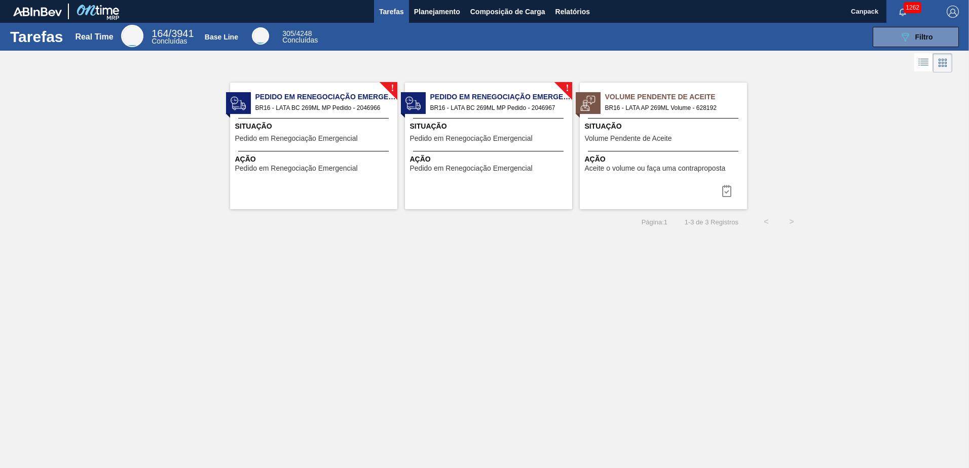
click at [320, 114] on div "! Pedido em Renegociação Emergencial BR16 - LATA BC 269ML MP Pedido - 2046966 S…" at bounding box center [313, 146] width 167 height 127
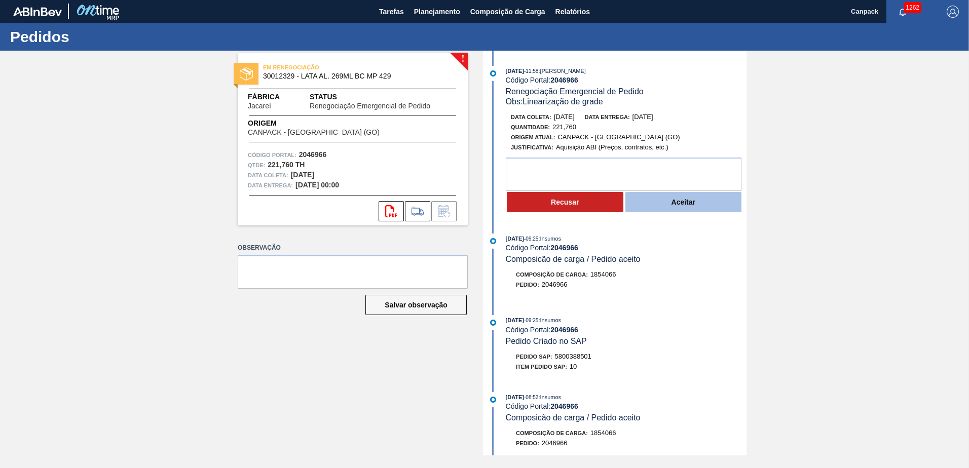
click at [678, 204] on button "Aceitar" at bounding box center [683, 202] width 117 height 20
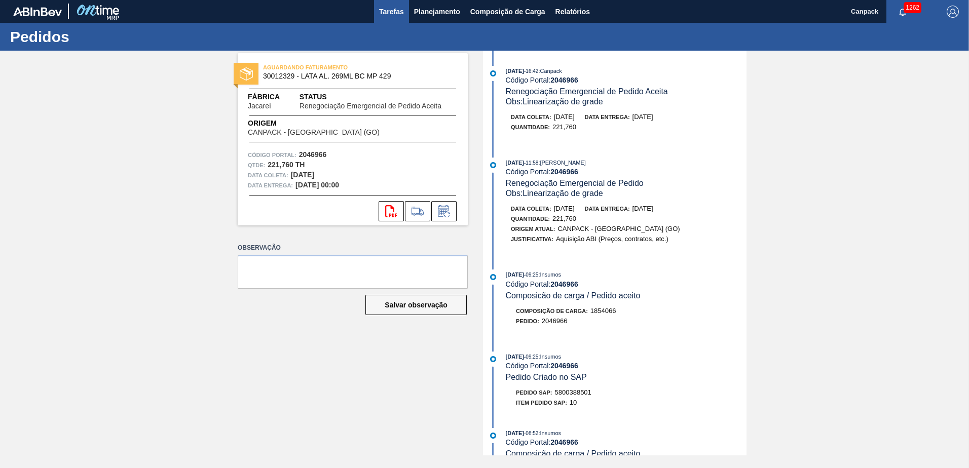
click at [398, 16] on span "Tarefas" at bounding box center [391, 12] width 25 height 12
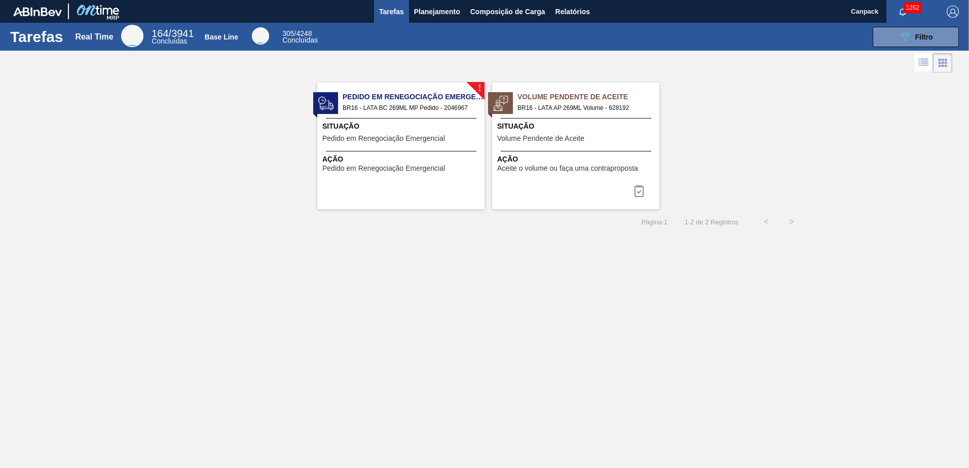
click at [361, 113] on span "BR16 - LATA BC 269ML MP Pedido - 2046967" at bounding box center [409, 107] width 134 height 11
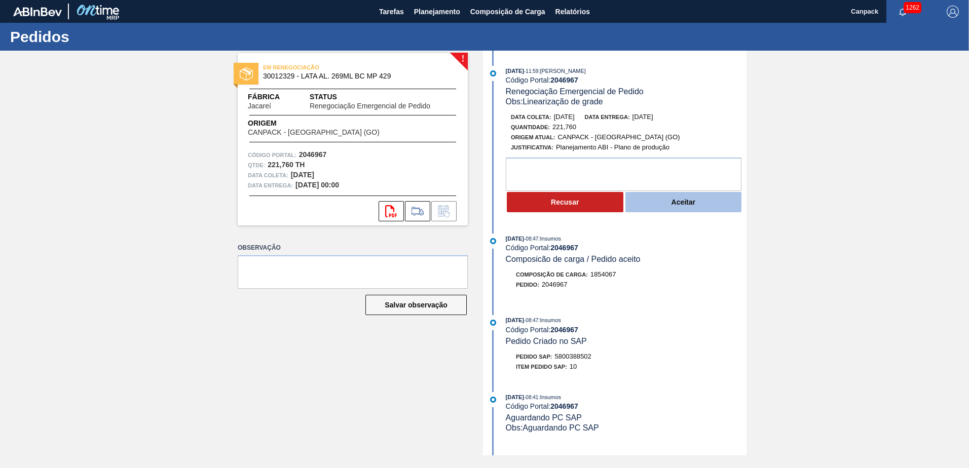
click at [682, 206] on button "Aceitar" at bounding box center [683, 202] width 117 height 20
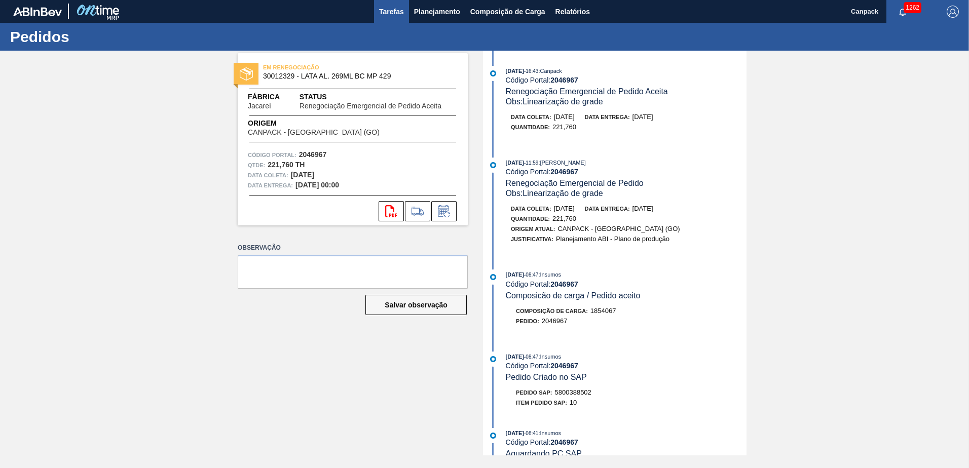
click at [388, 16] on span "Tarefas" at bounding box center [391, 12] width 25 height 12
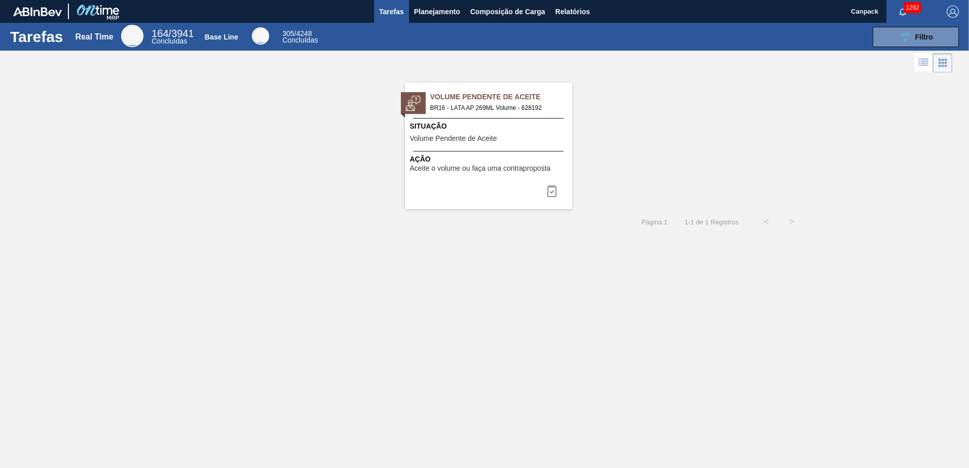
click at [433, 135] on span "Volume Pendente de Aceite" at bounding box center [453, 139] width 87 height 8
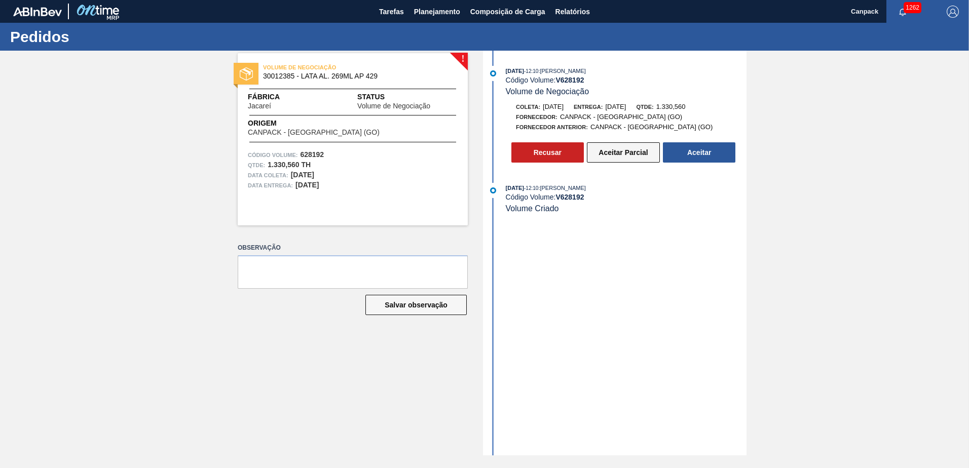
click at [602, 149] on button "Aceitar Parcial" at bounding box center [623, 152] width 73 height 20
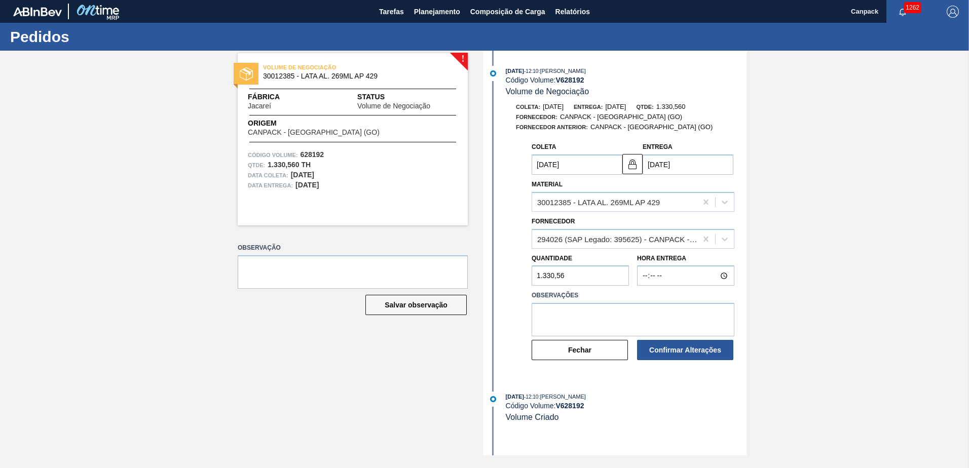
click at [599, 166] on input "[DATE]" at bounding box center [576, 165] width 91 height 20
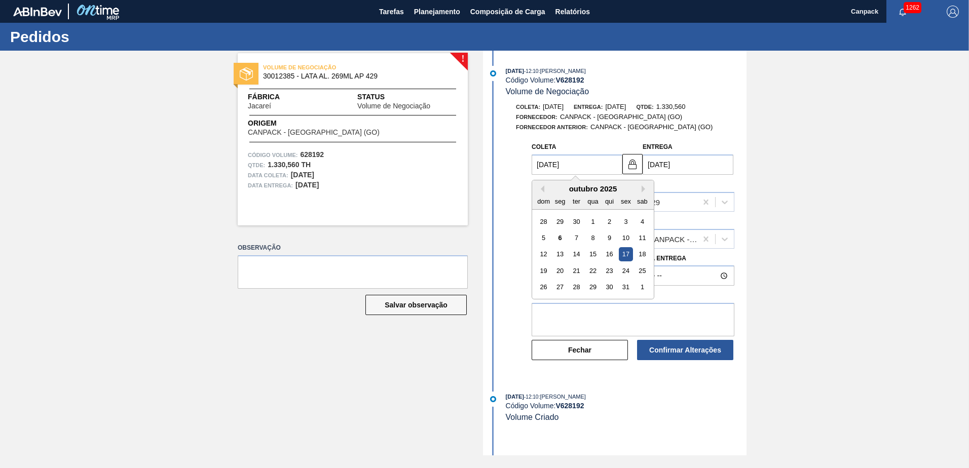
click at [641, 251] on div "18" at bounding box center [642, 255] width 14 height 14
type input "[DATE]"
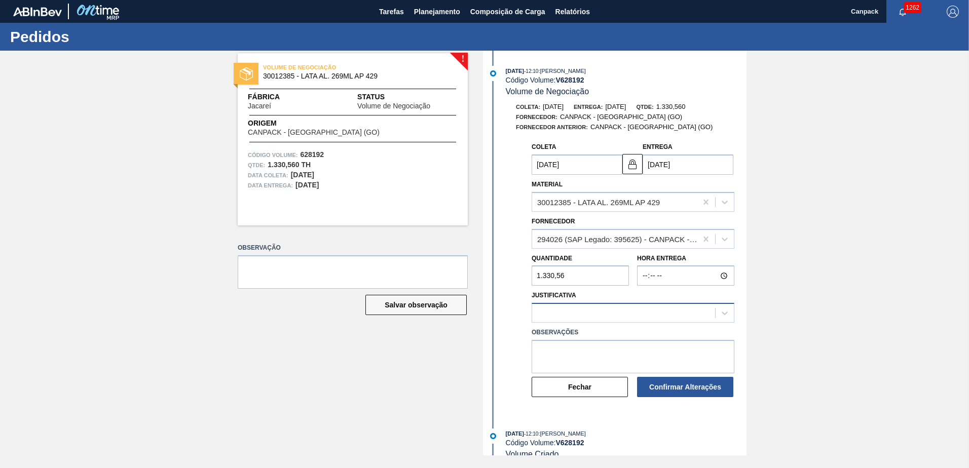
click at [591, 307] on div at bounding box center [623, 313] width 183 height 15
type input "esto"
click at [605, 314] on div "esto" at bounding box center [623, 313] width 183 height 15
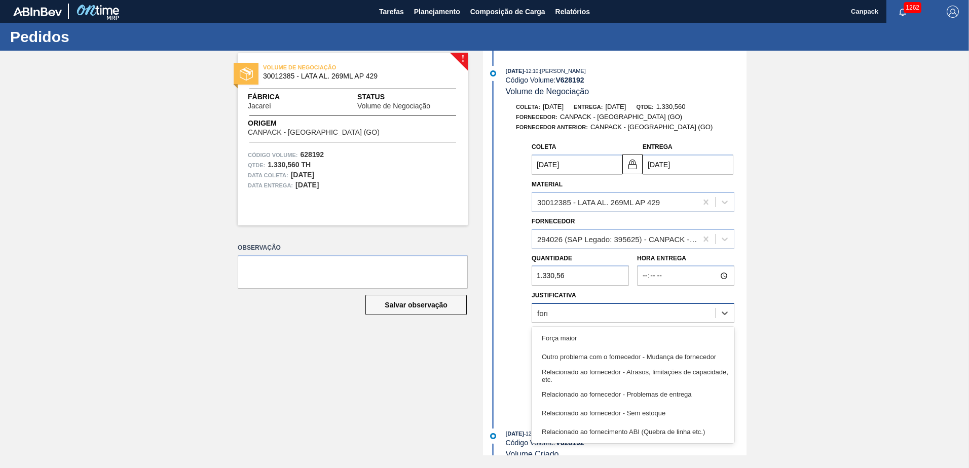
type input "forne"
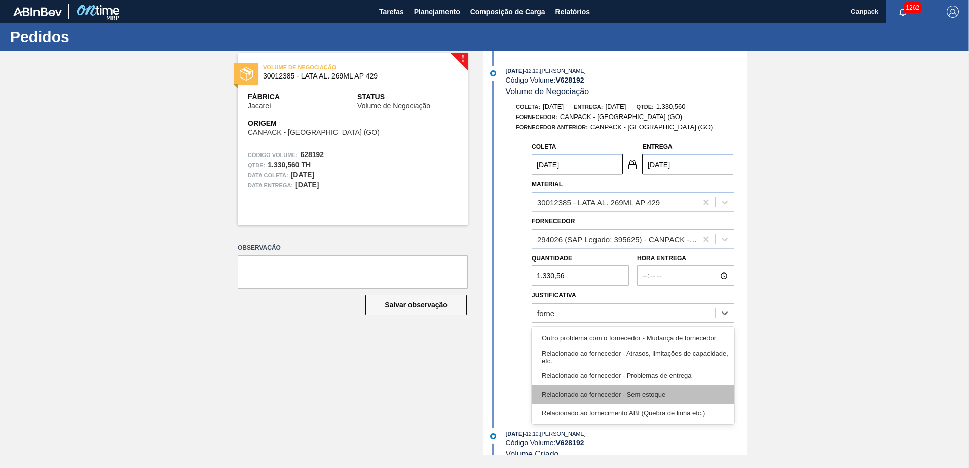
click at [635, 396] on div "Relacionado ao fornecedor - Sem estoque" at bounding box center [632, 394] width 203 height 19
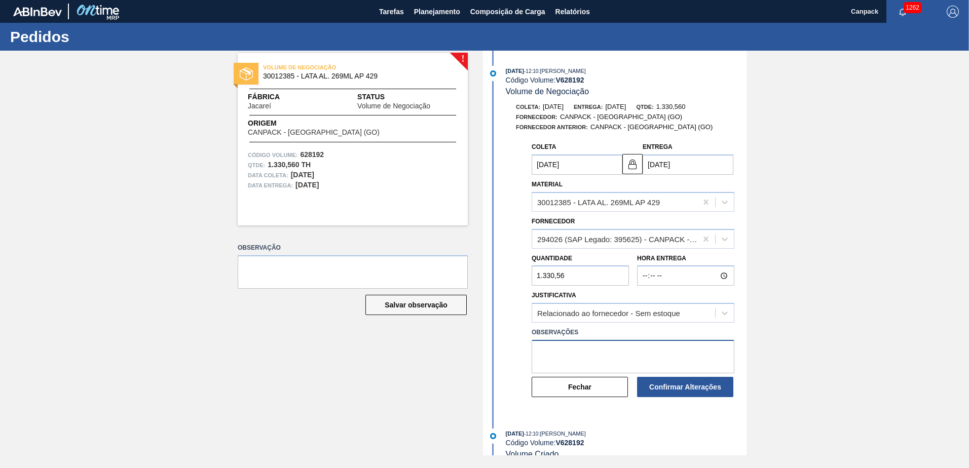
click at [604, 350] on textarea at bounding box center [632, 356] width 203 height 33
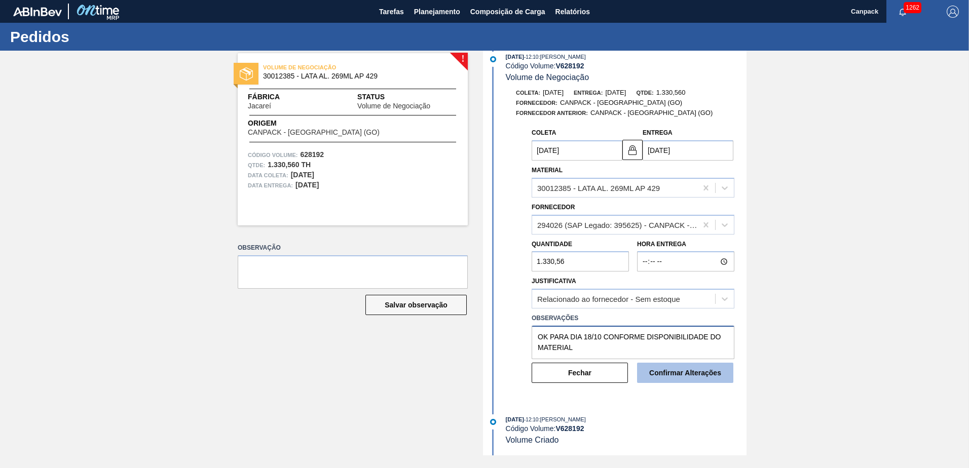
type textarea "OK PARA DIA 18/10 CONFORME DISPONIBILIDADE DO MATERIAL"
click at [678, 373] on button "Confirmar Alterações" at bounding box center [685, 373] width 96 height 20
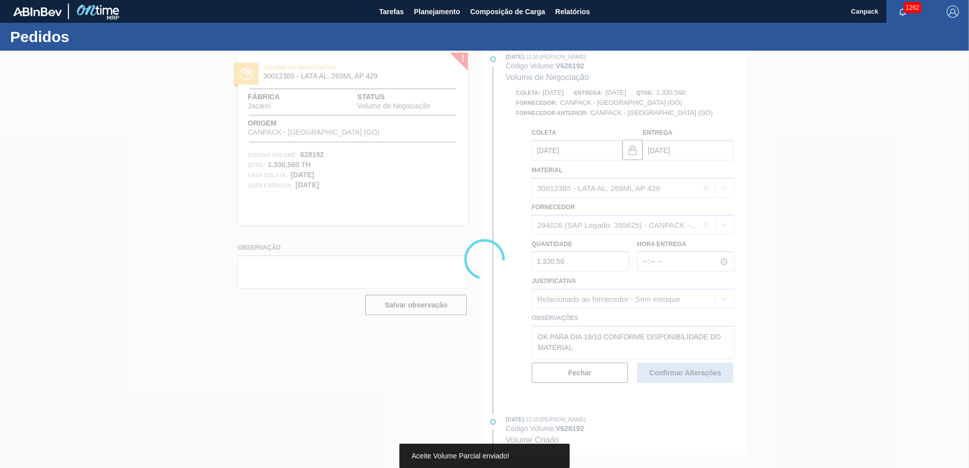
scroll to position [0, 0]
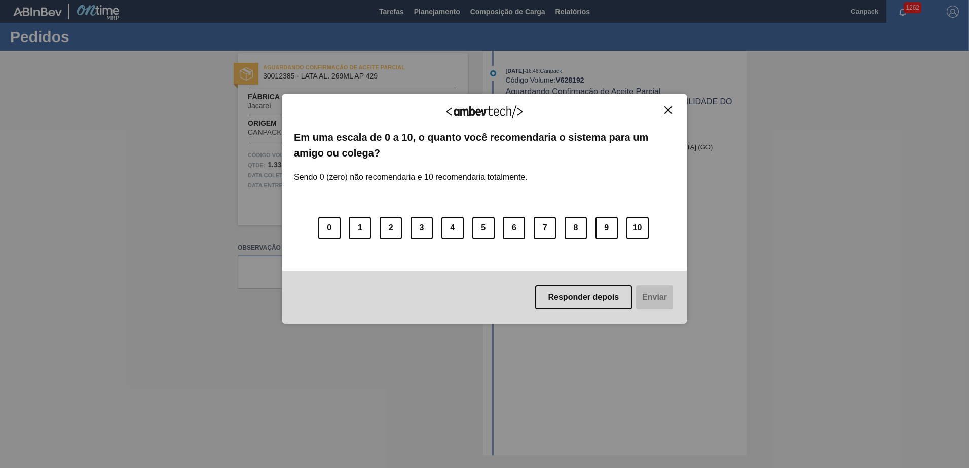
click at [665, 111] on img "Close" at bounding box center [668, 110] width 8 height 8
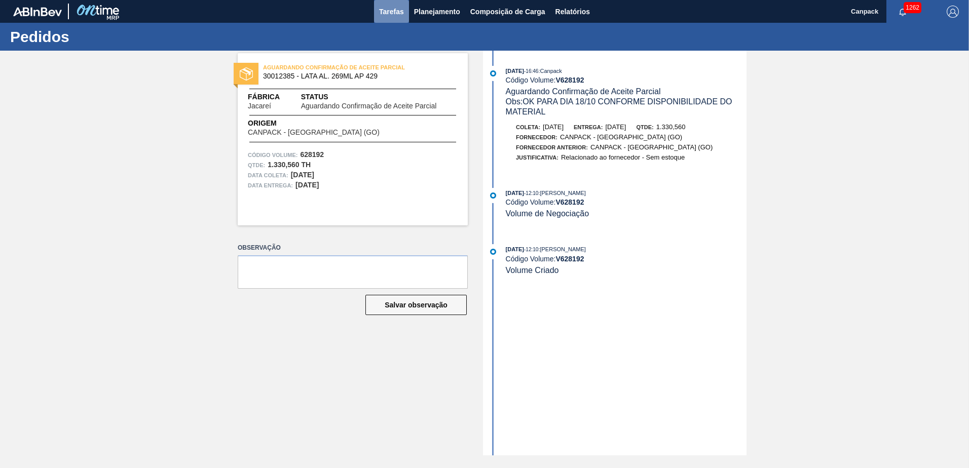
click at [394, 9] on span "Tarefas" at bounding box center [391, 12] width 25 height 12
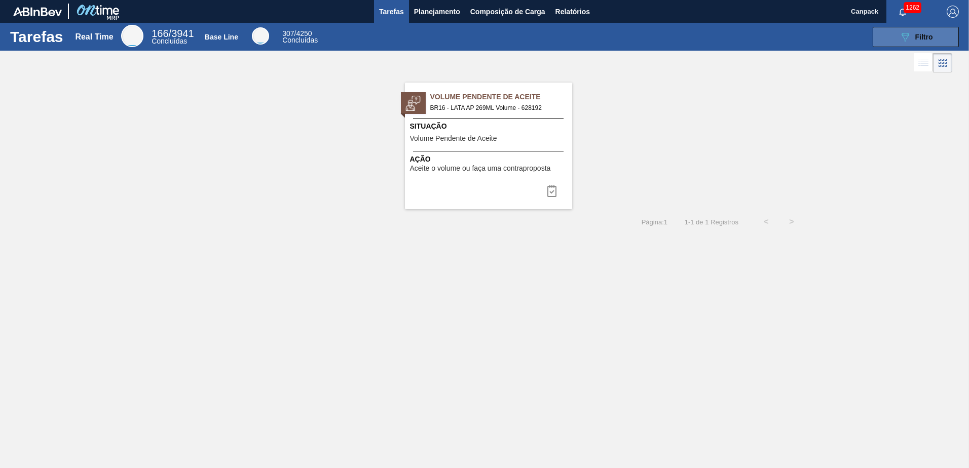
click at [913, 43] on button "089F7B8B-B2A5-4AFE-B5C0-19BA573D28AC Filtro" at bounding box center [915, 37] width 86 height 20
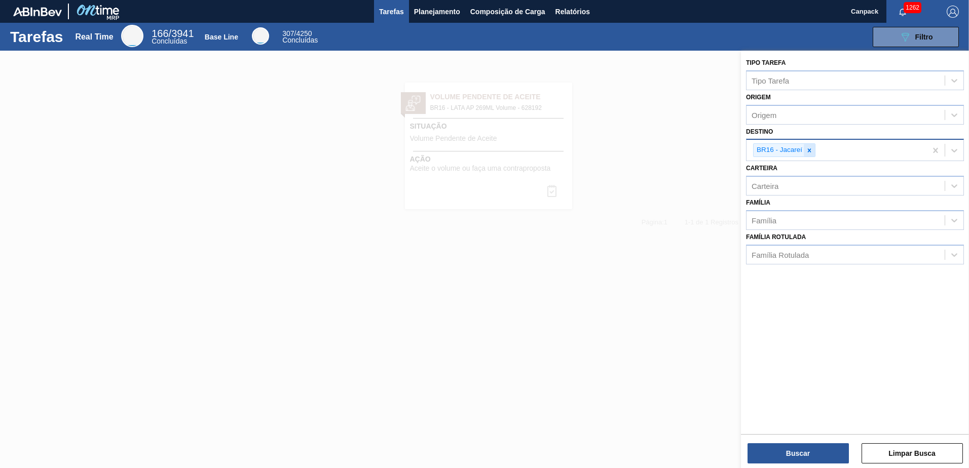
click at [810, 148] on icon at bounding box center [809, 150] width 7 height 7
click at [810, 447] on button "Buscar" at bounding box center [797, 453] width 101 height 20
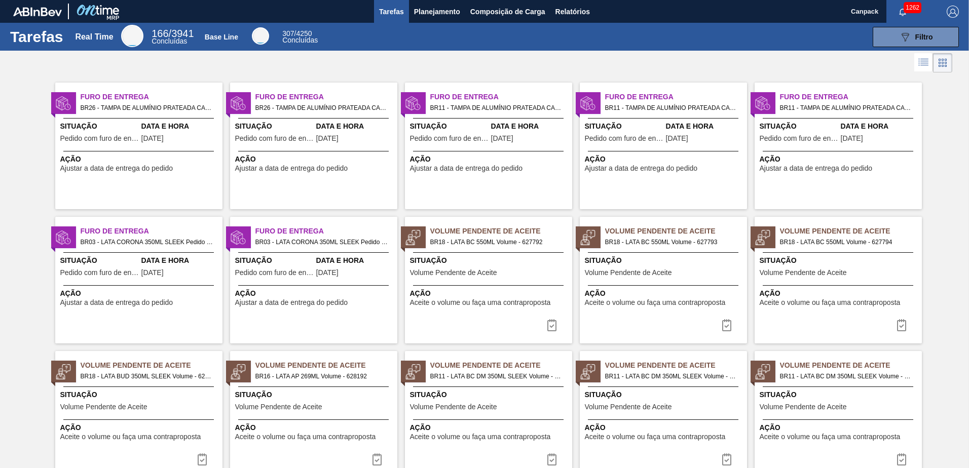
click at [498, 278] on div "Situação Volume Pendente de Aceite" at bounding box center [490, 267] width 160 height 25
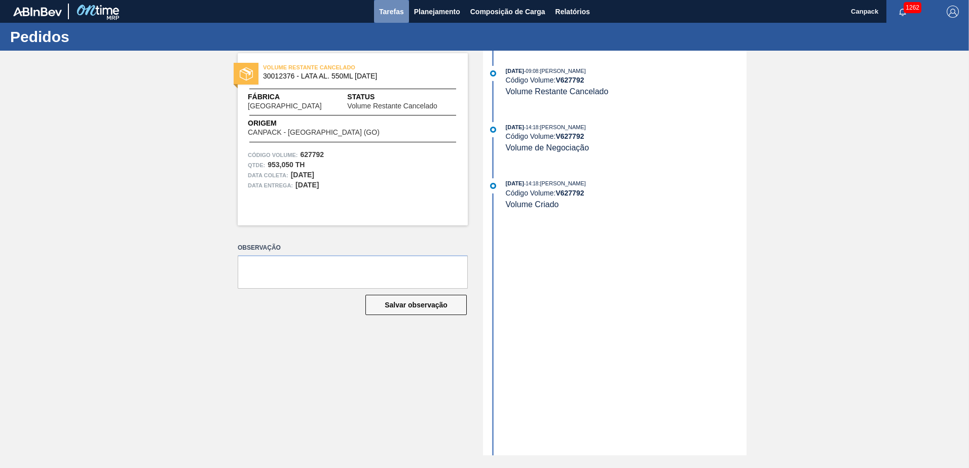
click at [386, 16] on span "Tarefas" at bounding box center [391, 12] width 25 height 12
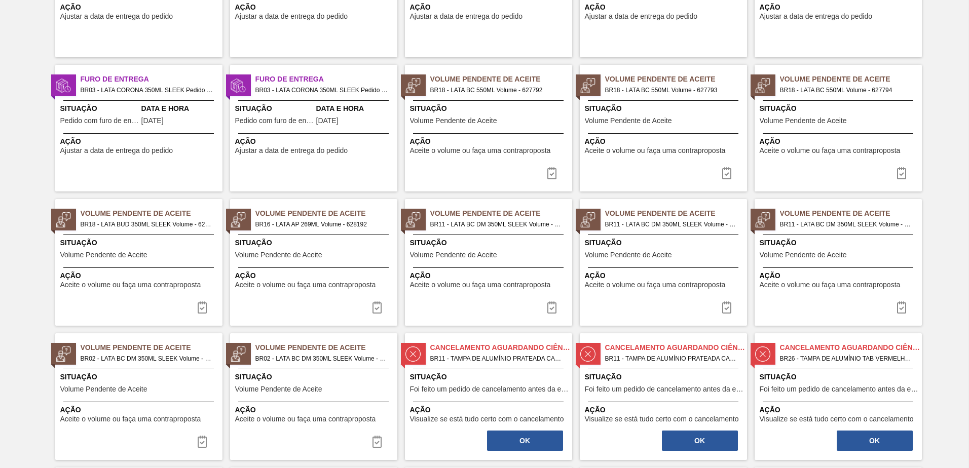
scroll to position [203, 0]
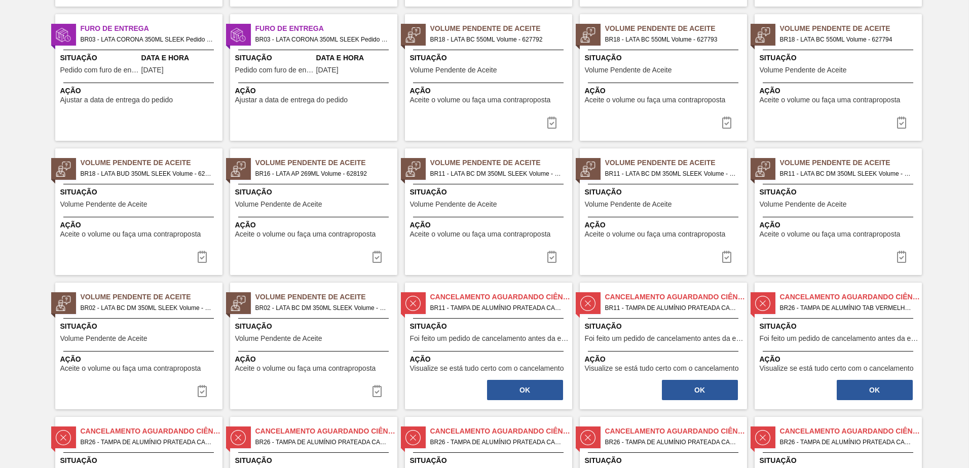
click at [476, 176] on span "BR11 - LATA BC DM 350ML SLEEK Volume - 628231" at bounding box center [497, 173] width 134 height 11
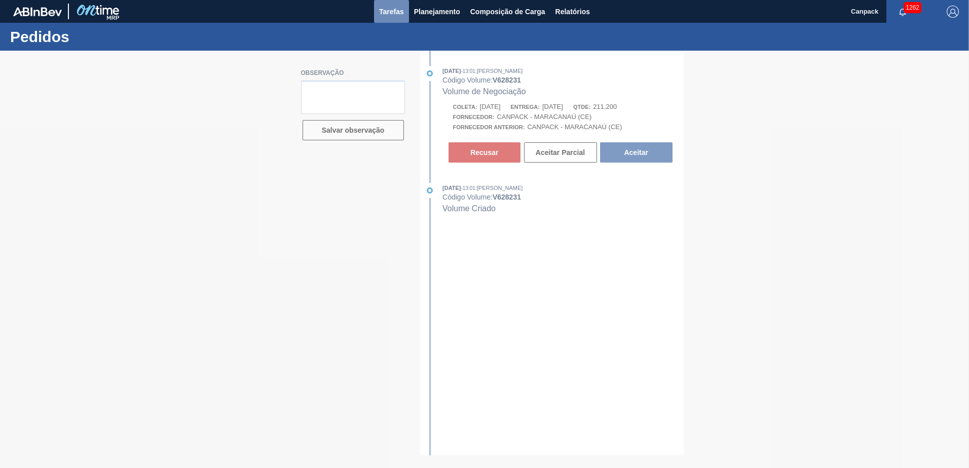
click at [401, 17] on span "Tarefas" at bounding box center [391, 12] width 25 height 12
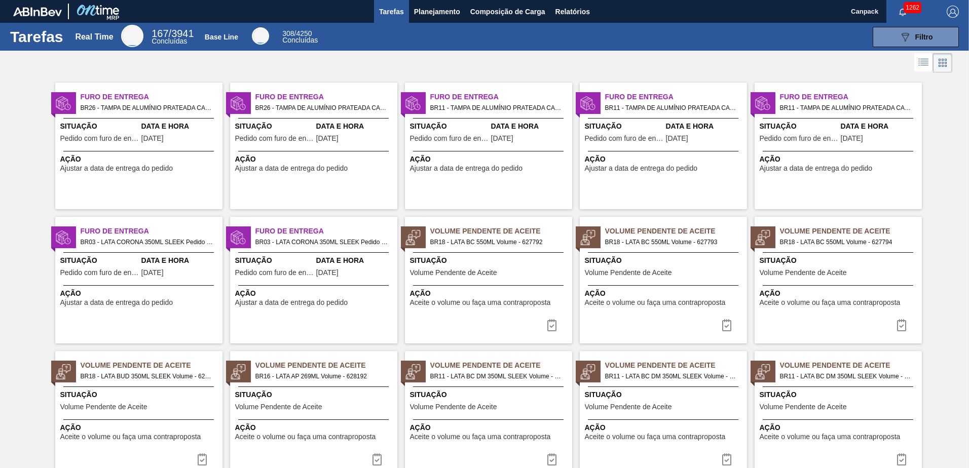
click at [452, 269] on div "Situação Volume Pendente de Aceite" at bounding box center [490, 267] width 160 height 25
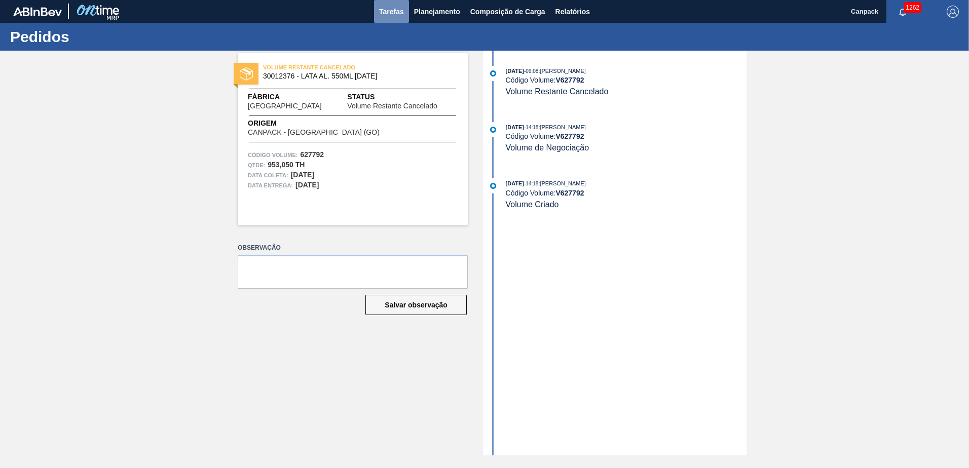
click at [392, 16] on span "Tarefas" at bounding box center [391, 12] width 25 height 12
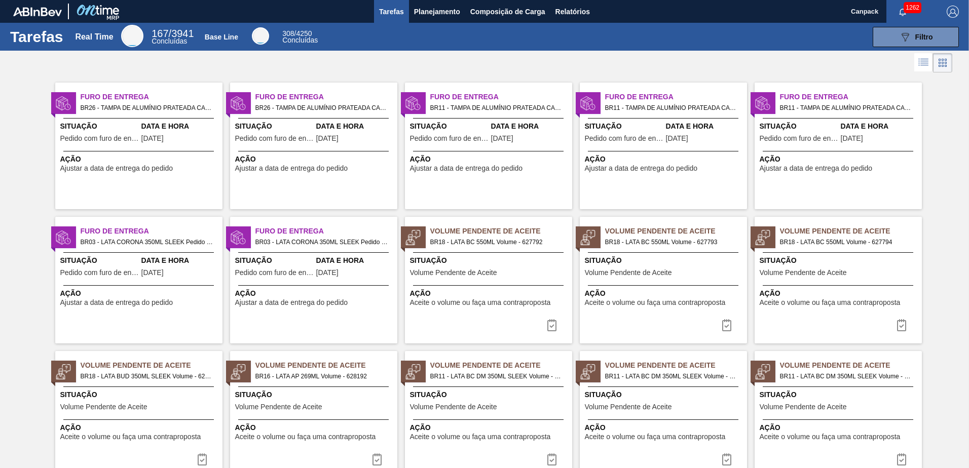
click at [388, 11] on span "Tarefas" at bounding box center [391, 12] width 25 height 12
click at [881, 35] on button "089F7B8B-B2A5-4AFE-B5C0-19BA573D28AC Filtro" at bounding box center [915, 37] width 86 height 20
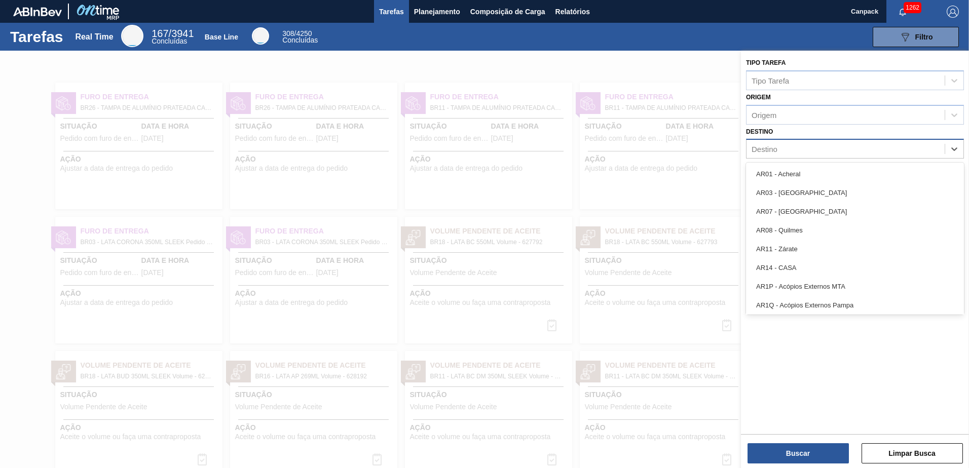
click at [783, 149] on div "Destino" at bounding box center [845, 149] width 198 height 15
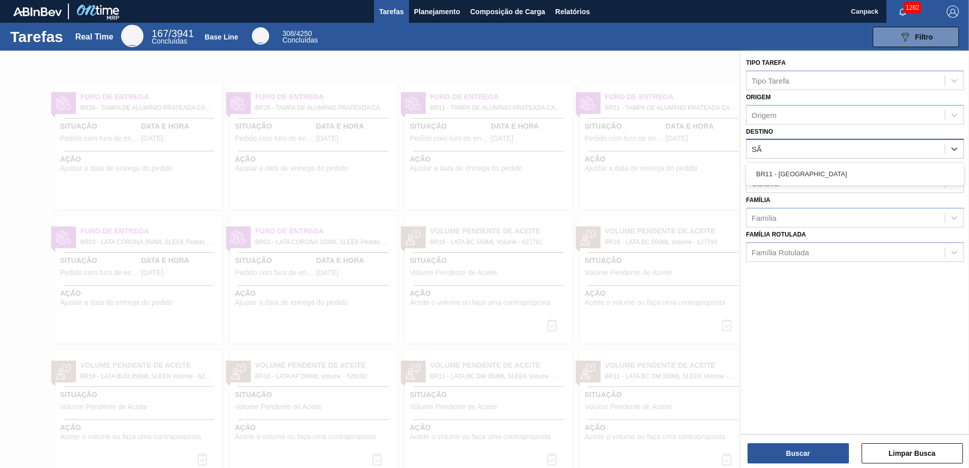
type input "SÃO"
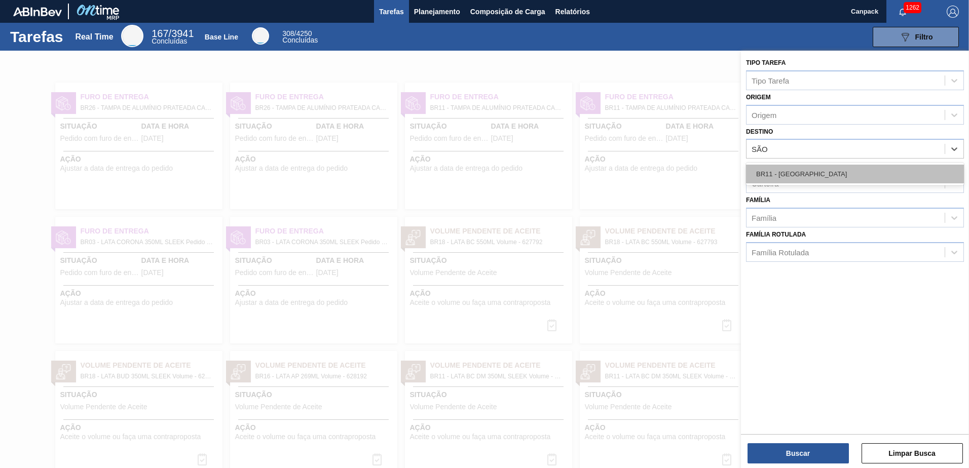
click at [795, 178] on div "BR11 - [GEOGRAPHIC_DATA]" at bounding box center [855, 174] width 218 height 19
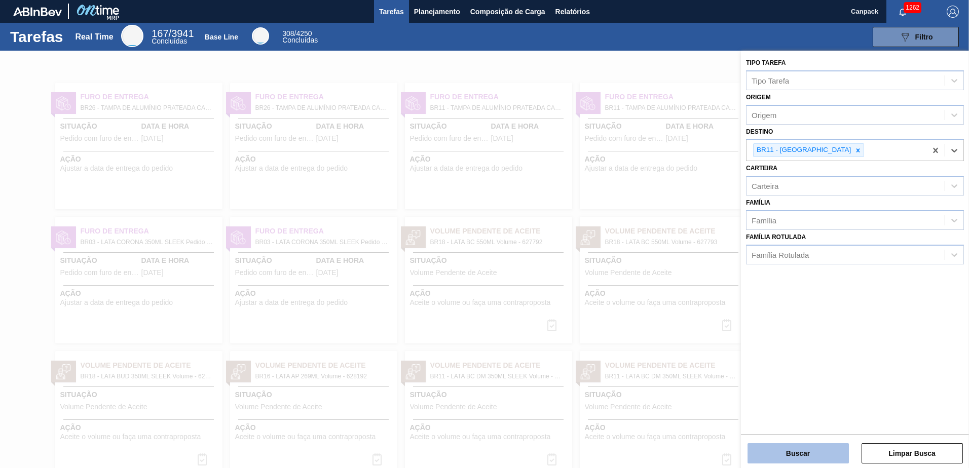
click at [795, 448] on button "Buscar" at bounding box center [797, 453] width 101 height 20
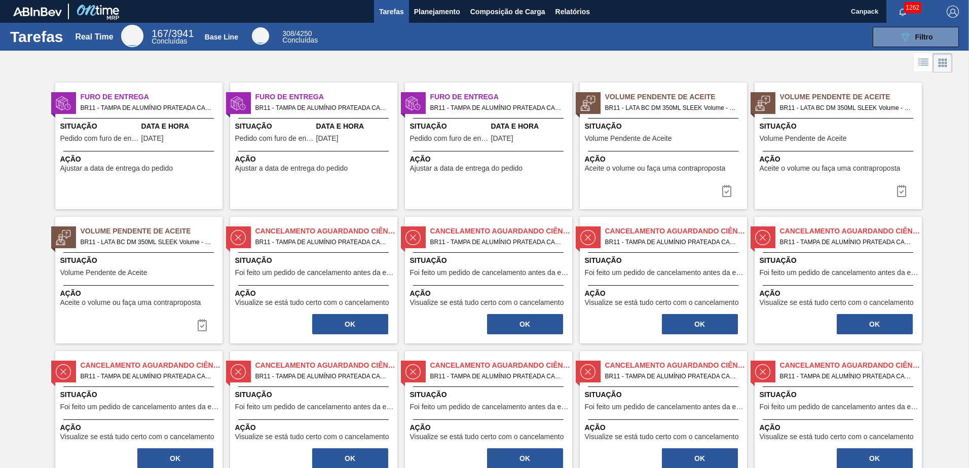
click at [639, 126] on span "Situação" at bounding box center [665, 126] width 160 height 11
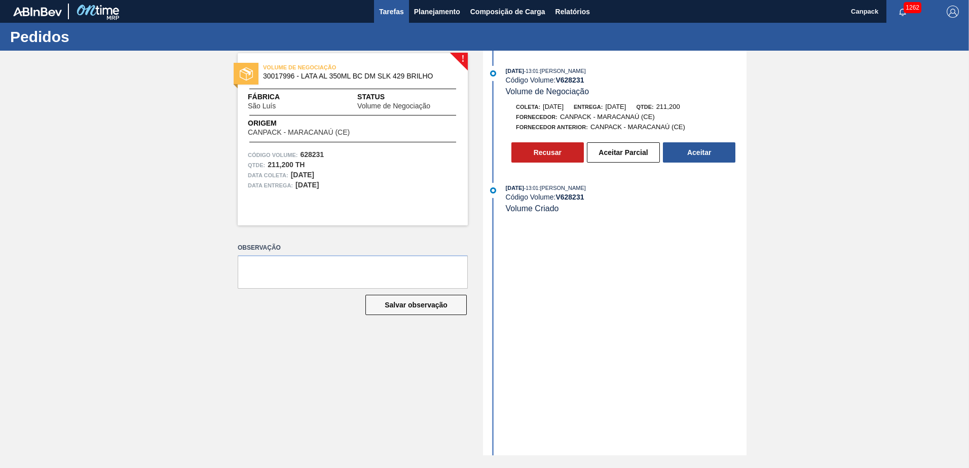
click at [395, 13] on span "Tarefas" at bounding box center [391, 12] width 25 height 12
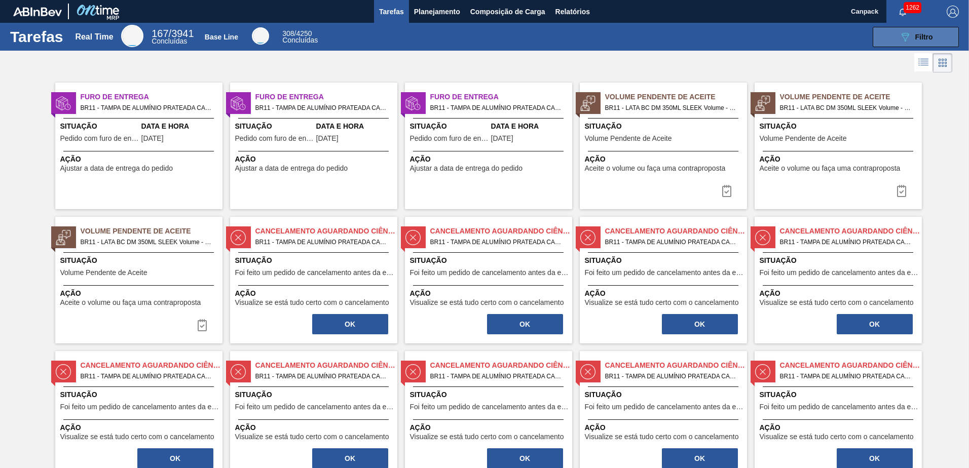
click at [901, 40] on icon "089F7B8B-B2A5-4AFE-B5C0-19BA573D28AC" at bounding box center [905, 37] width 12 height 12
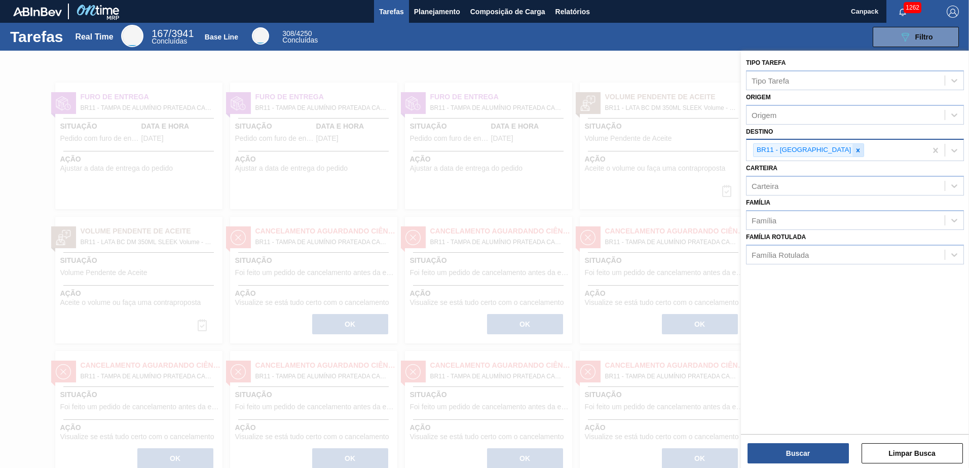
click at [854, 151] on icon at bounding box center [857, 150] width 7 height 7
click at [807, 453] on button "Buscar" at bounding box center [797, 453] width 101 height 20
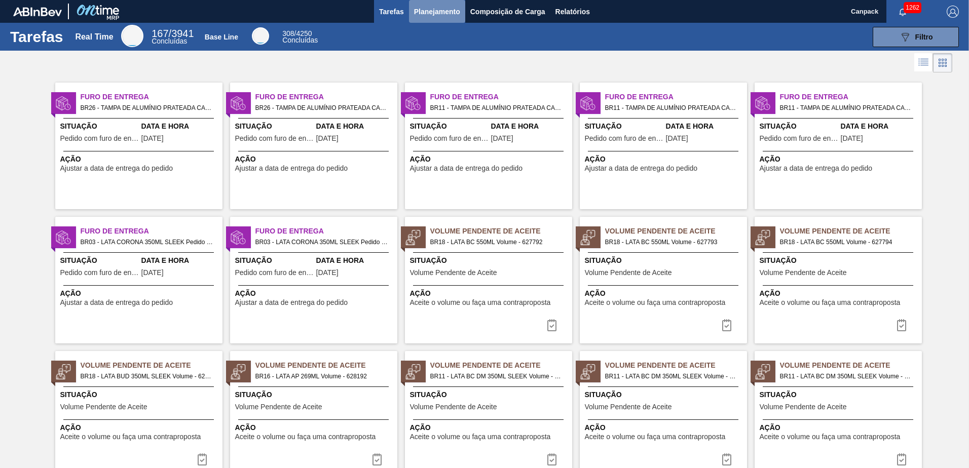
click at [444, 16] on span "Planejamento" at bounding box center [437, 12] width 46 height 12
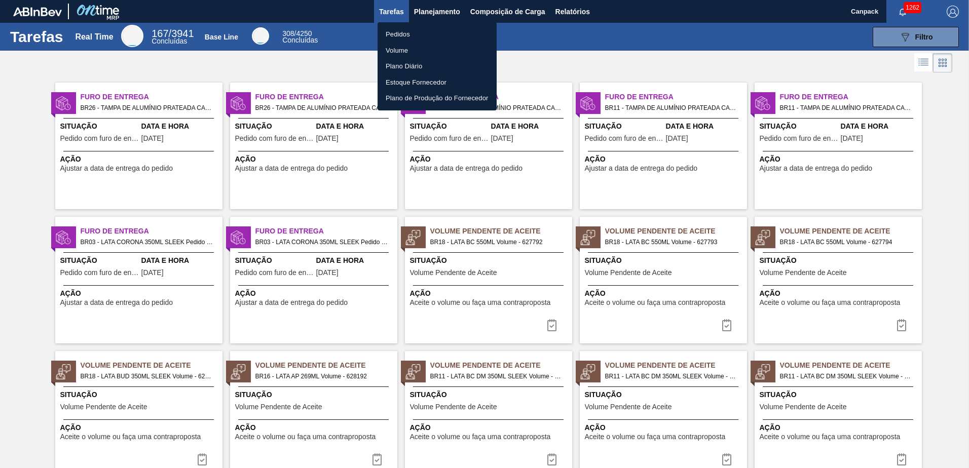
click at [412, 46] on li "Volume" at bounding box center [436, 51] width 119 height 16
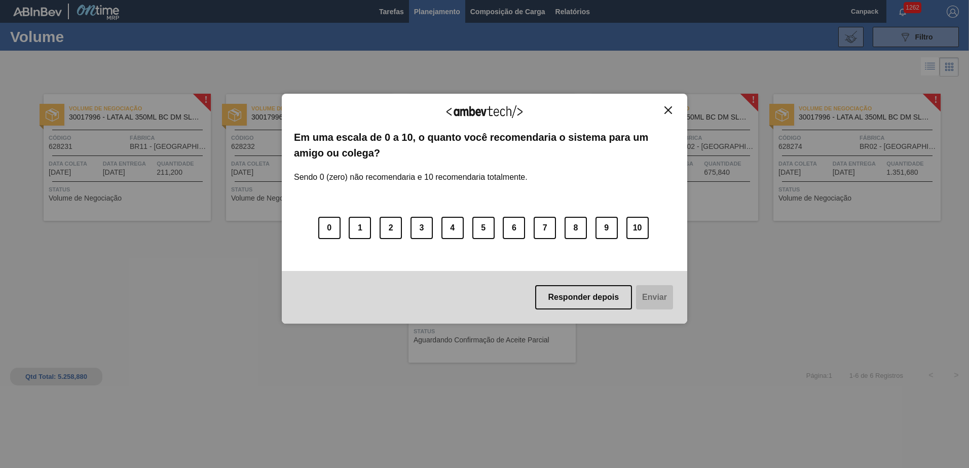
click at [666, 112] on img "Close" at bounding box center [668, 110] width 8 height 8
click at [670, 111] on img "Close" at bounding box center [668, 110] width 8 height 8
